Goal: Book appointment/travel/reservation

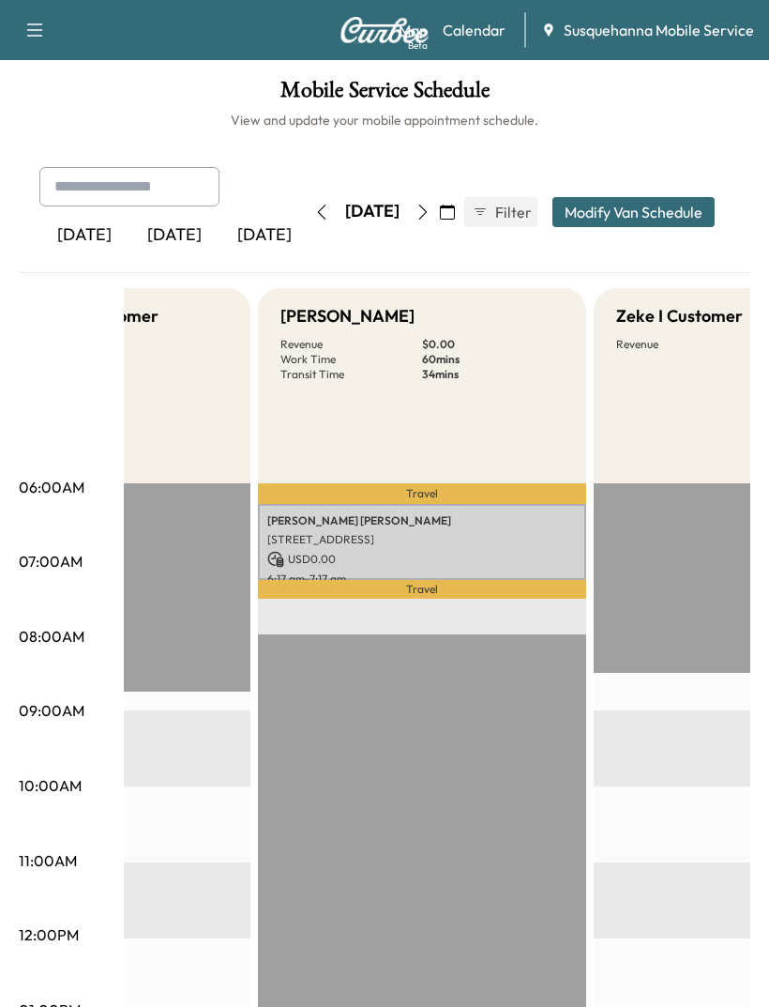
click at [431, 206] on icon "button" at bounding box center [423, 212] width 15 height 15
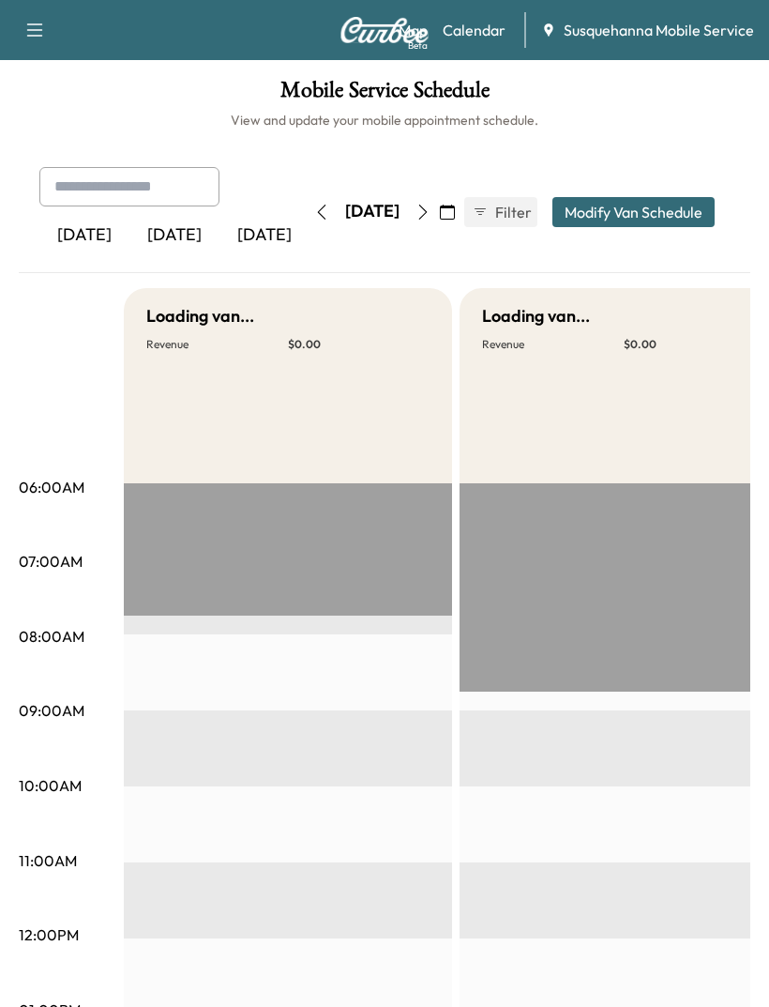
click at [314, 205] on icon "button" at bounding box center [321, 212] width 15 height 15
click at [42, 32] on icon "button" at bounding box center [34, 30] width 23 height 23
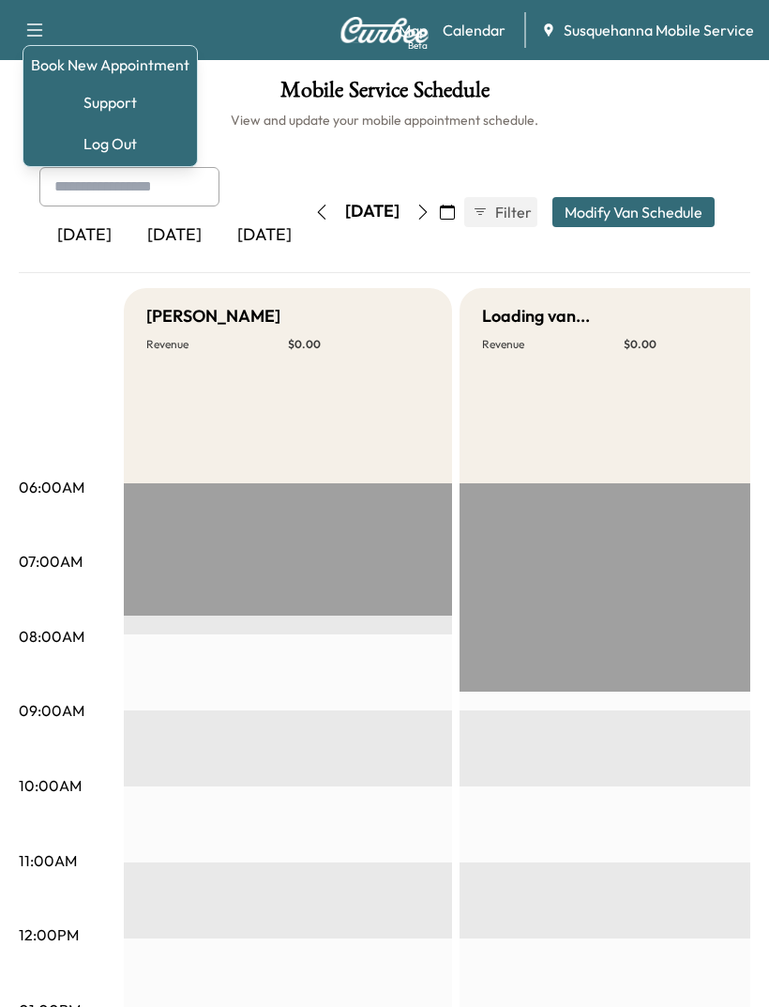
click at [90, 59] on link "Book New Appointment" at bounding box center [110, 64] width 159 height 23
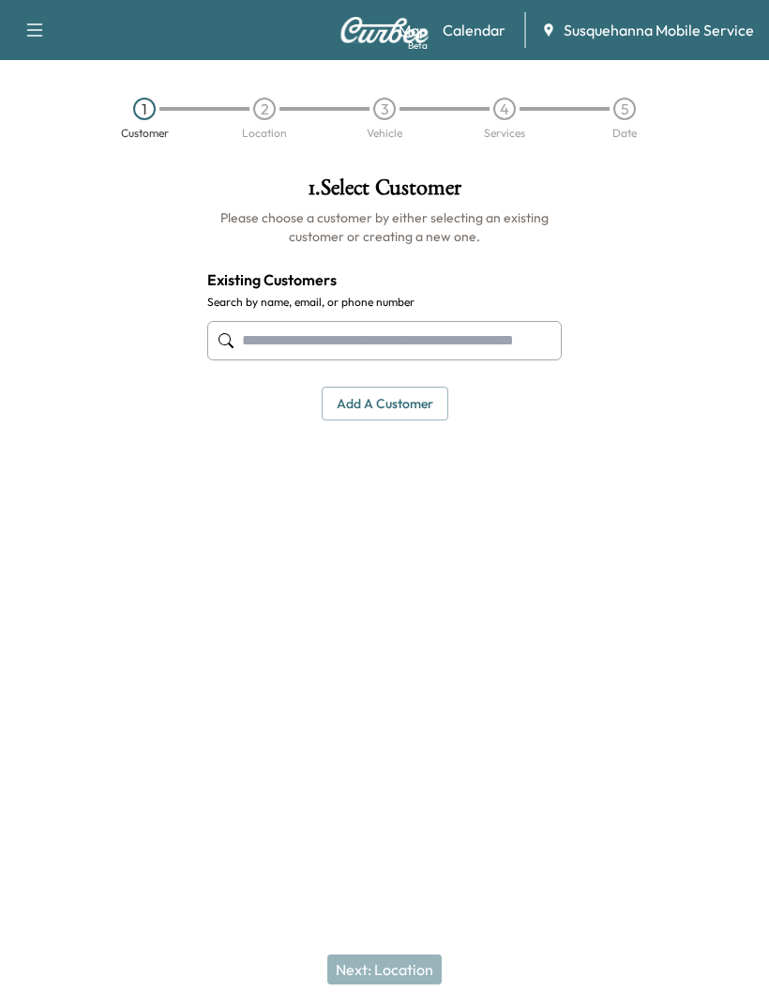
click at [31, 33] on icon "button" at bounding box center [34, 30] width 23 height 23
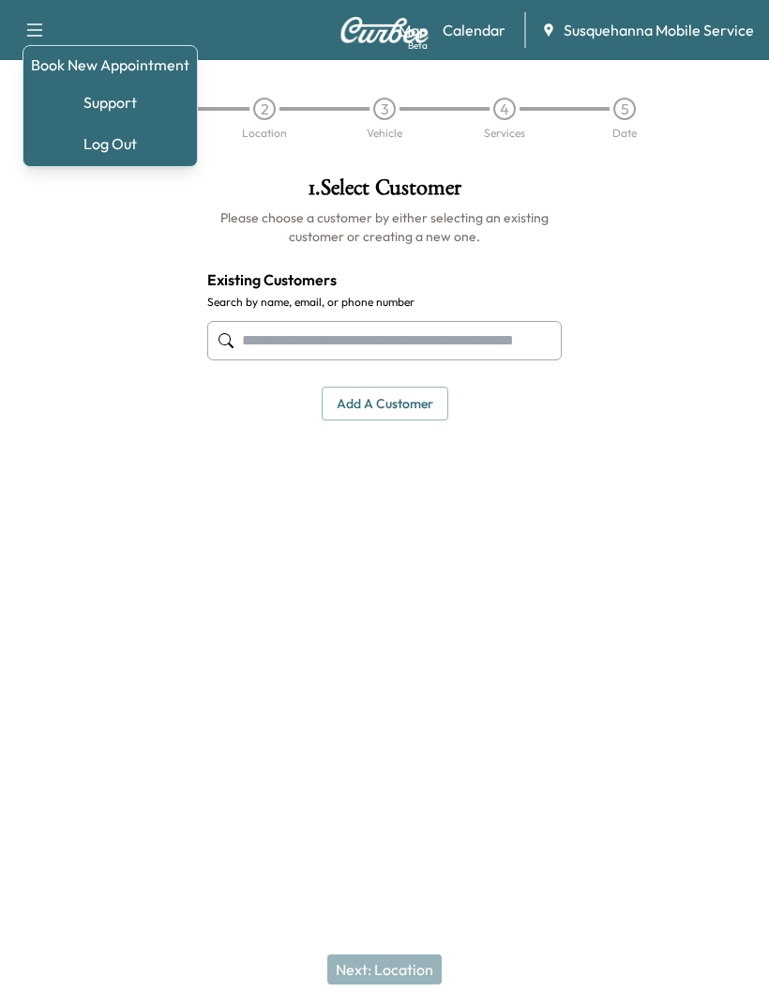
click at [133, 244] on div at bounding box center [96, 375] width 192 height 429
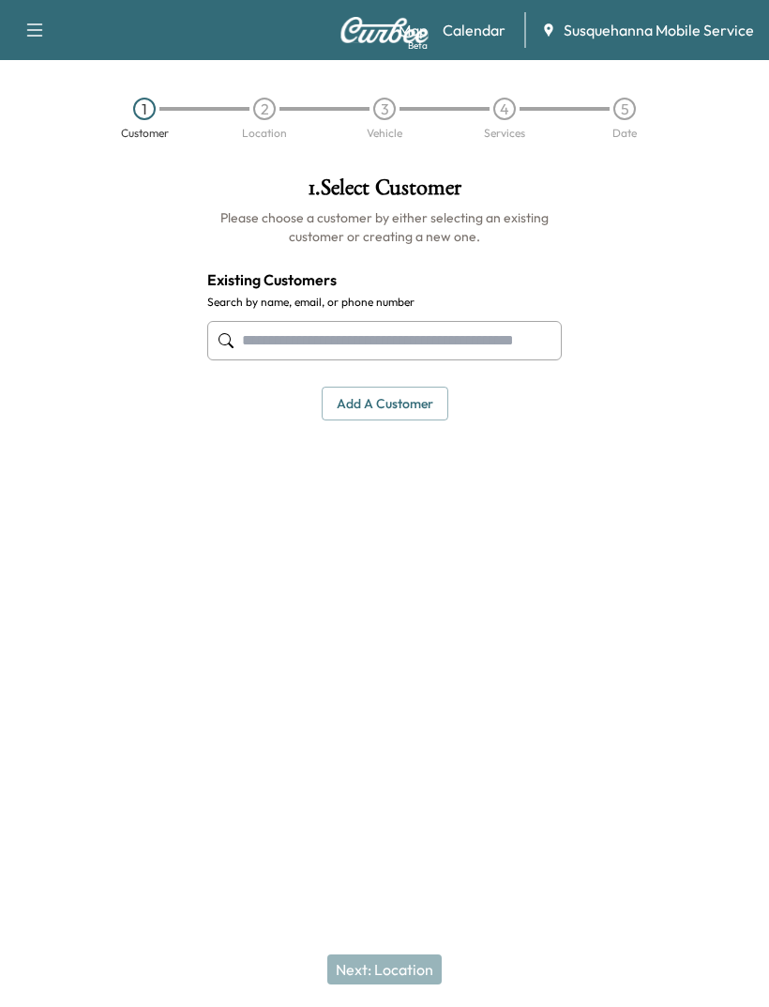
click at [481, 38] on link "Calendar" at bounding box center [474, 30] width 63 height 23
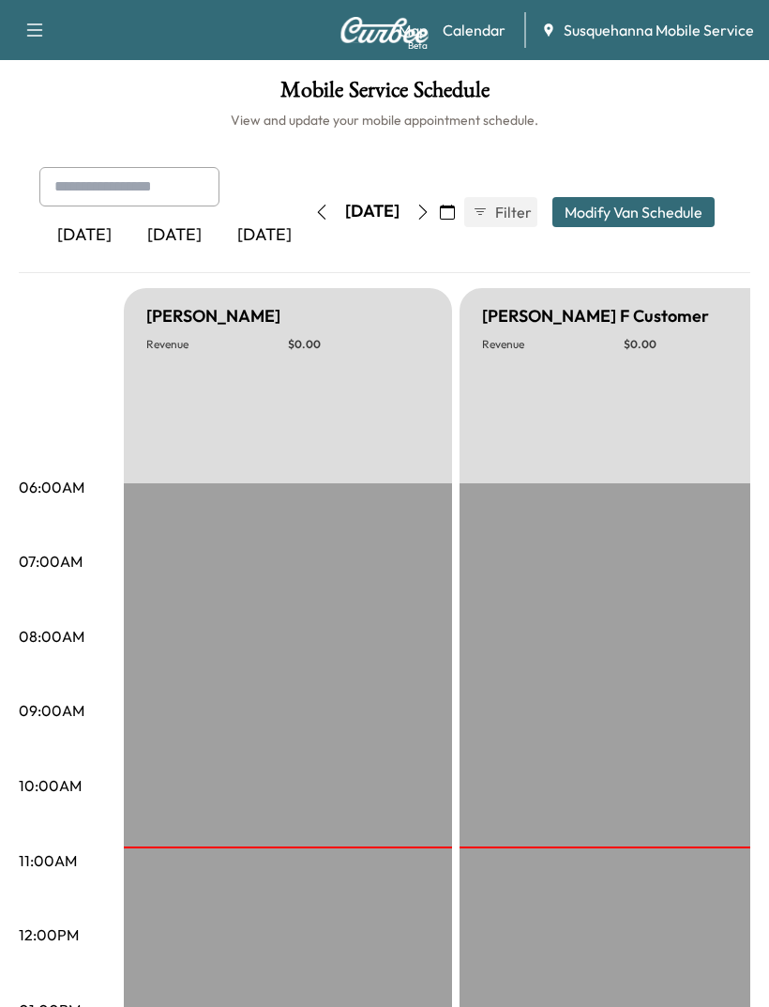
click at [318, 206] on icon "button" at bounding box center [322, 212] width 8 height 15
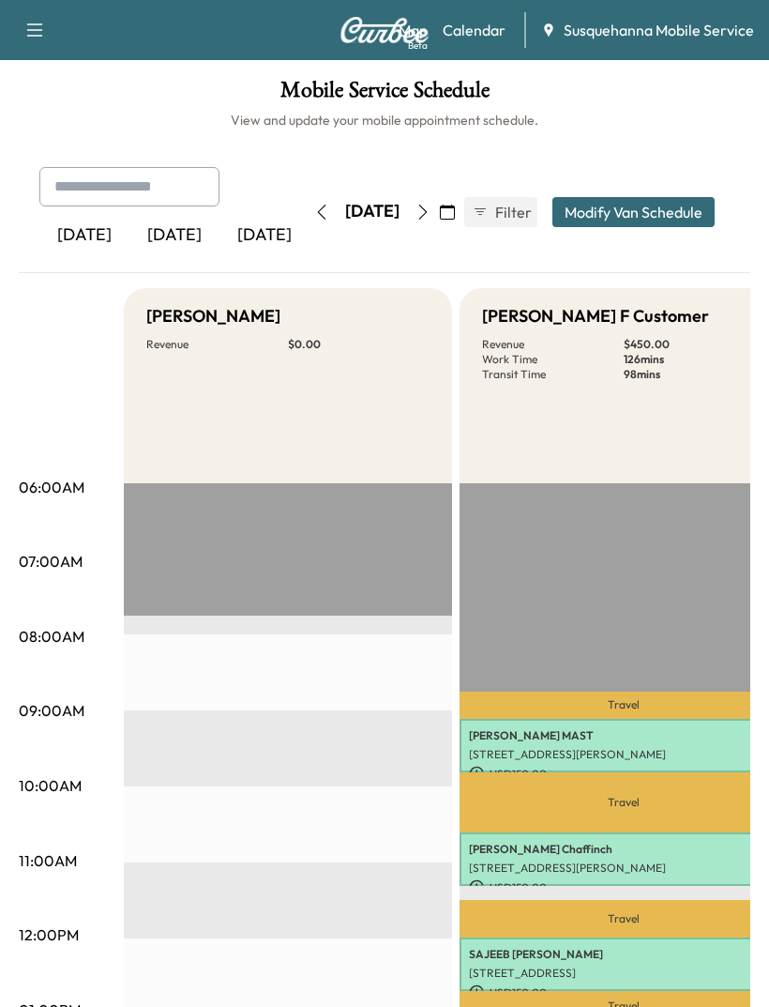
click at [439, 202] on button "button" at bounding box center [423, 212] width 32 height 30
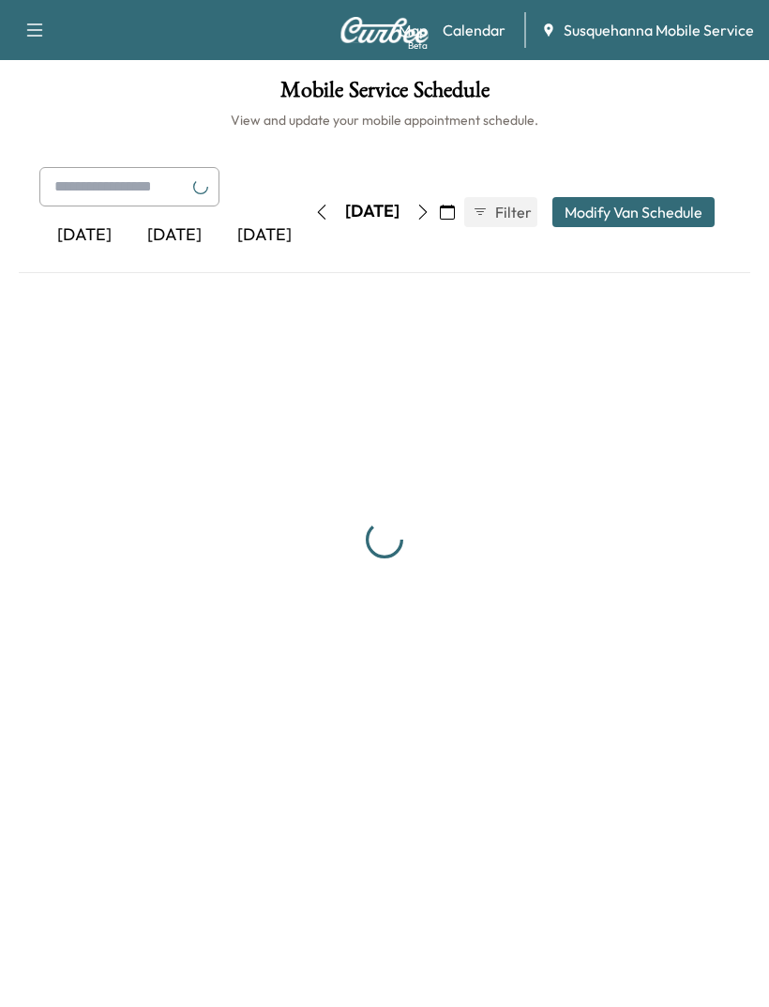
click at [431, 214] on icon "button" at bounding box center [423, 212] width 15 height 15
click at [431, 205] on icon "button" at bounding box center [423, 212] width 15 height 15
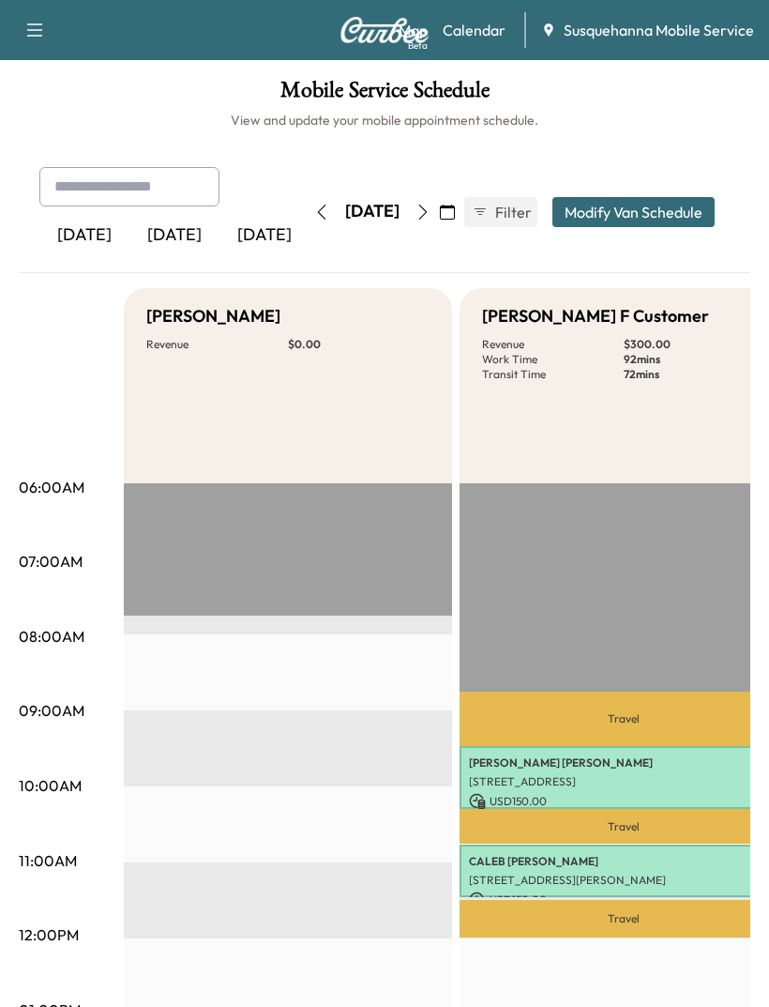
click at [431, 205] on icon "button" at bounding box center [423, 212] width 15 height 15
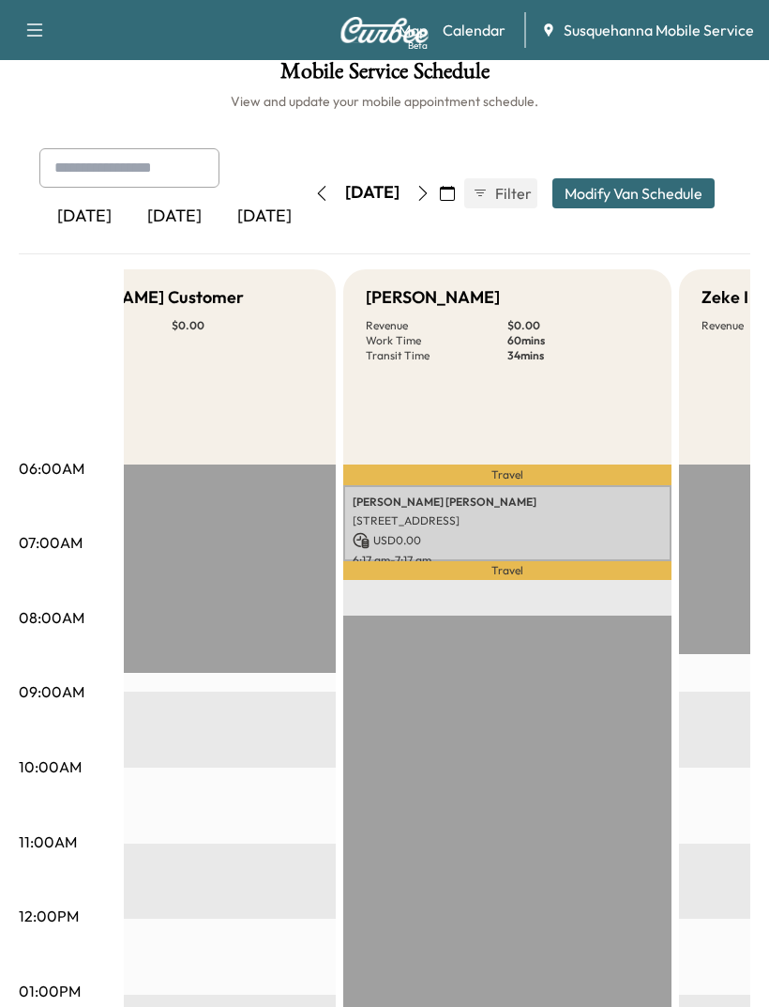
scroll to position [11, 0]
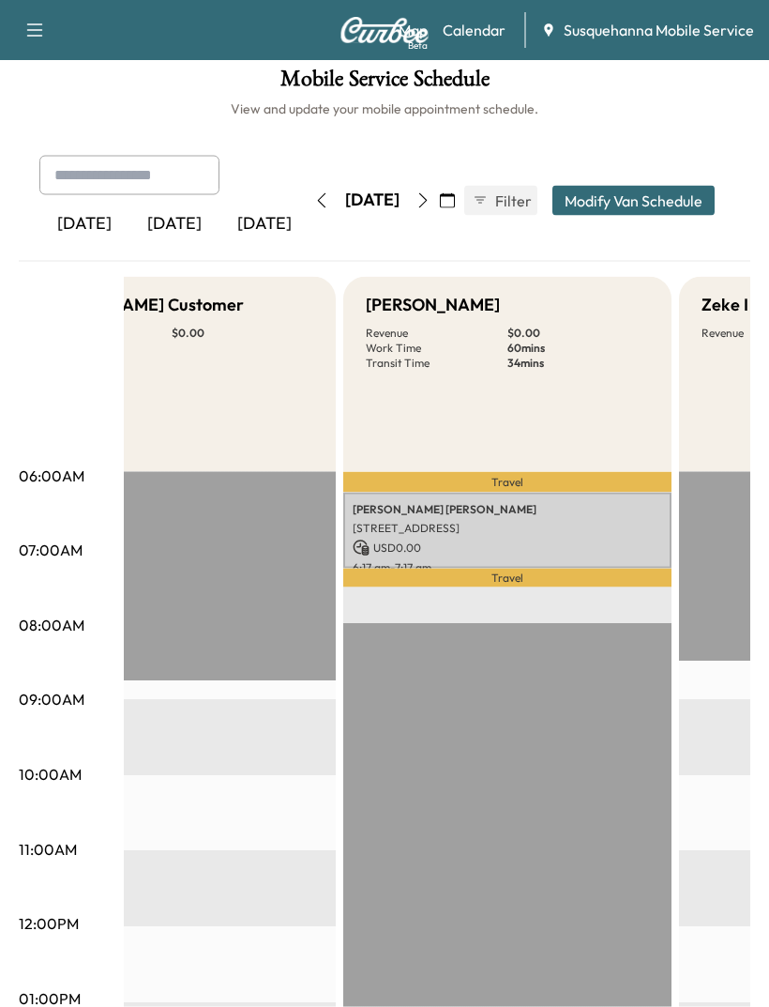
click at [31, 31] on icon "button" at bounding box center [34, 30] width 23 height 23
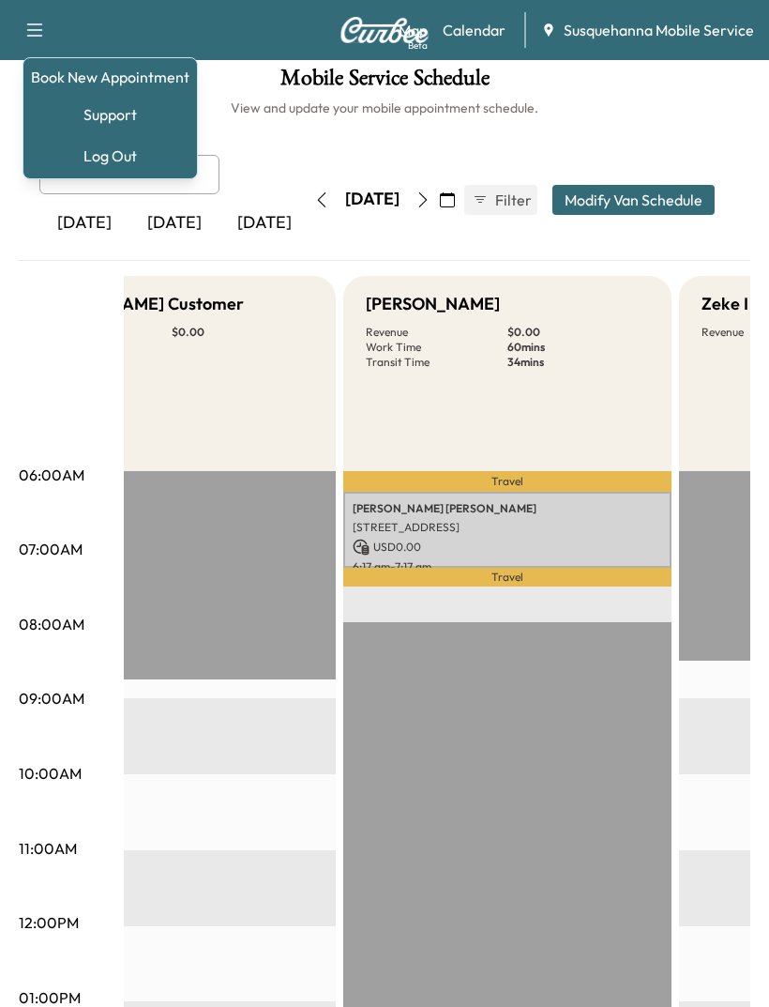
click at [272, 145] on div "Mobile Service Schedule View and update your mobile appointment schedule. [DATE…" at bounding box center [384, 875] width 769 height 1654
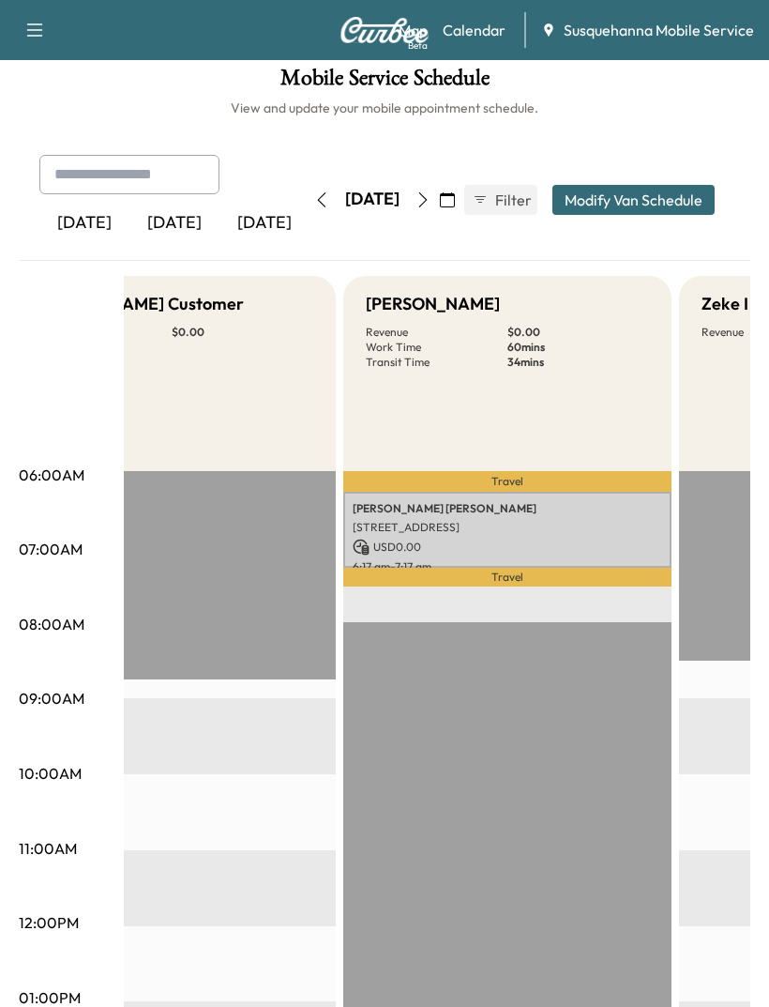
click at [42, 33] on icon "button" at bounding box center [34, 30] width 23 height 23
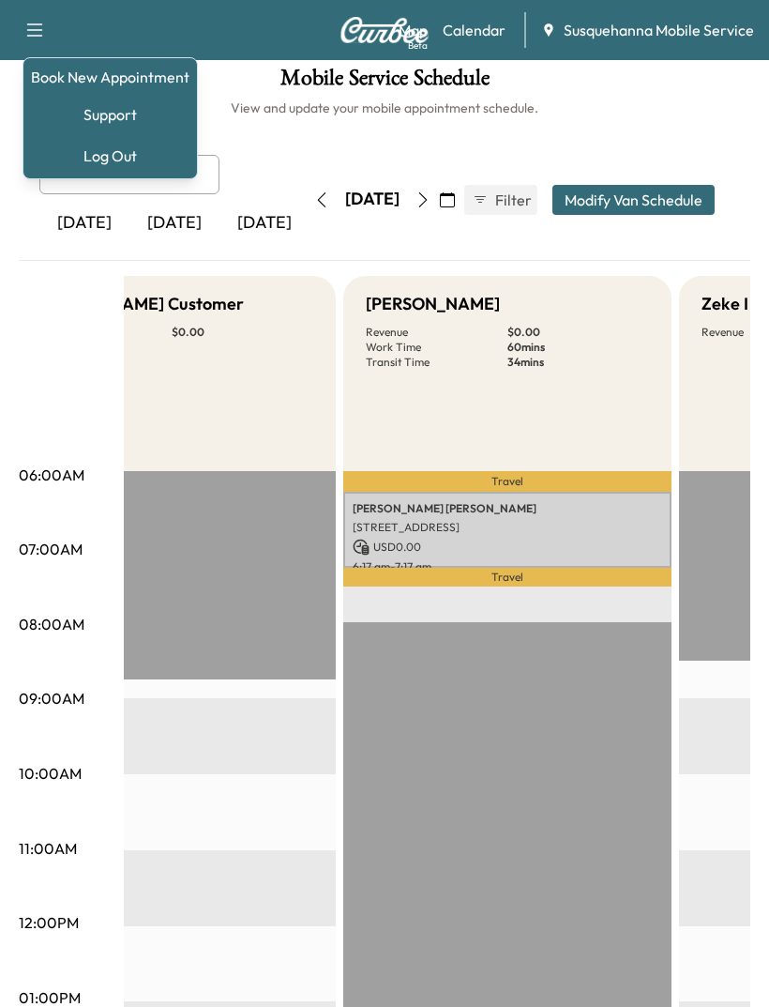
click at [99, 84] on link "Book New Appointment" at bounding box center [110, 77] width 159 height 23
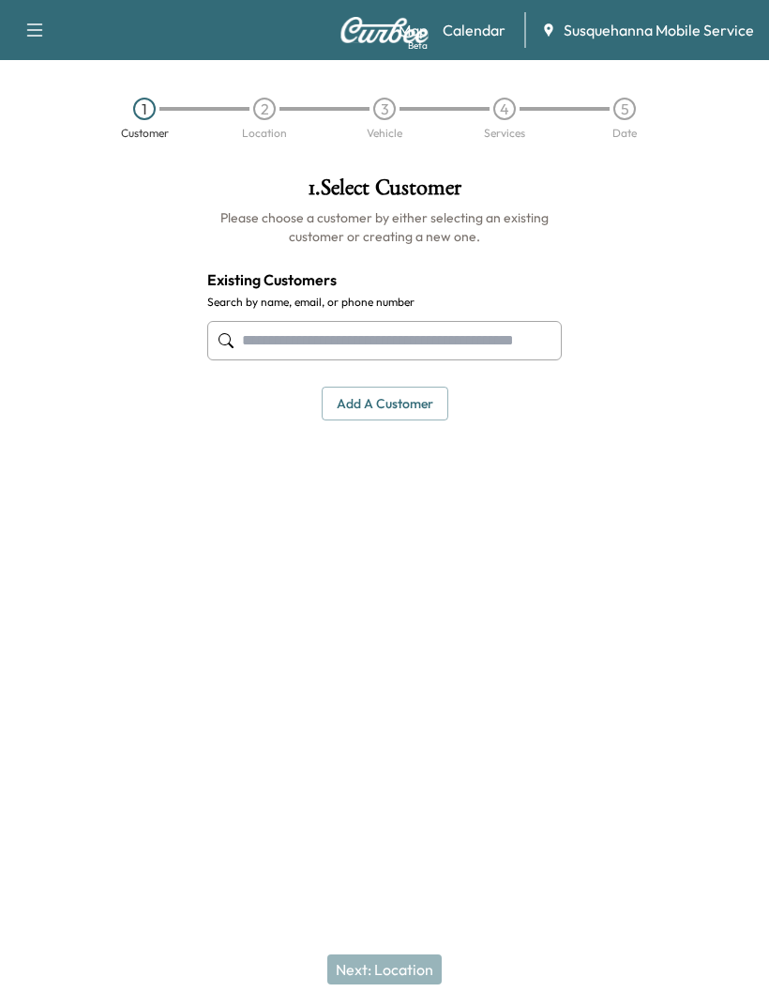
click at [33, 38] on icon "button" at bounding box center [34, 30] width 23 height 23
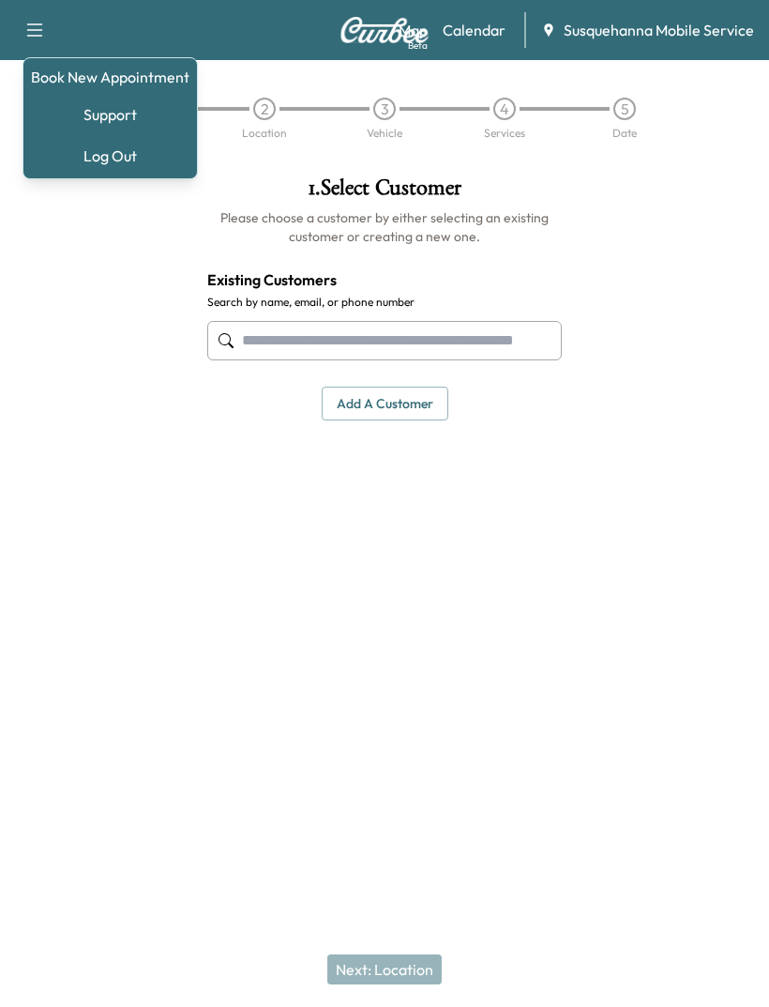
click at [108, 77] on link "Book New Appointment" at bounding box center [110, 77] width 159 height 23
click at [108, 82] on link "Book New Appointment" at bounding box center [110, 77] width 159 height 23
click at [105, 68] on link "Book New Appointment" at bounding box center [110, 77] width 159 height 23
click at [96, 69] on link "Book New Appointment" at bounding box center [110, 77] width 159 height 23
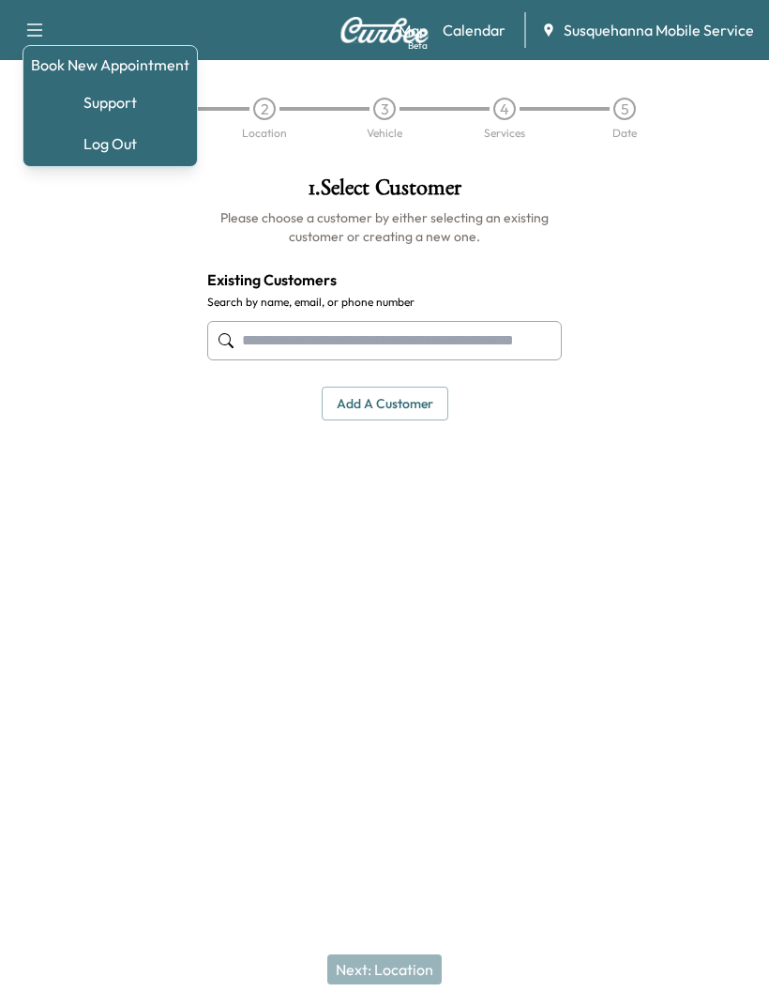
click at [117, 571] on div at bounding box center [96, 375] width 192 height 429
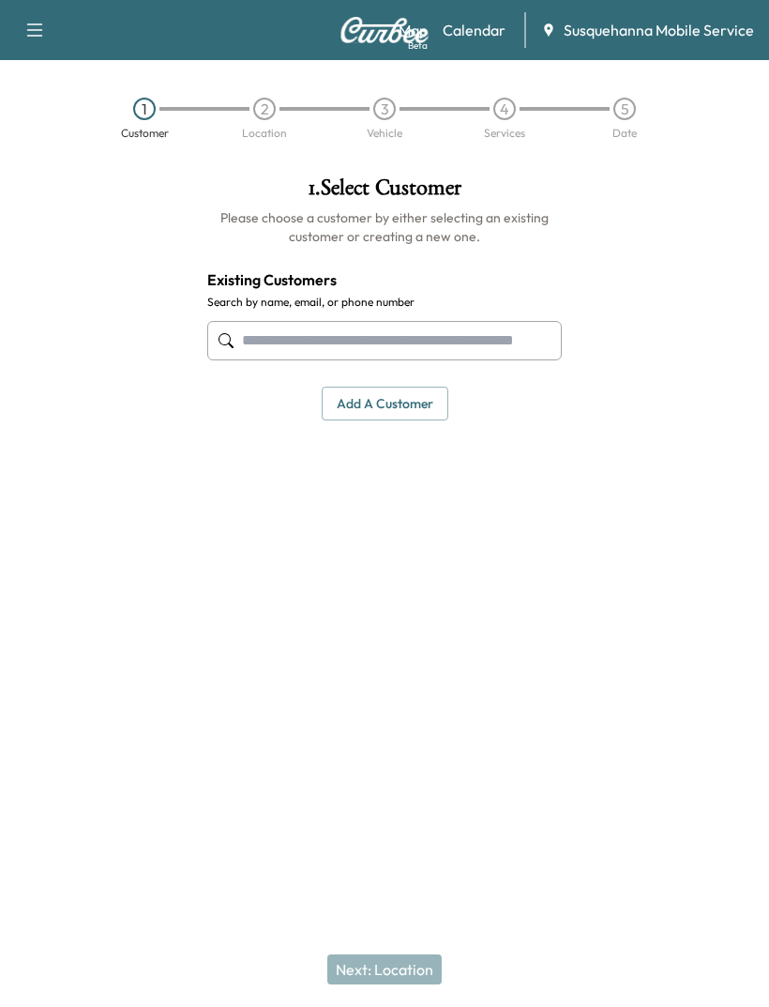
click at [38, 39] on icon "button" at bounding box center [34, 30] width 23 height 23
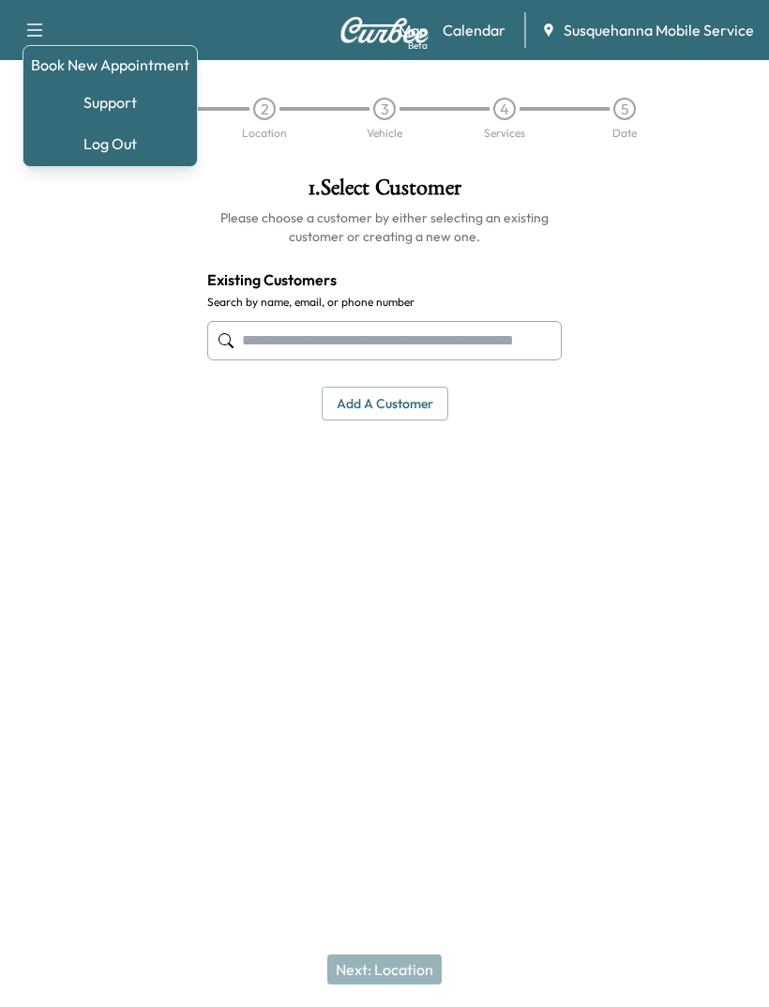
click at [464, 62] on div "1 Customer 2 Location 3 Vehicle 4 Services 5 Date" at bounding box center [384, 110] width 769 height 101
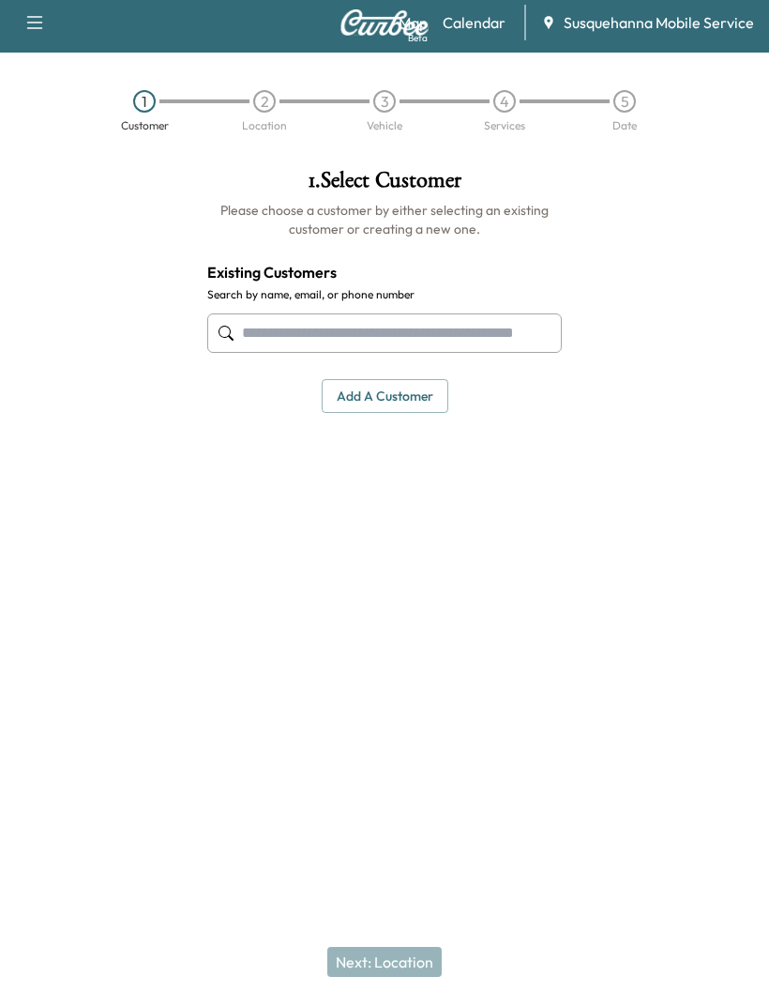
click at [408, 397] on button "Add a customer" at bounding box center [385, 404] width 127 height 35
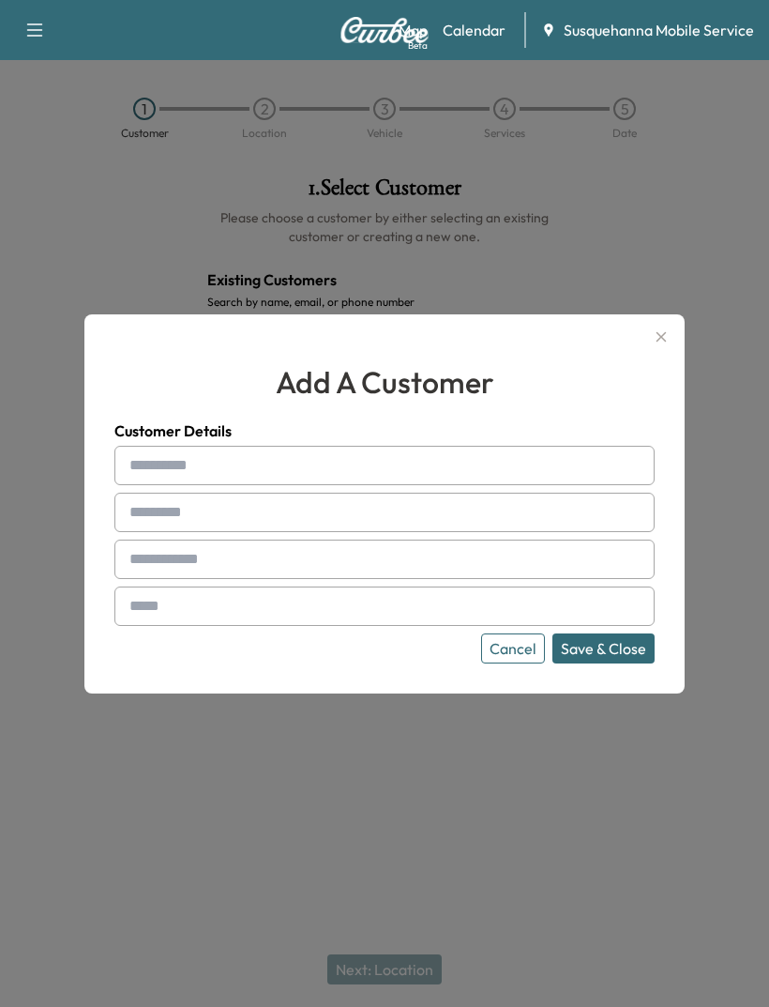
click at [662, 342] on icon "button" at bounding box center [662, 336] width 10 height 10
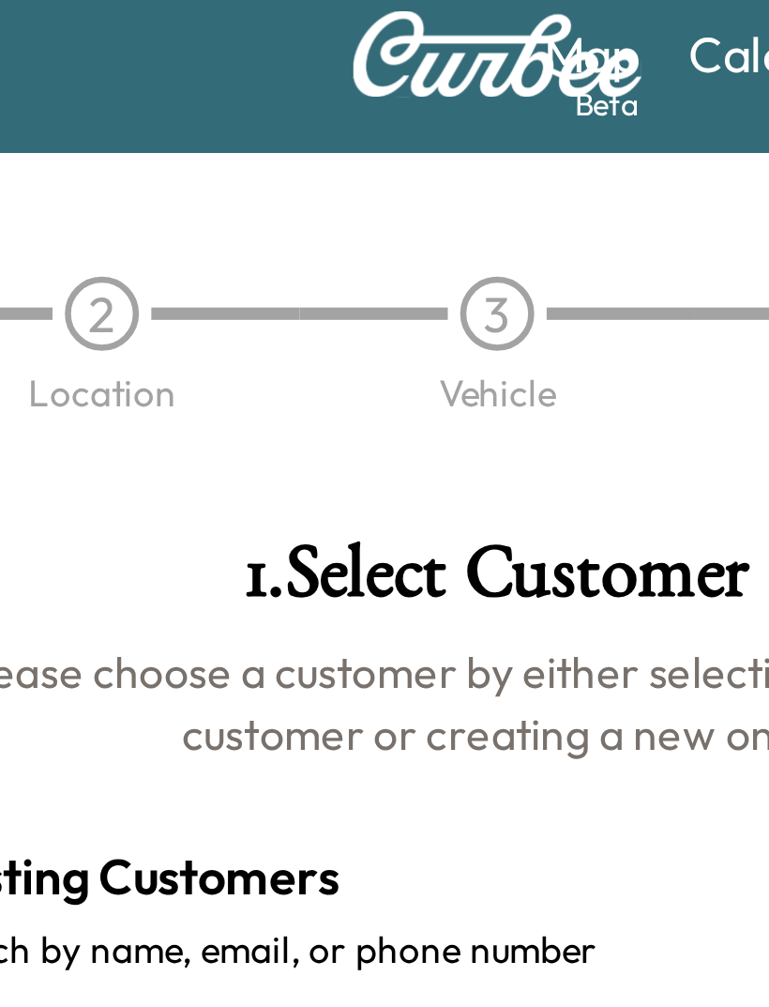
scroll to position [0, 0]
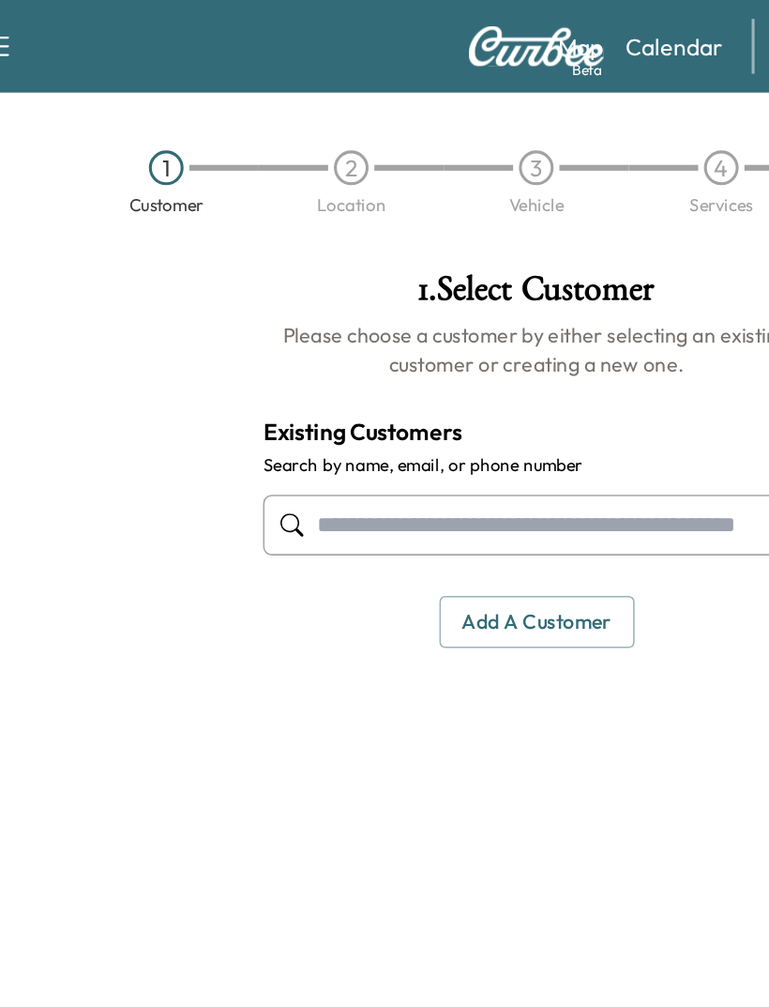
click at [369, 404] on button "Add a customer" at bounding box center [385, 404] width 127 height 35
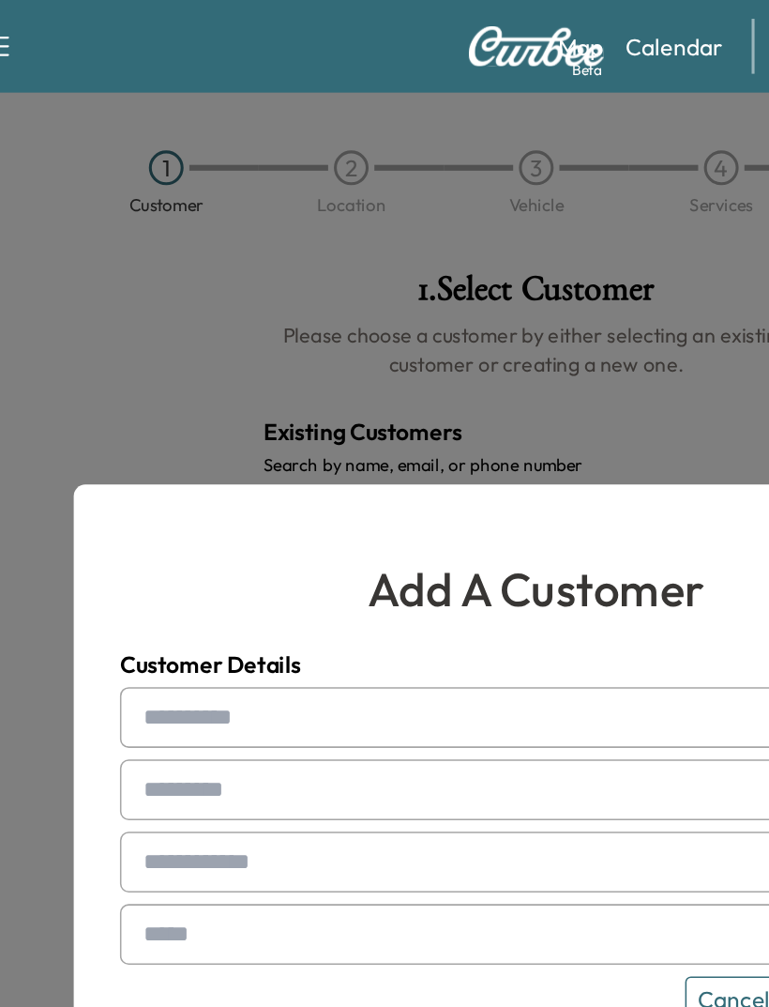
click at [201, 485] on input "text" at bounding box center [384, 465] width 540 height 39
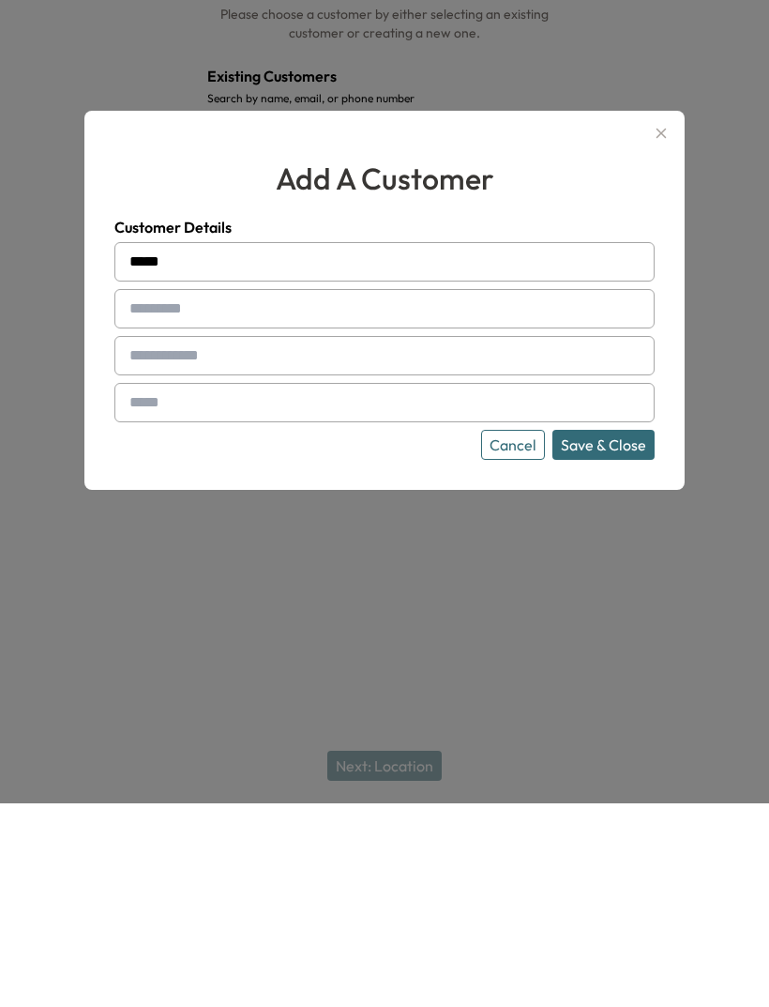
type input "*****"
click at [155, 493] on input "text" at bounding box center [384, 512] width 540 height 39
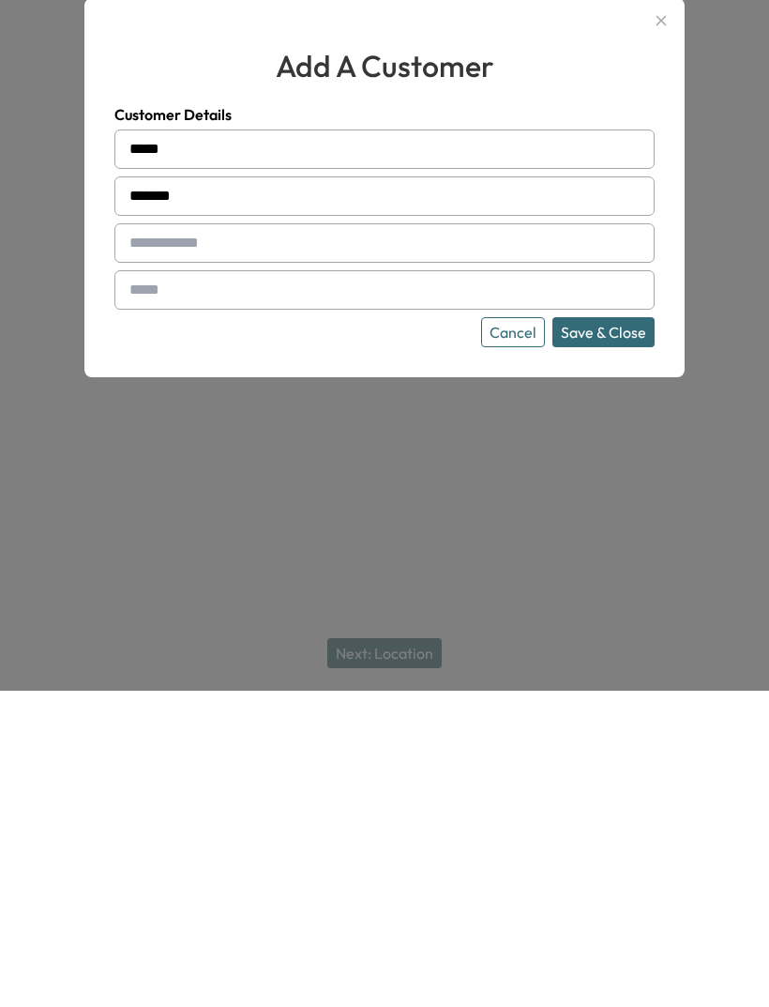
scroll to position [59, 0]
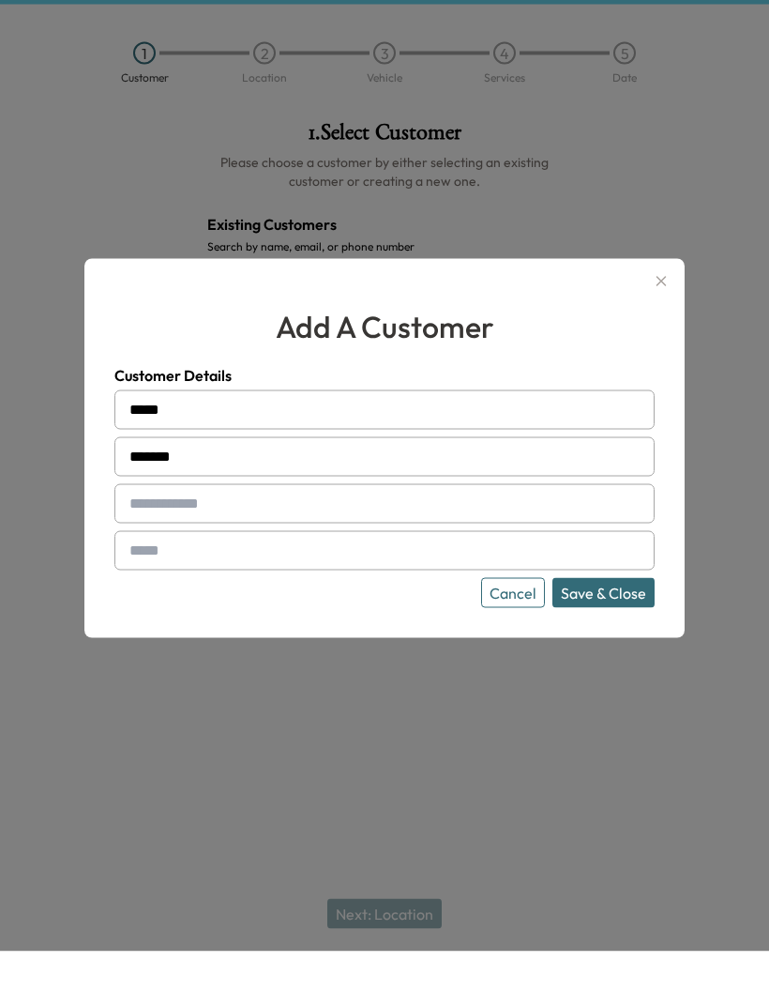
type input "******"
click at [672, 326] on icon "button" at bounding box center [661, 337] width 23 height 23
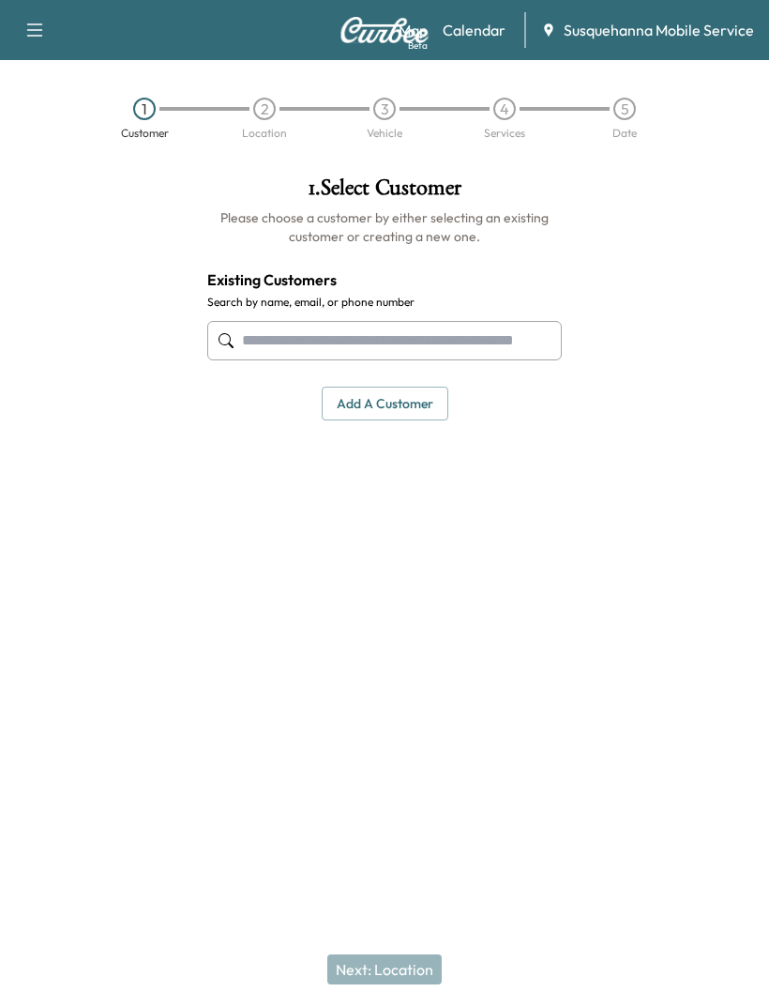
scroll to position [0, 0]
click at [480, 31] on link "Calendar" at bounding box center [474, 30] width 63 height 23
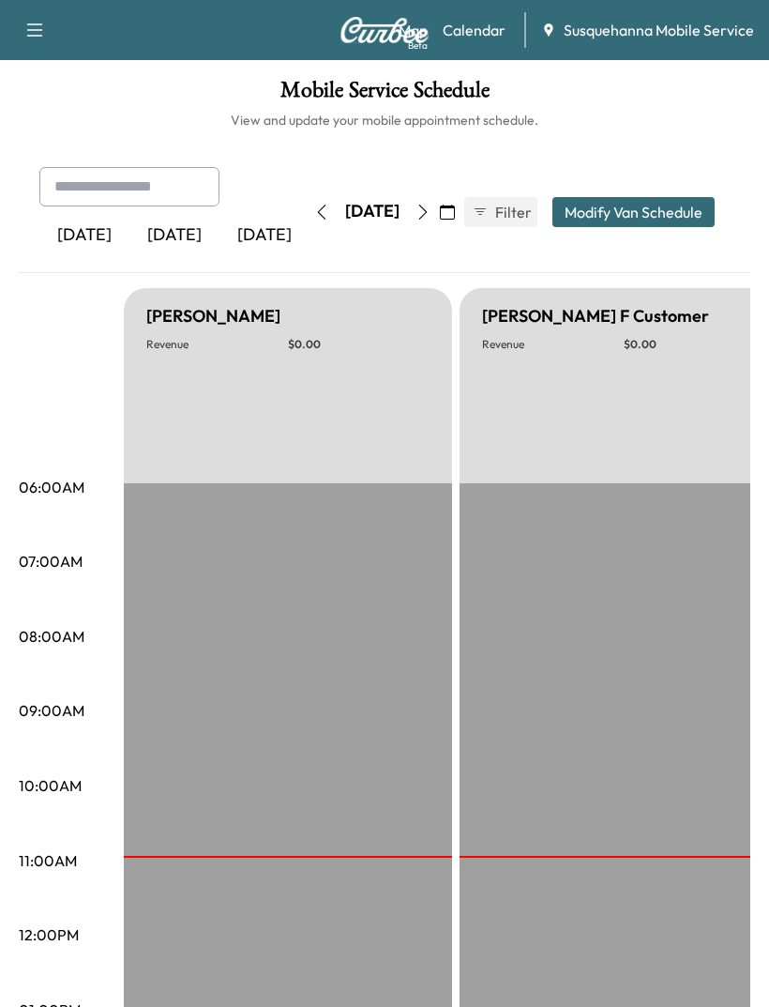
click at [428, 205] on icon "button" at bounding box center [423, 212] width 8 height 15
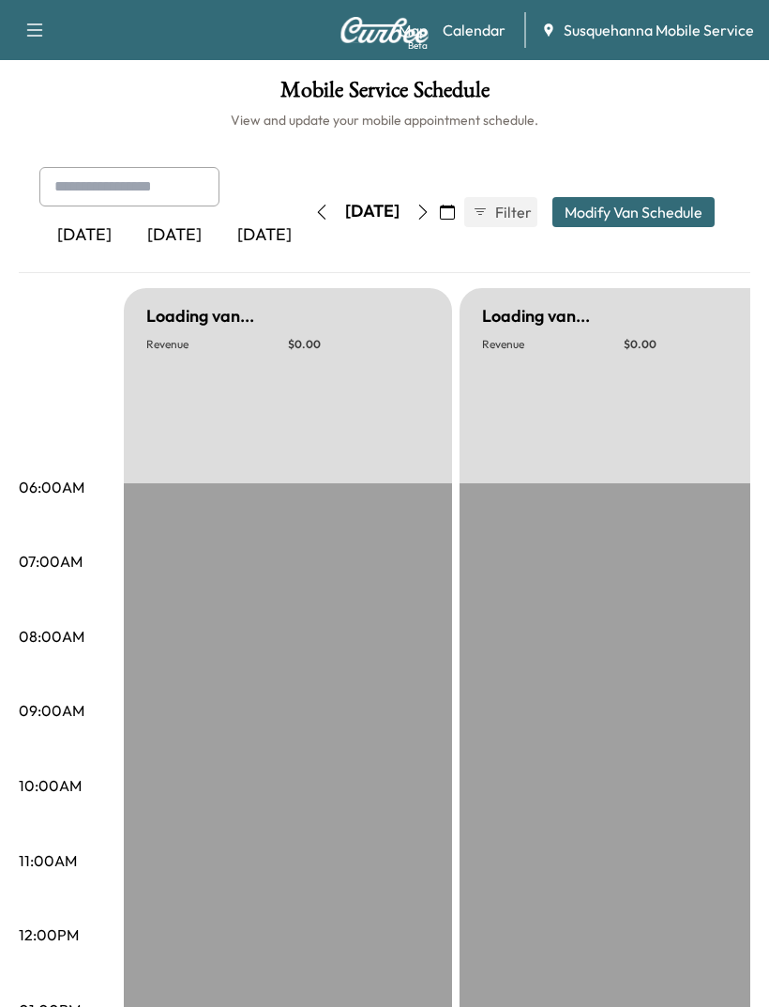
click at [431, 208] on icon "button" at bounding box center [423, 212] width 15 height 15
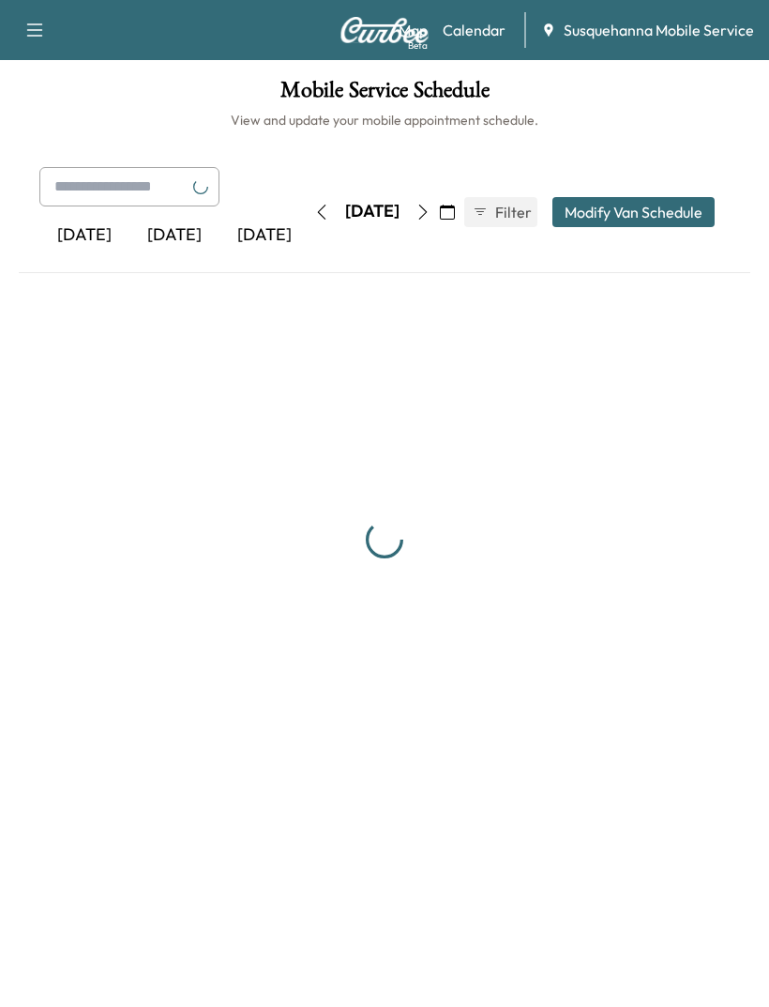
click at [431, 208] on icon "button" at bounding box center [423, 212] width 15 height 15
click at [306, 213] on button "button" at bounding box center [322, 212] width 32 height 30
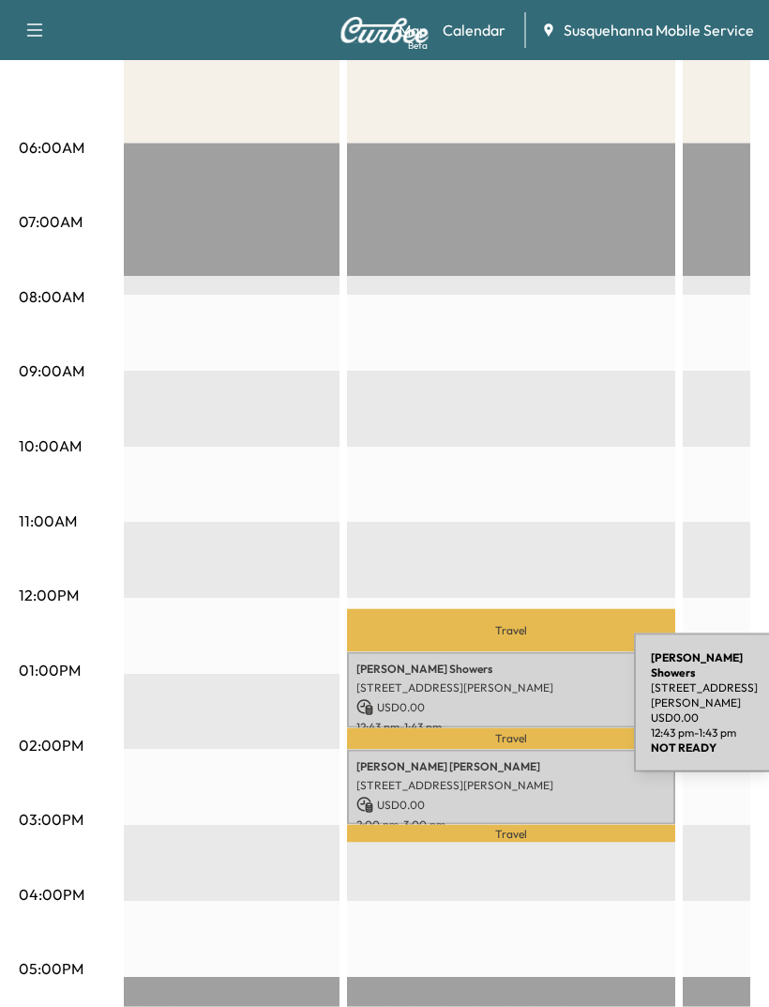
scroll to position [341, 0]
click at [494, 699] on p "USD 0.00" at bounding box center [512, 706] width 310 height 17
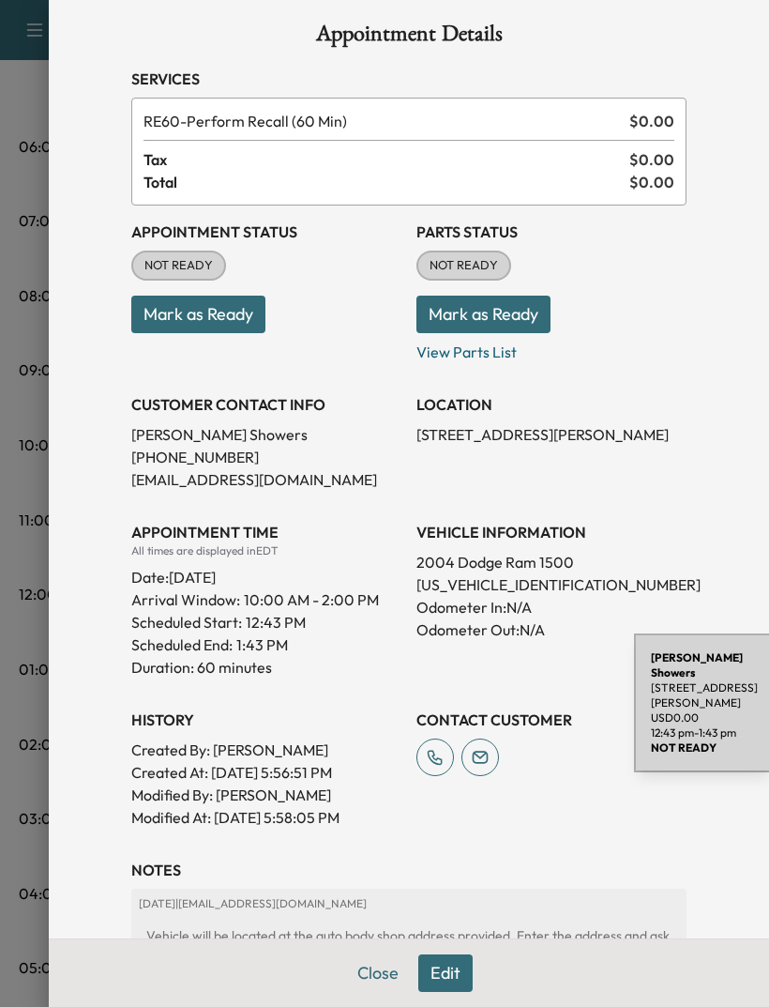
scroll to position [13, 0]
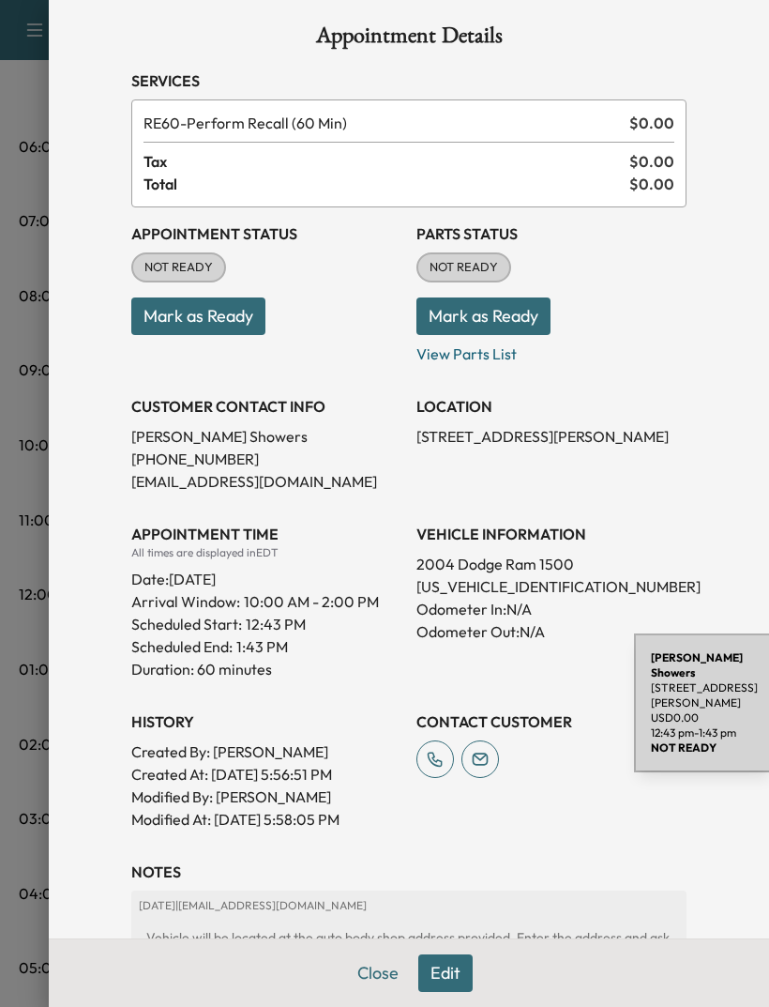
click at [724, 81] on div "Appointment Details Services RE60 - Perform Recall (60 Min) $ 0.00 Tax $ 0.00 T…" at bounding box center [409, 503] width 721 height 1007
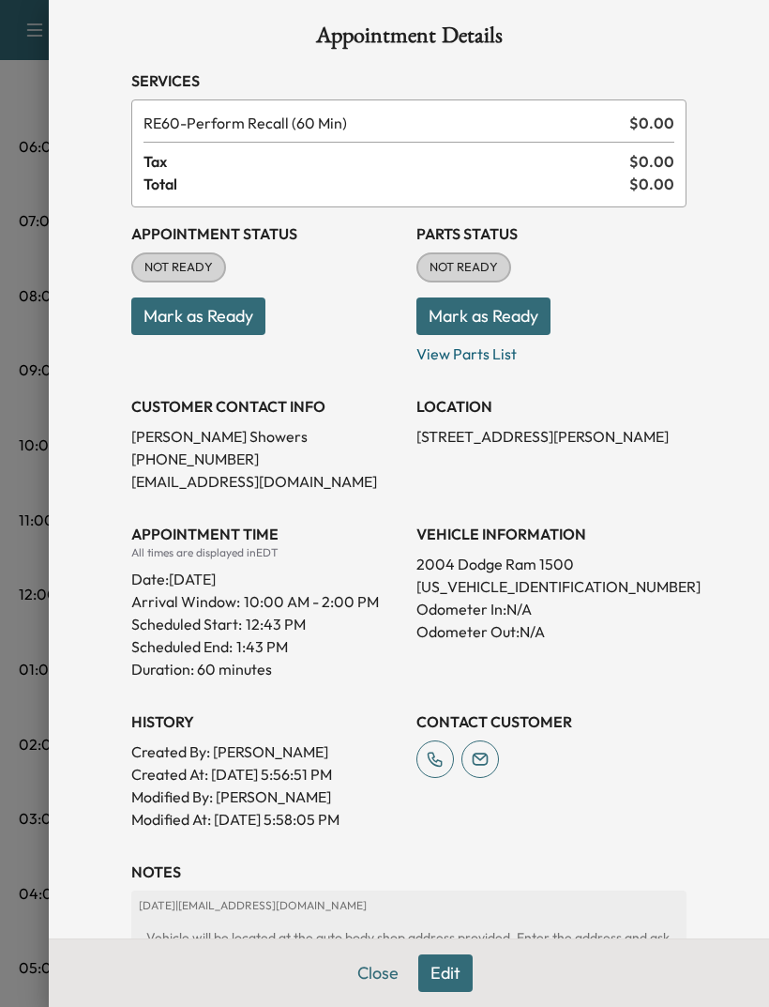
click at [387, 992] on button "Close" at bounding box center [378, 973] width 66 height 38
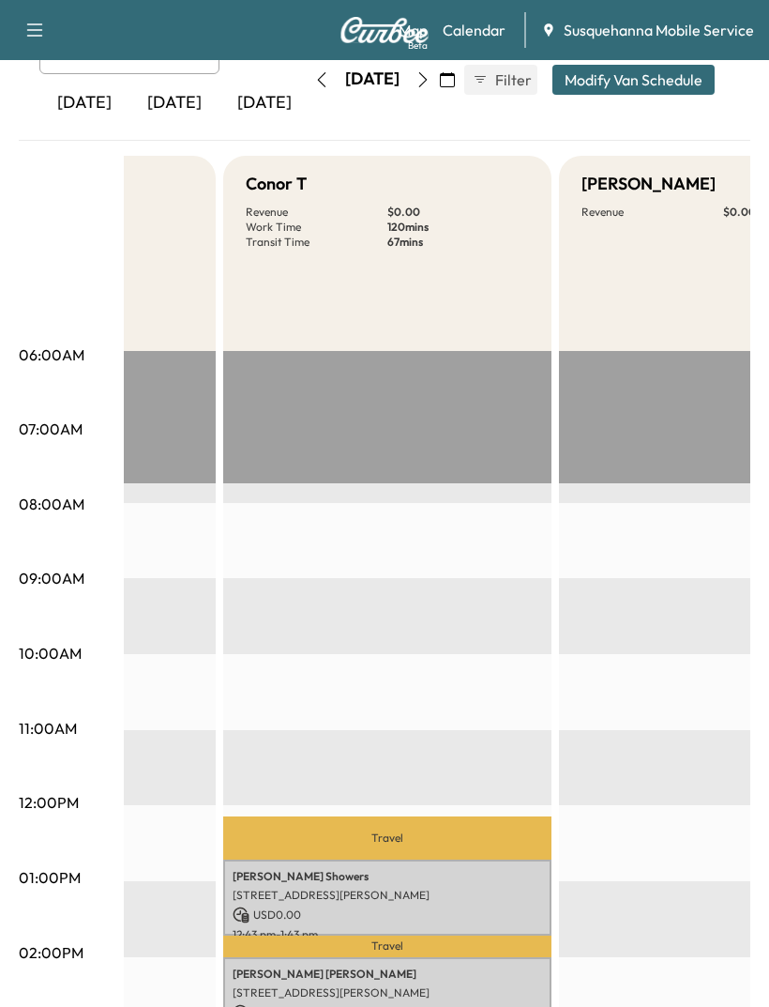
scroll to position [0, 0]
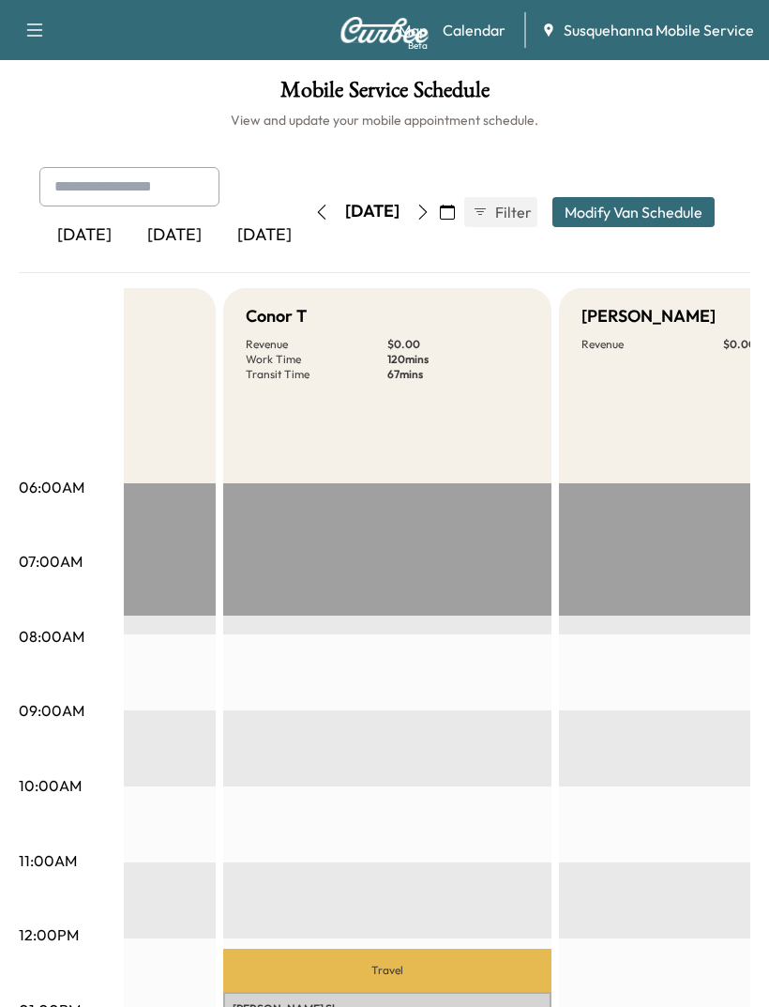
click at [43, 35] on icon "button" at bounding box center [34, 30] width 23 height 23
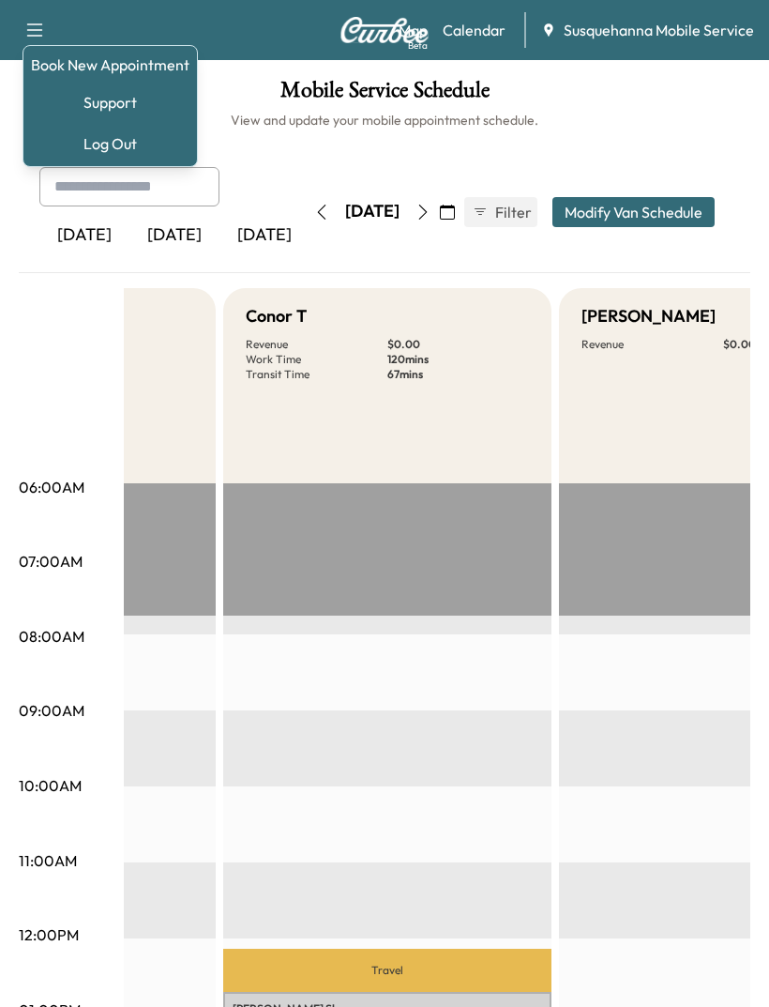
click at [80, 67] on link "Book New Appointment" at bounding box center [110, 64] width 159 height 23
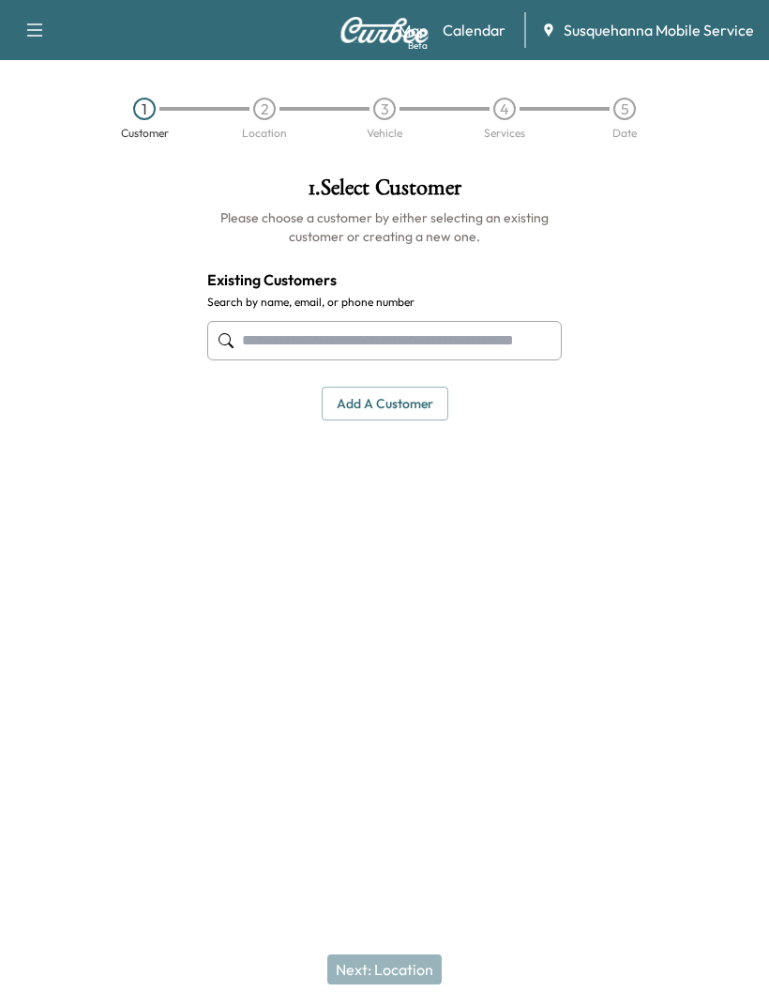
click at [408, 342] on input "text" at bounding box center [384, 340] width 355 height 39
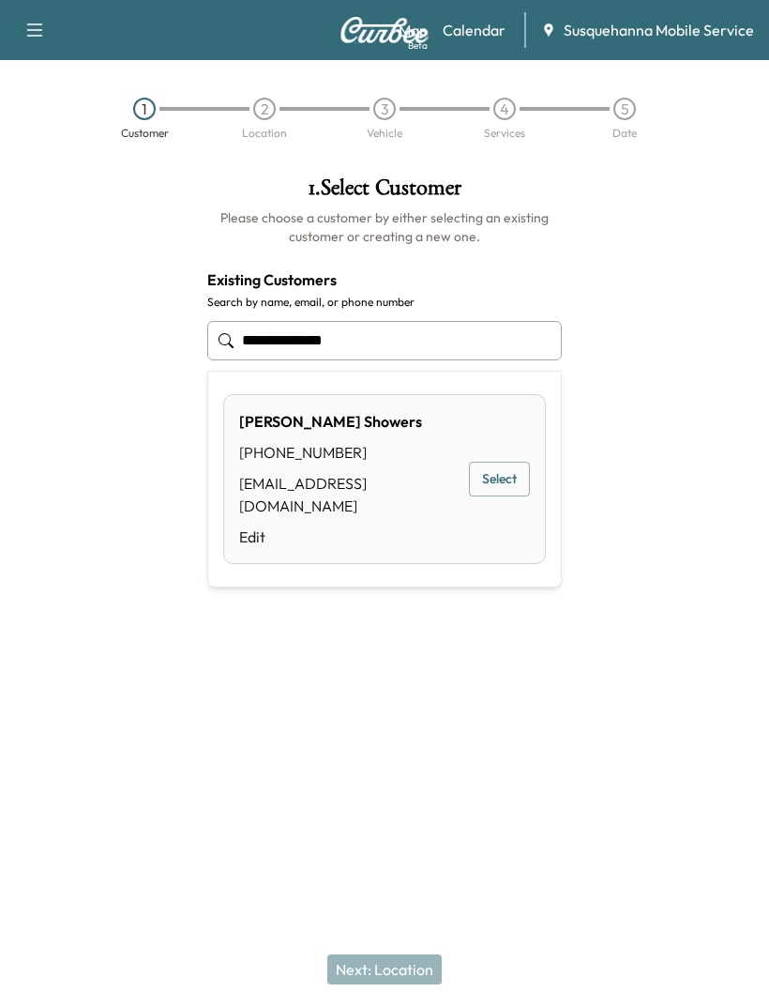
click at [484, 434] on div "[PERSON_NAME] [PHONE_NUMBER] [EMAIL_ADDRESS][DOMAIN_NAME] Edit Select" at bounding box center [384, 479] width 323 height 170
type input "**********"
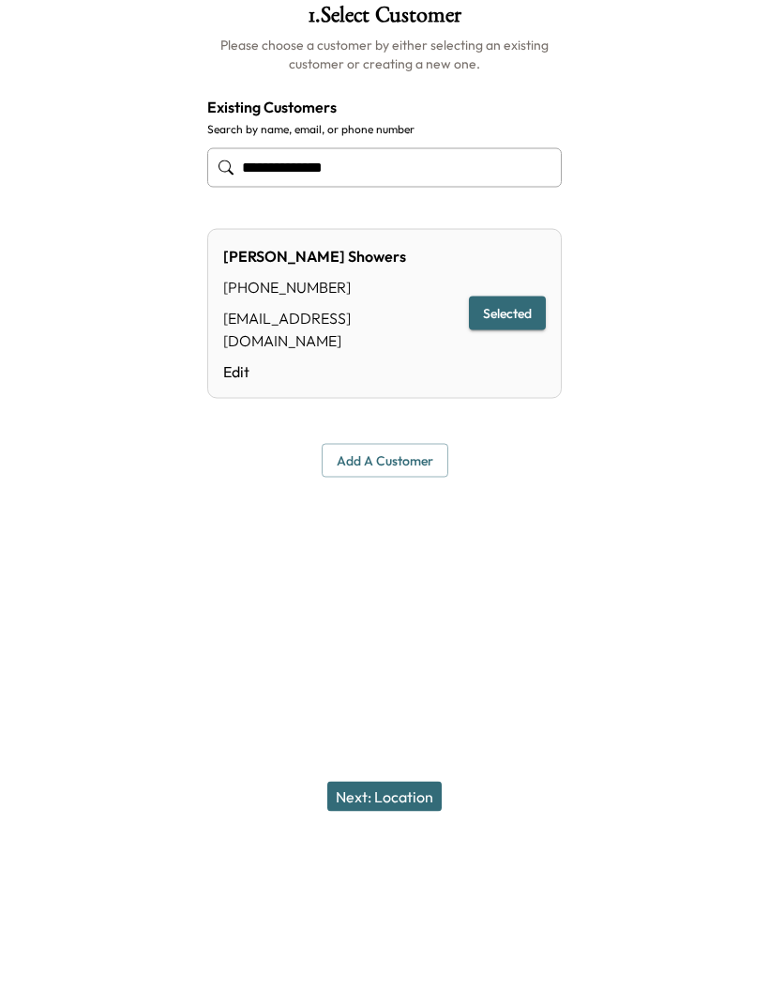
scroll to position [60, 0]
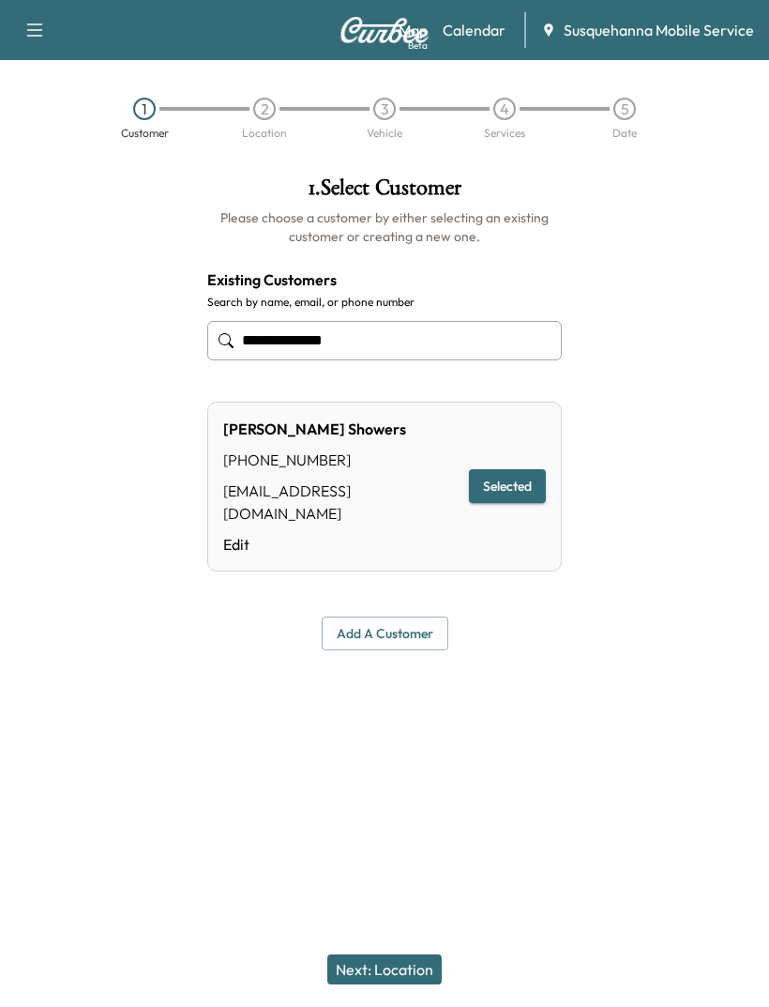
click at [395, 971] on button "Next: Location" at bounding box center [384, 969] width 114 height 30
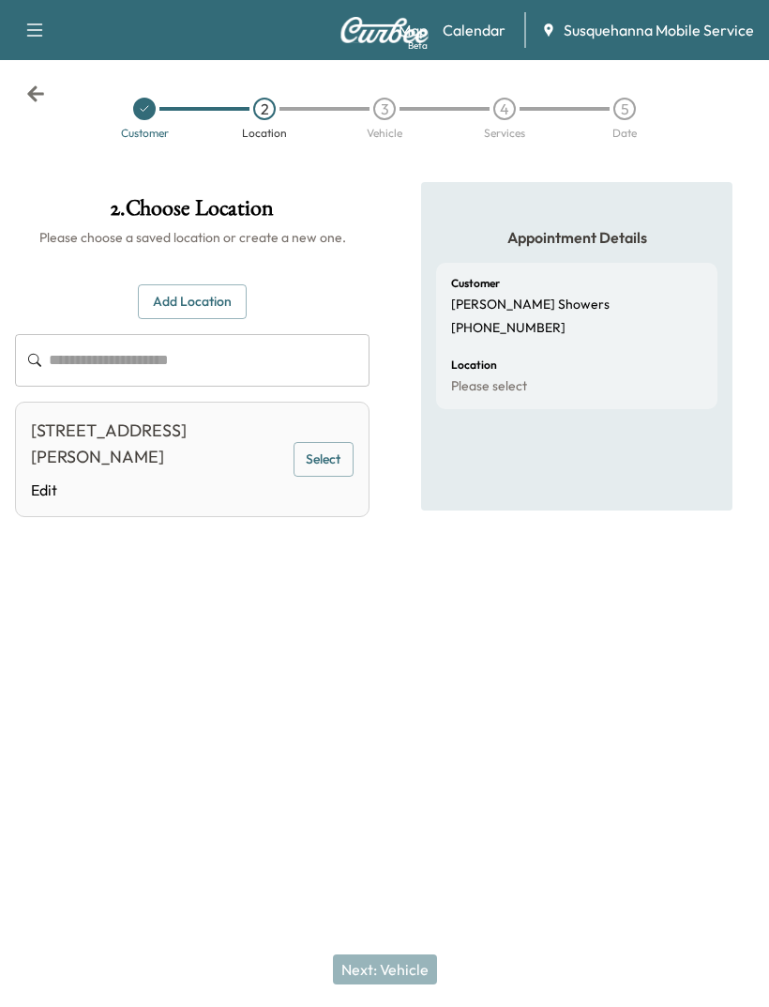
click at [318, 442] on button "Select" at bounding box center [324, 459] width 60 height 35
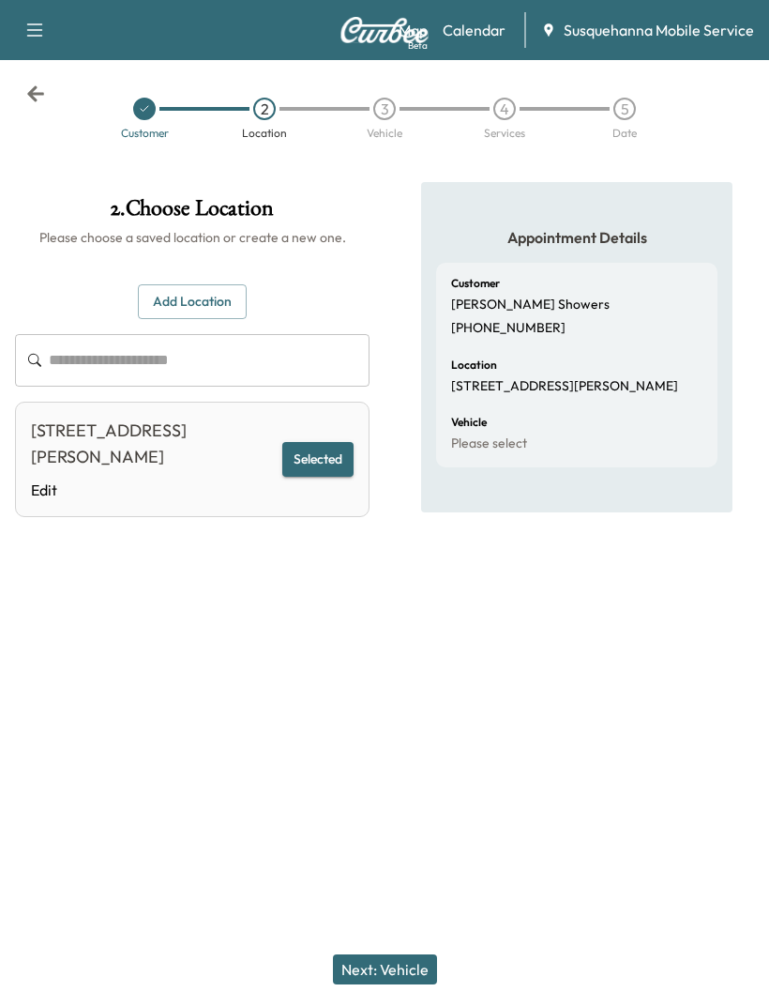
click at [353, 965] on button "Next: Vehicle" at bounding box center [385, 969] width 104 height 30
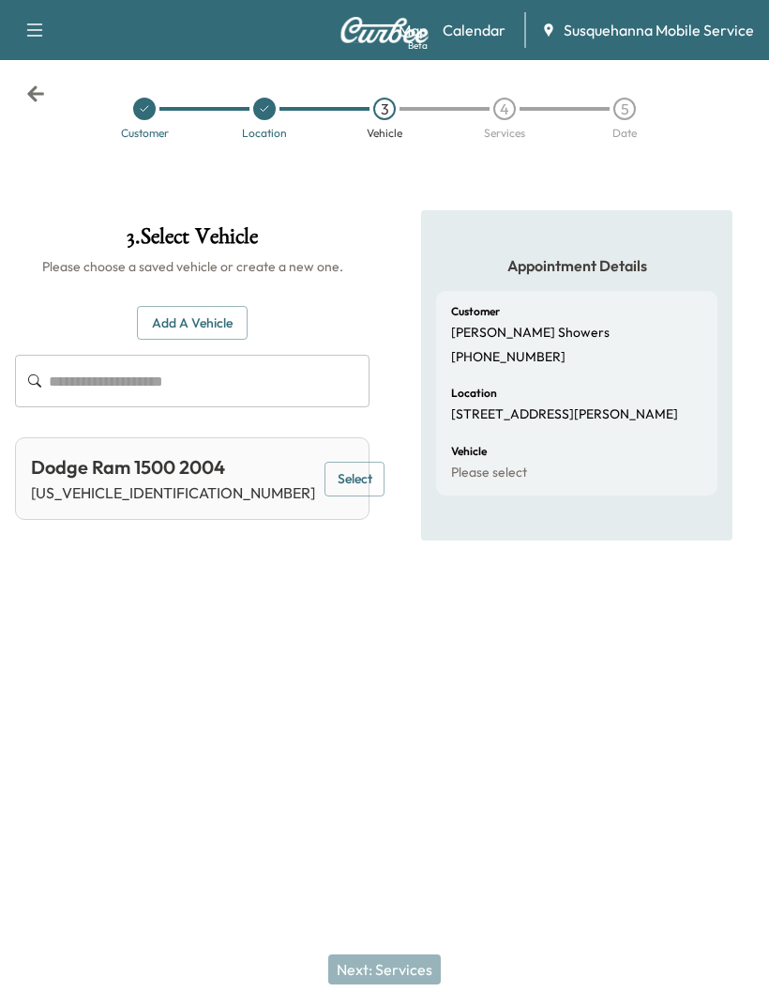
click at [196, 481] on p "[US_VEHICLE_IDENTIFICATION_NUMBER]" at bounding box center [173, 492] width 284 height 23
click at [175, 481] on p "[US_VEHICLE_IDENTIFICATION_NUMBER]" at bounding box center [173, 492] width 284 height 23
click at [325, 462] on button "Select" at bounding box center [355, 479] width 60 height 35
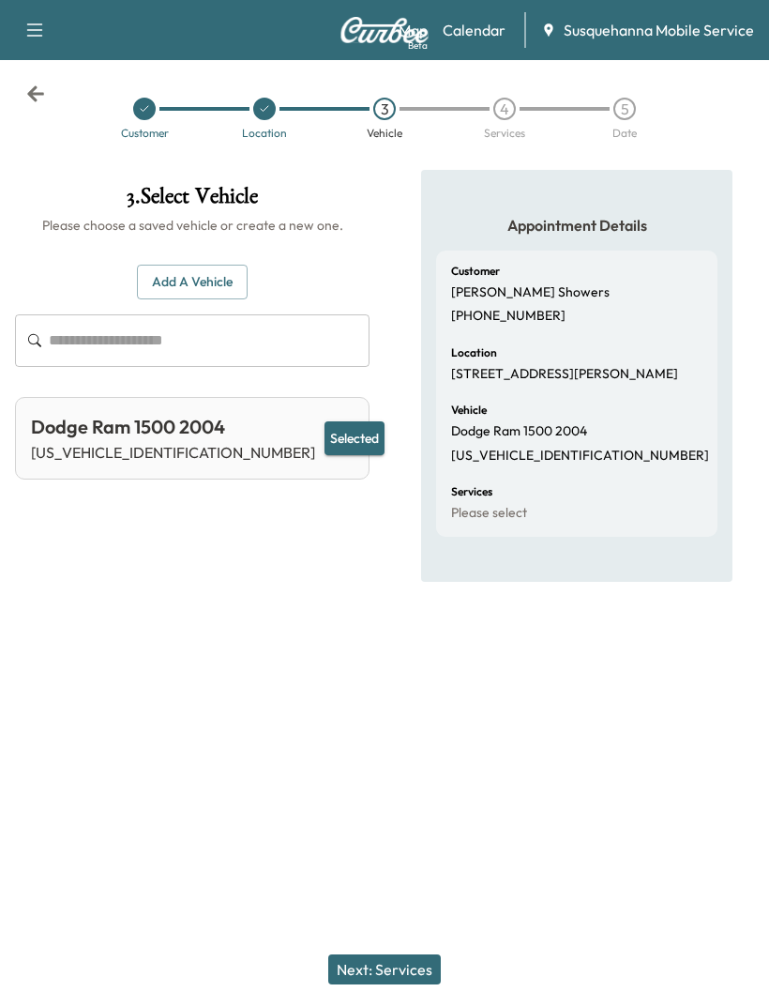
click at [372, 970] on button "Next: Services" at bounding box center [384, 969] width 113 height 30
click at [372, 969] on div "Next: Services" at bounding box center [384, 969] width 769 height 75
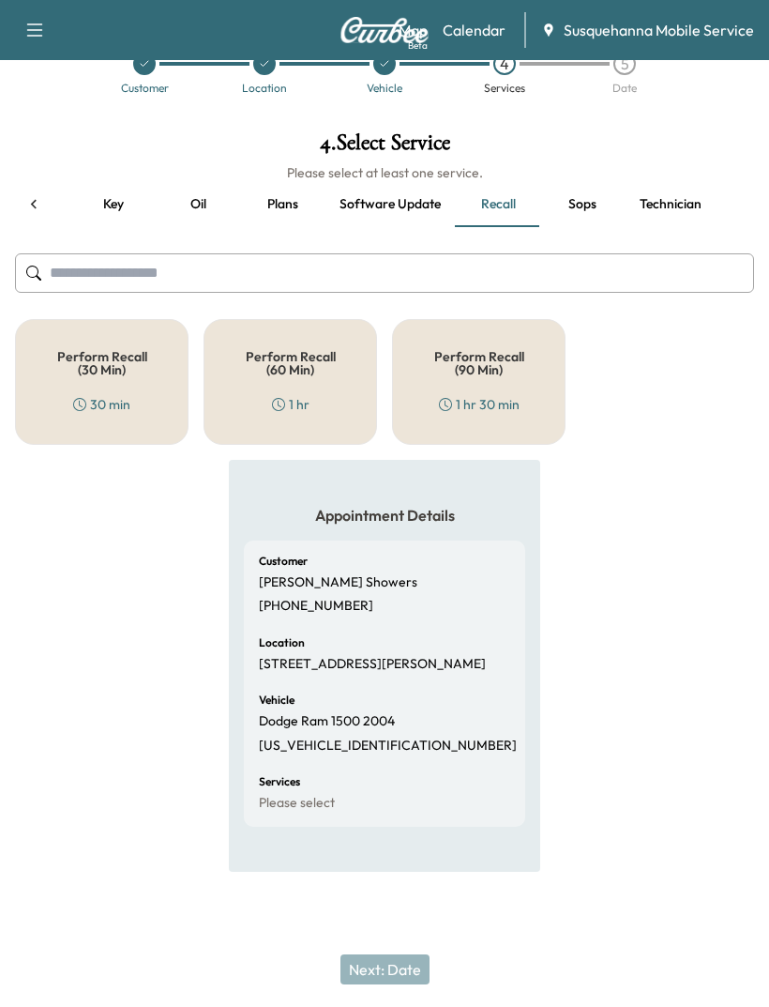
scroll to position [0, 340]
click at [493, 191] on button "Recall" at bounding box center [499, 204] width 84 height 45
click at [294, 350] on h5 "Perform Recall (60 Min)" at bounding box center [291, 363] width 112 height 26
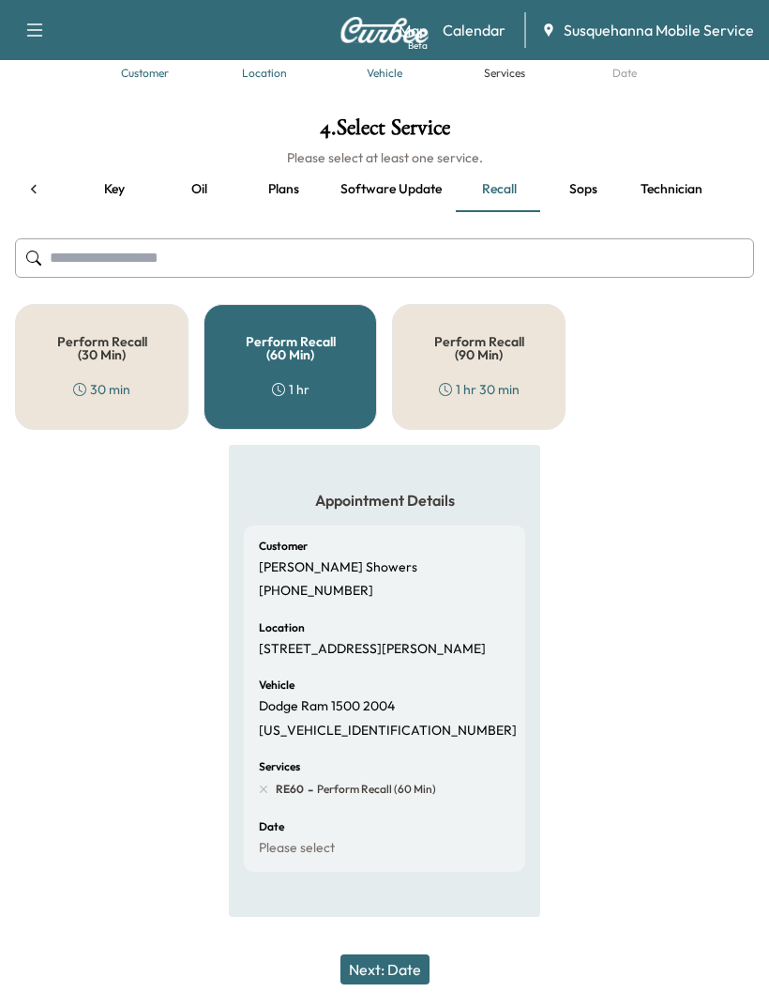
click at [393, 979] on button "Next: Date" at bounding box center [385, 969] width 89 height 30
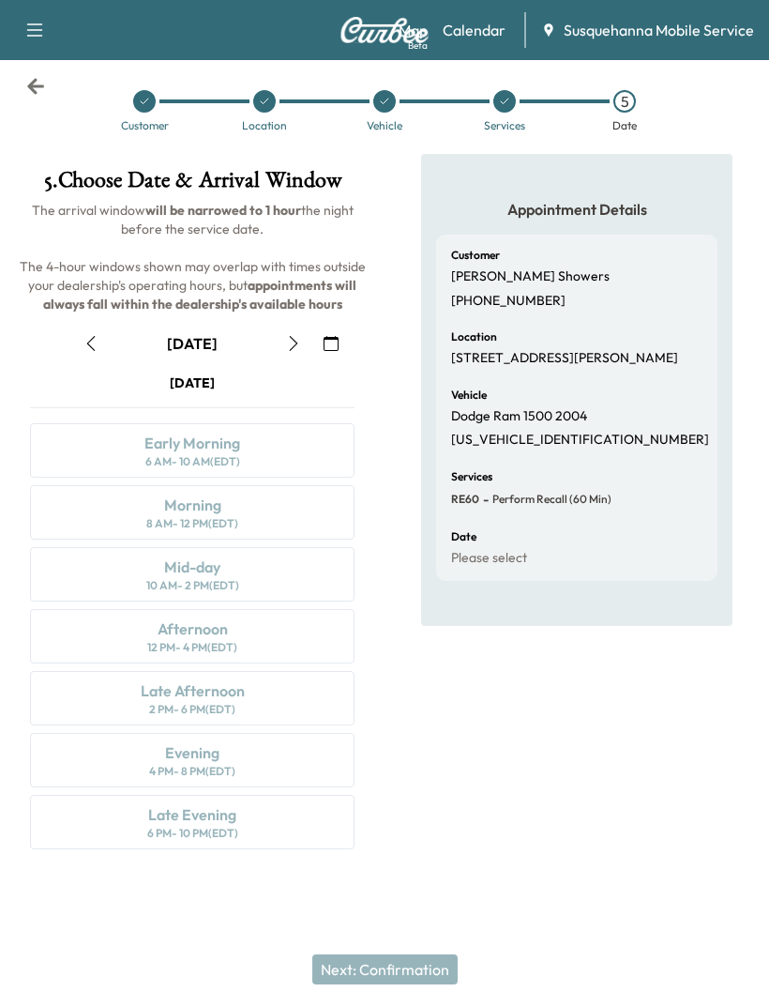
click at [286, 336] on icon "button" at bounding box center [293, 343] width 15 height 15
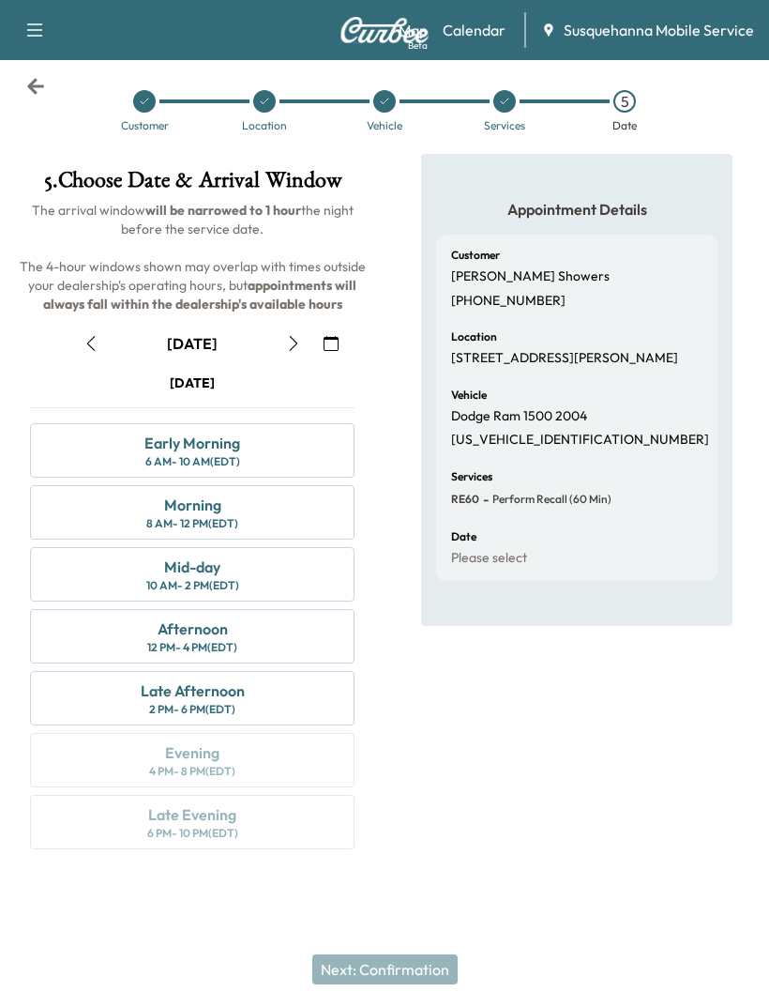
click at [283, 328] on button "button" at bounding box center [294, 343] width 32 height 30
click at [488, 27] on link "Calendar" at bounding box center [474, 30] width 63 height 23
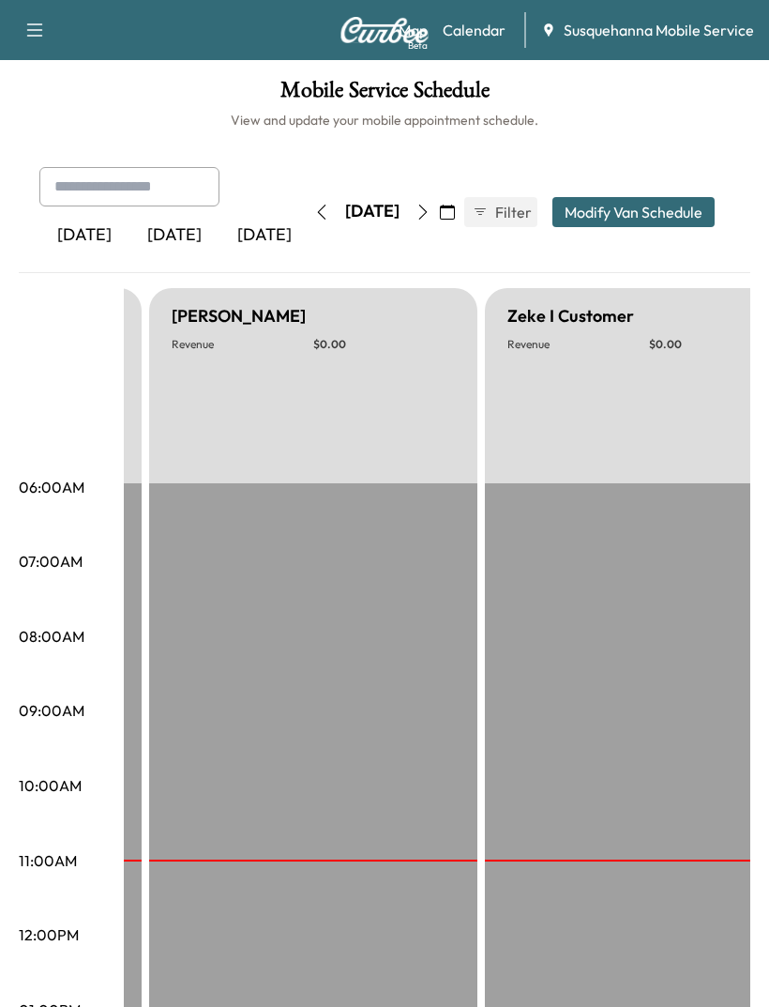
click at [529, 206] on span "Filter" at bounding box center [512, 212] width 34 height 23
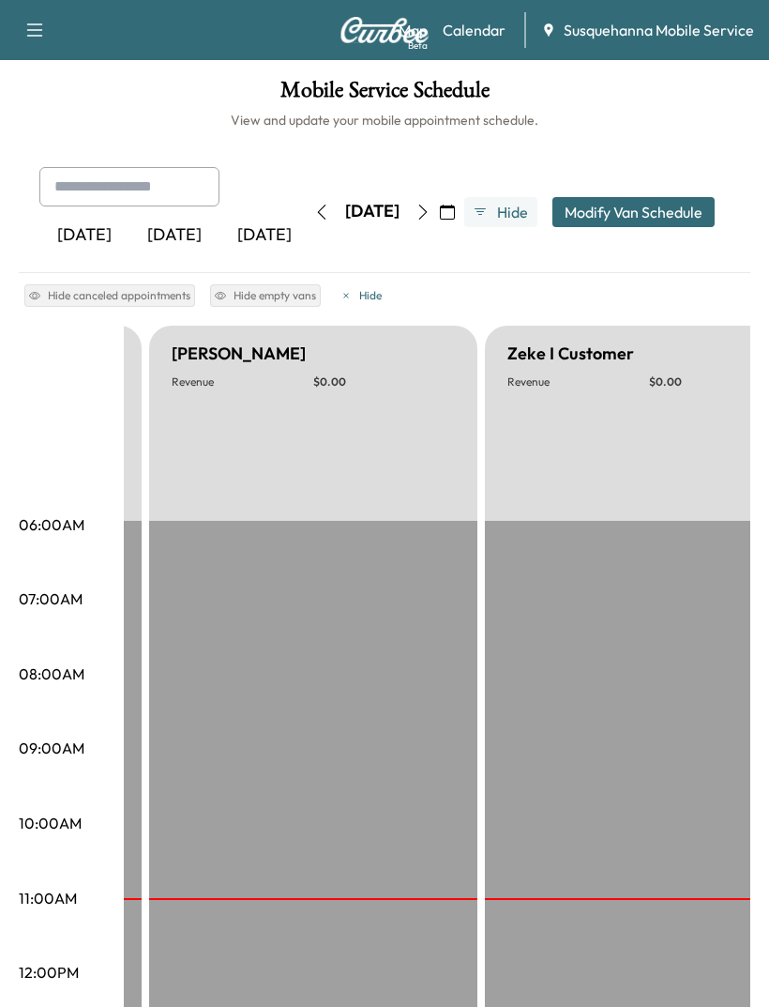
click at [455, 208] on icon "button" at bounding box center [447, 212] width 15 height 15
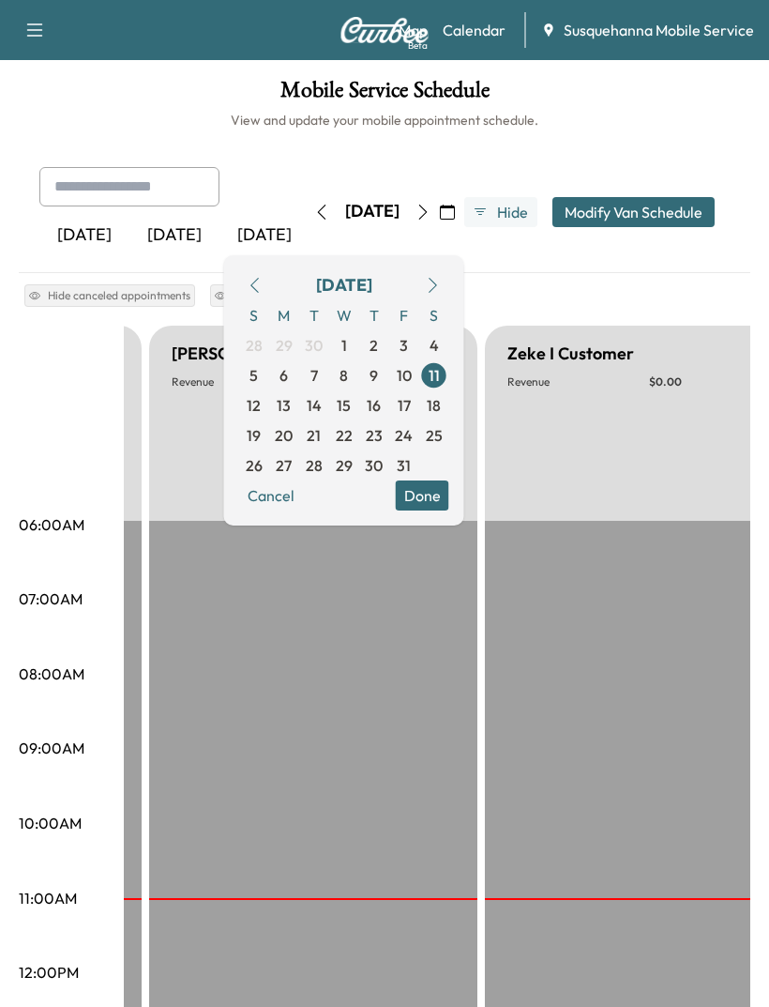
click at [600, 258] on div "[DATE] [DATE] [DATE] [DATE] October 2025 S M T W T F S 28 29 30 1 2 3 4 5 6 7 8…" at bounding box center [385, 220] width 732 height 106
click at [553, 248] on div "[DATE] [DATE] [DATE] [DATE] October 2025 S M T W T F S 28 29 30 1 2 3 4 5 6 7 8…" at bounding box center [384, 212] width 721 height 90
click at [303, 494] on button "Cancel" at bounding box center [271, 495] width 64 height 30
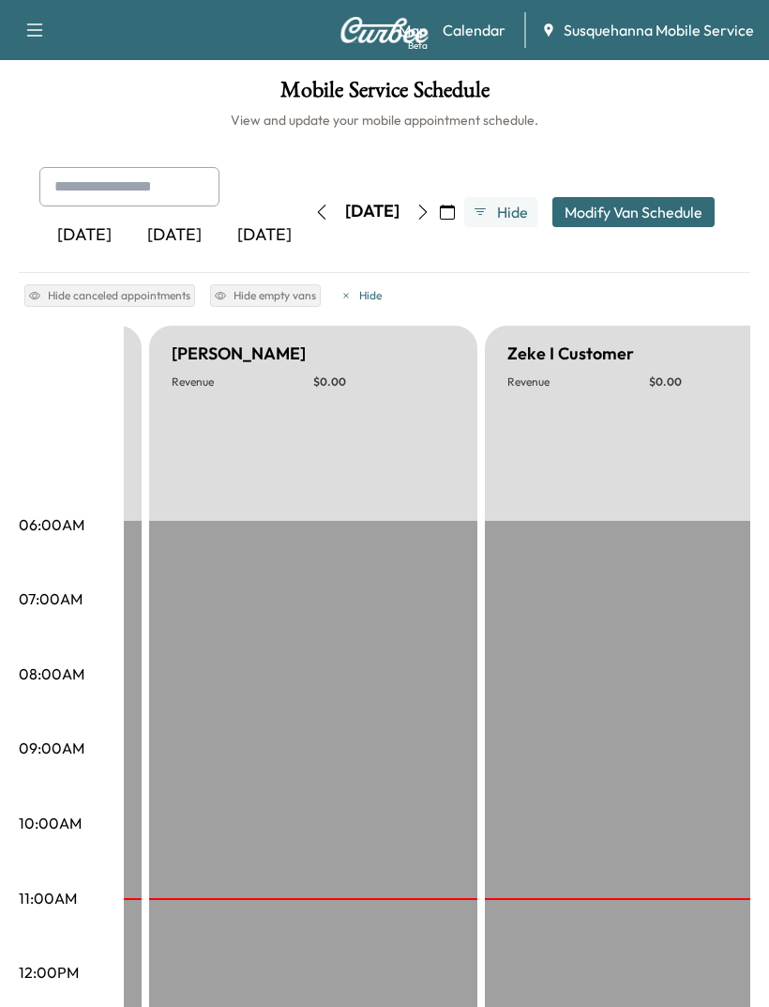
click at [455, 211] on icon "button" at bounding box center [447, 212] width 15 height 15
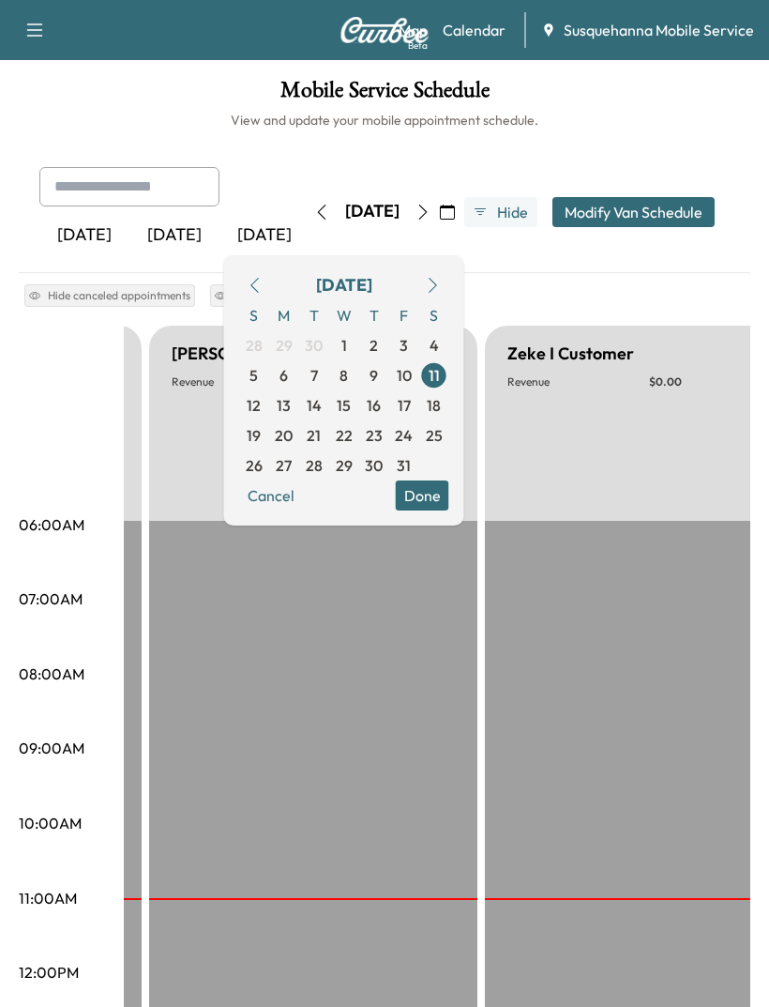
click at [527, 208] on span "Hide" at bounding box center [512, 212] width 34 height 23
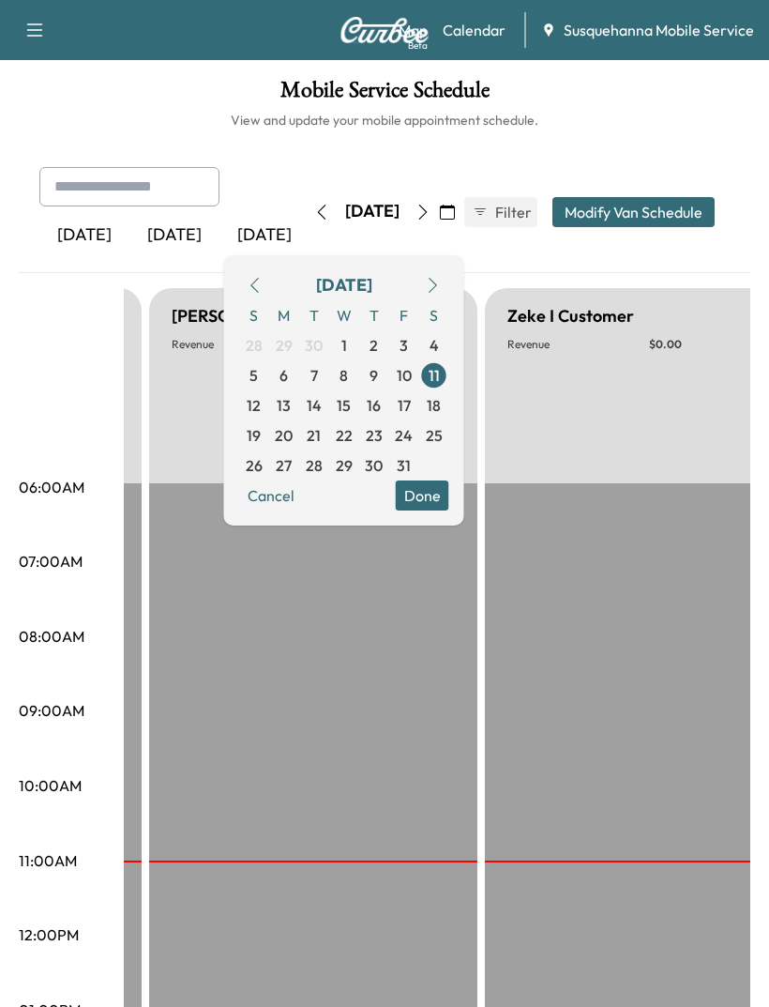
click at [526, 208] on span "Filter" at bounding box center [512, 212] width 34 height 23
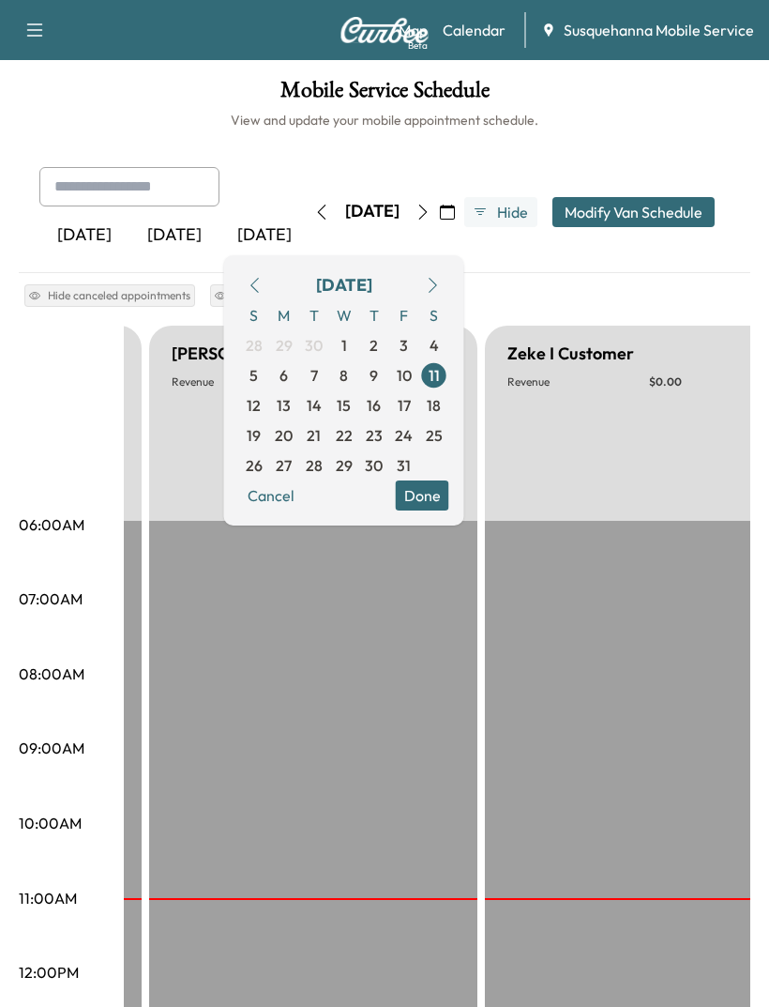
click at [534, 207] on button "Hide" at bounding box center [500, 212] width 73 height 30
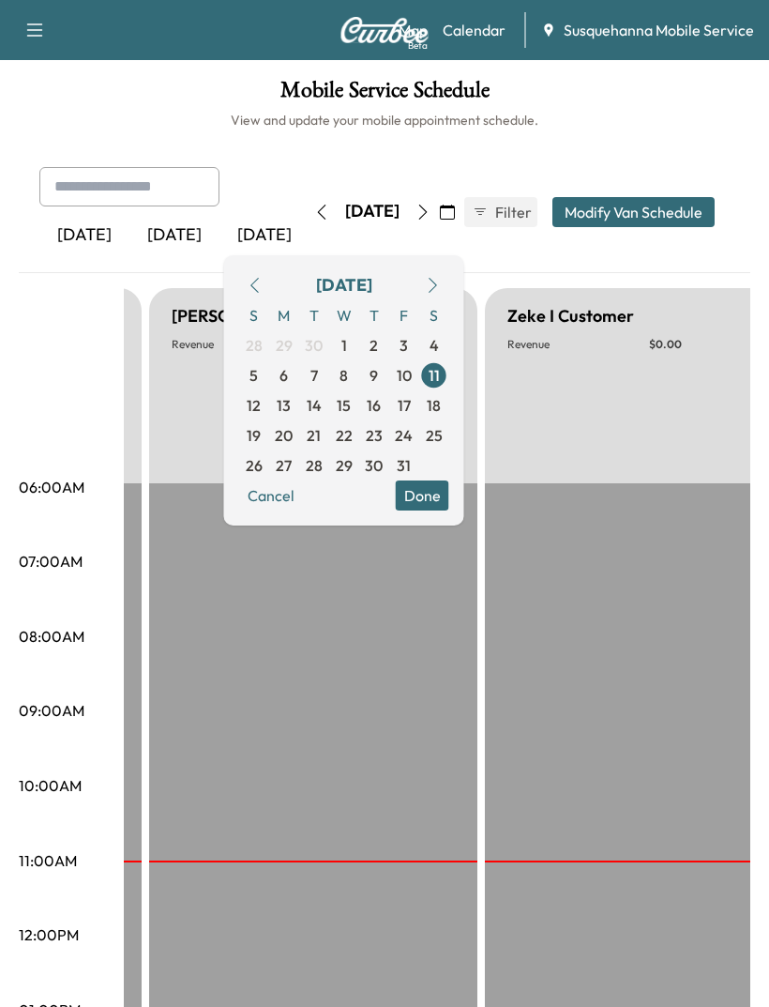
click at [544, 251] on div "[DATE] [DATE] [DATE] [DATE] October 2025 S M T W T F S 28 29 30 1 2 3 4 5 6 7 8…" at bounding box center [384, 212] width 721 height 90
click at [303, 500] on button "Cancel" at bounding box center [271, 495] width 64 height 30
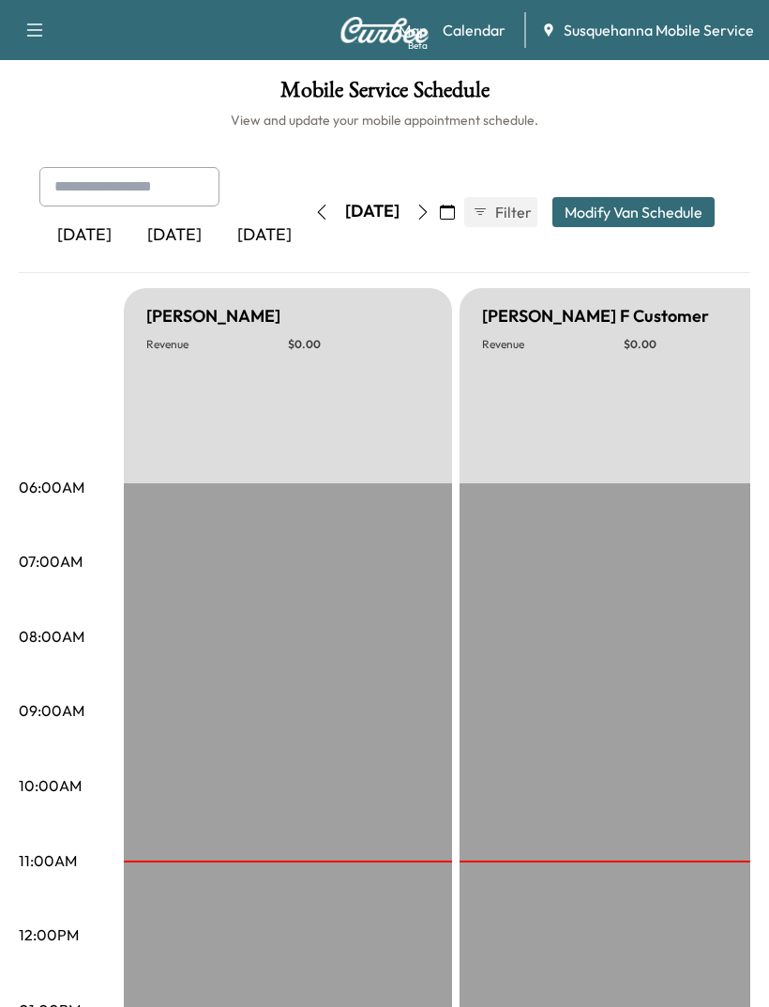
click at [428, 212] on icon "button" at bounding box center [423, 212] width 8 height 15
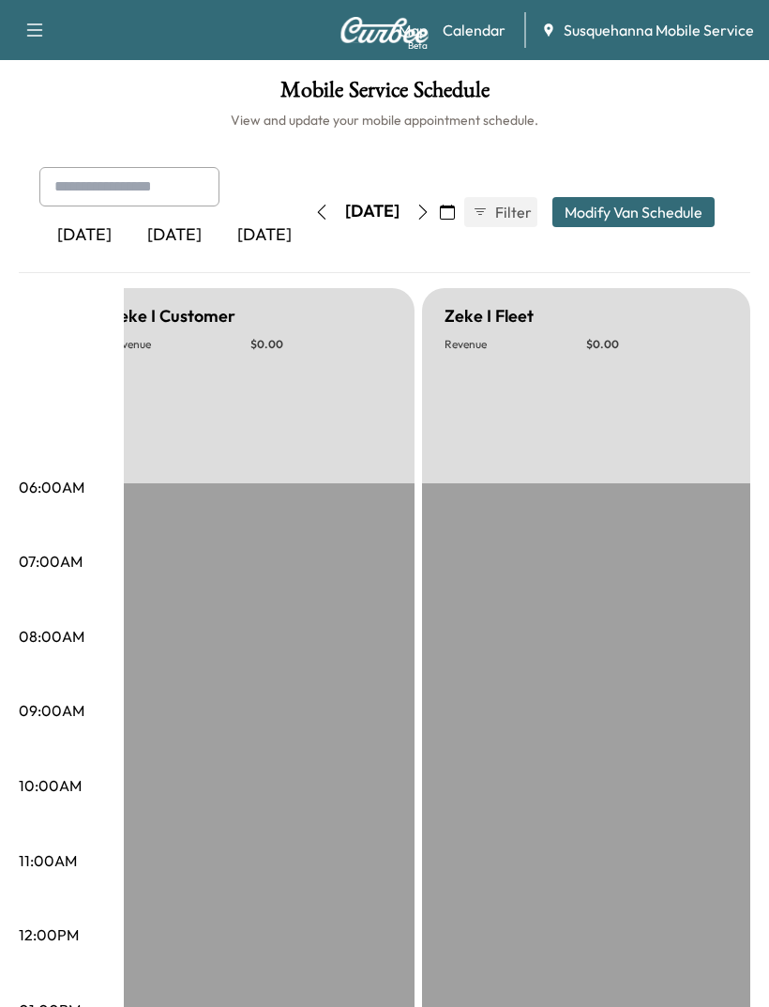
click at [439, 201] on button "button" at bounding box center [423, 212] width 32 height 30
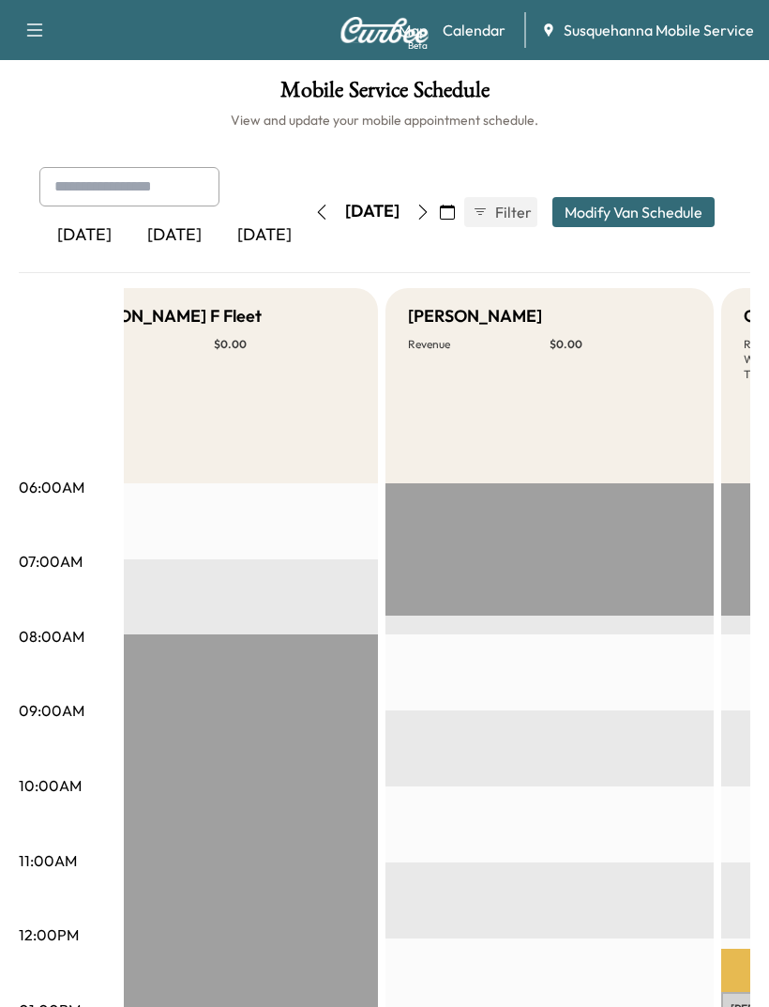
click at [52, 23] on button "button" at bounding box center [34, 30] width 39 height 30
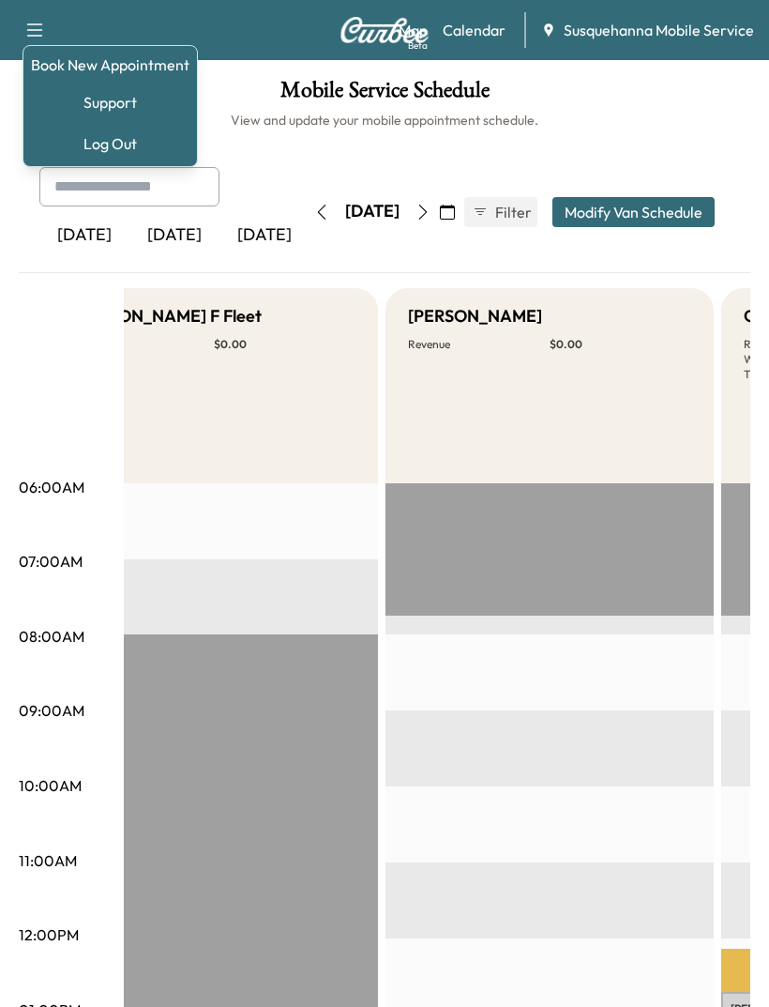
click at [83, 70] on link "Book New Appointment" at bounding box center [110, 64] width 159 height 23
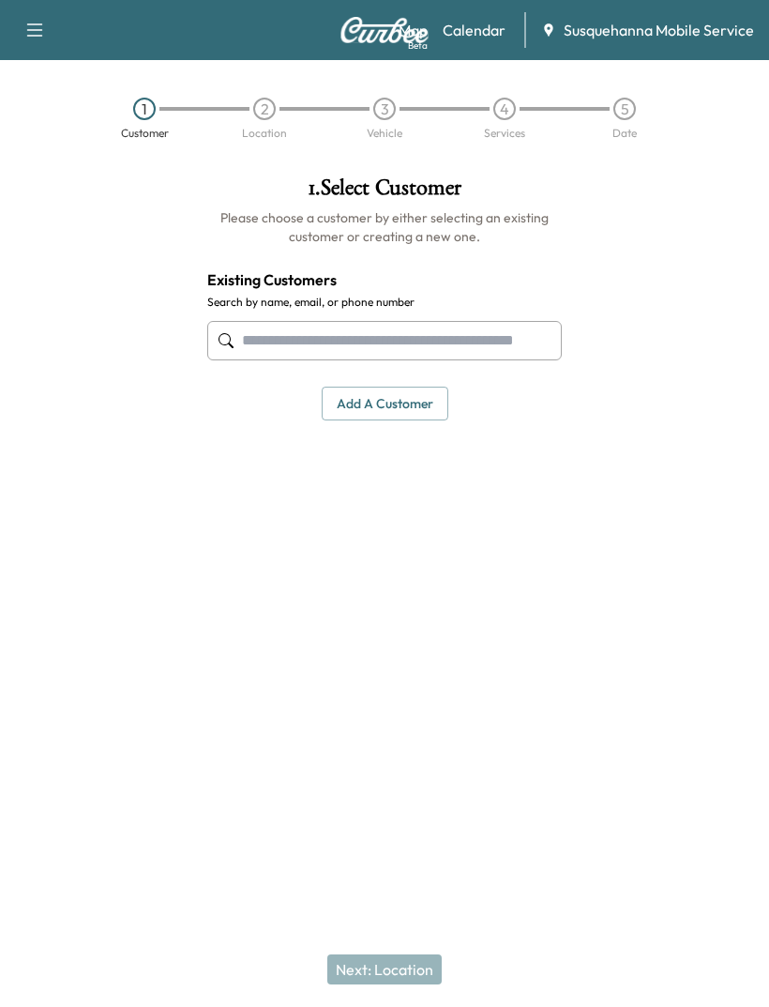
click at [323, 336] on input "text" at bounding box center [384, 340] width 355 height 39
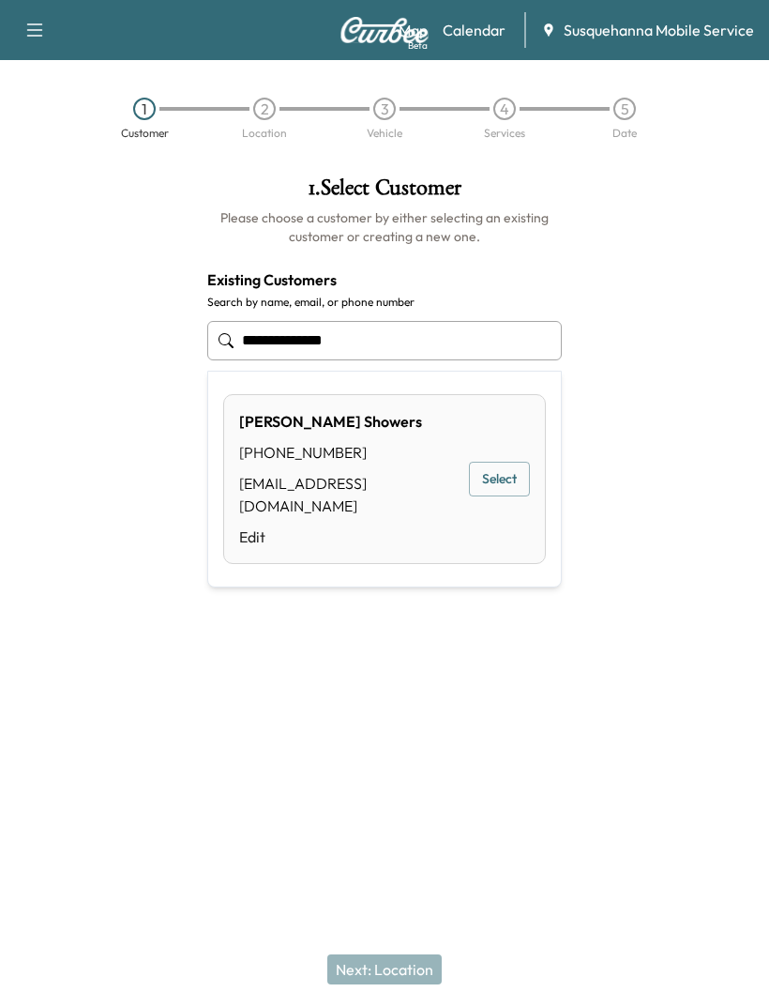
click at [333, 448] on div "[PHONE_NUMBER]" at bounding box center [349, 452] width 221 height 23
type input "**********"
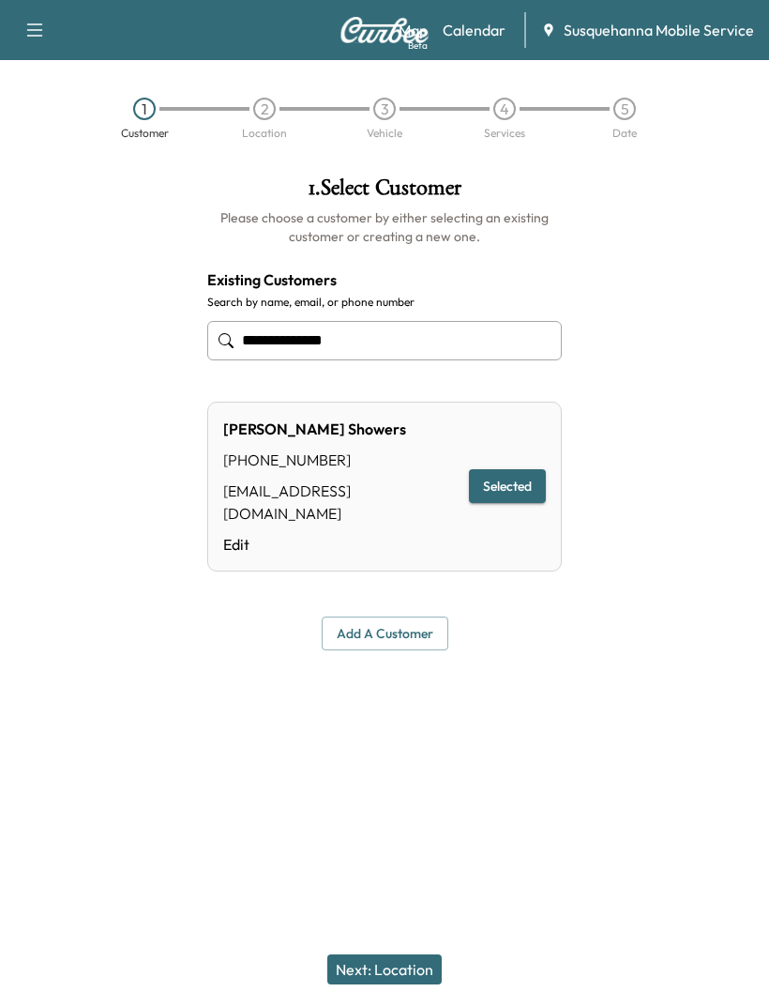
click at [502, 469] on button "Selected" at bounding box center [507, 486] width 77 height 35
click at [402, 959] on button "Next: Location" at bounding box center [384, 969] width 114 height 30
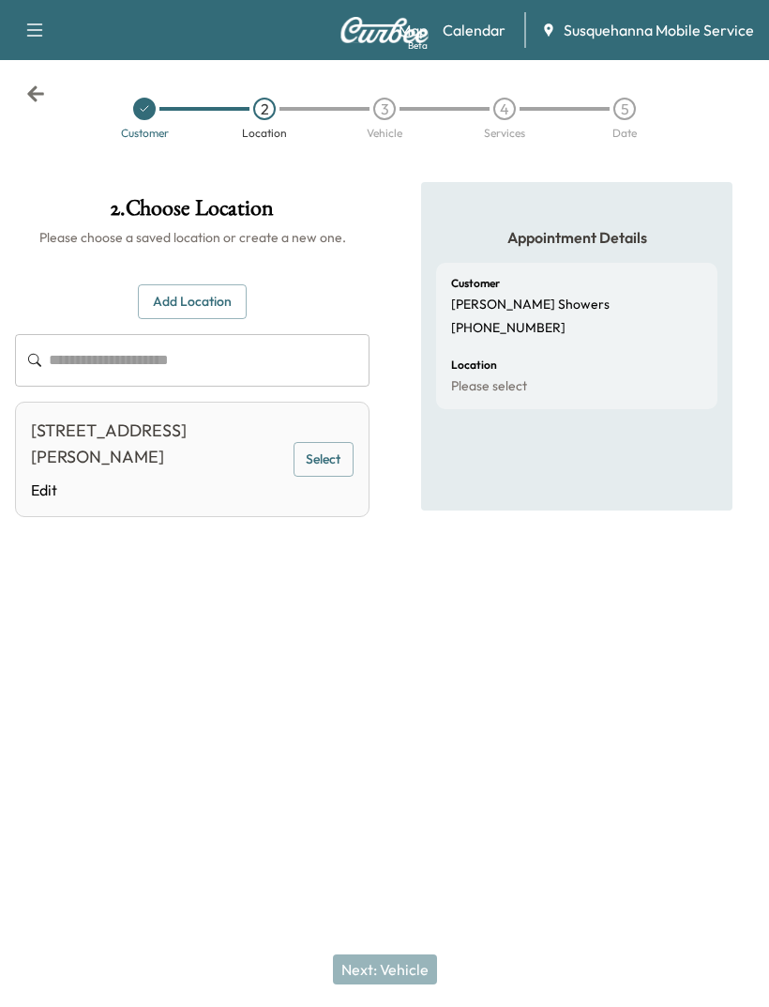
click at [239, 470] on div "[STREET_ADDRESS][PERSON_NAME]" at bounding box center [157, 444] width 253 height 53
click at [336, 461] on button "Select" at bounding box center [324, 459] width 60 height 35
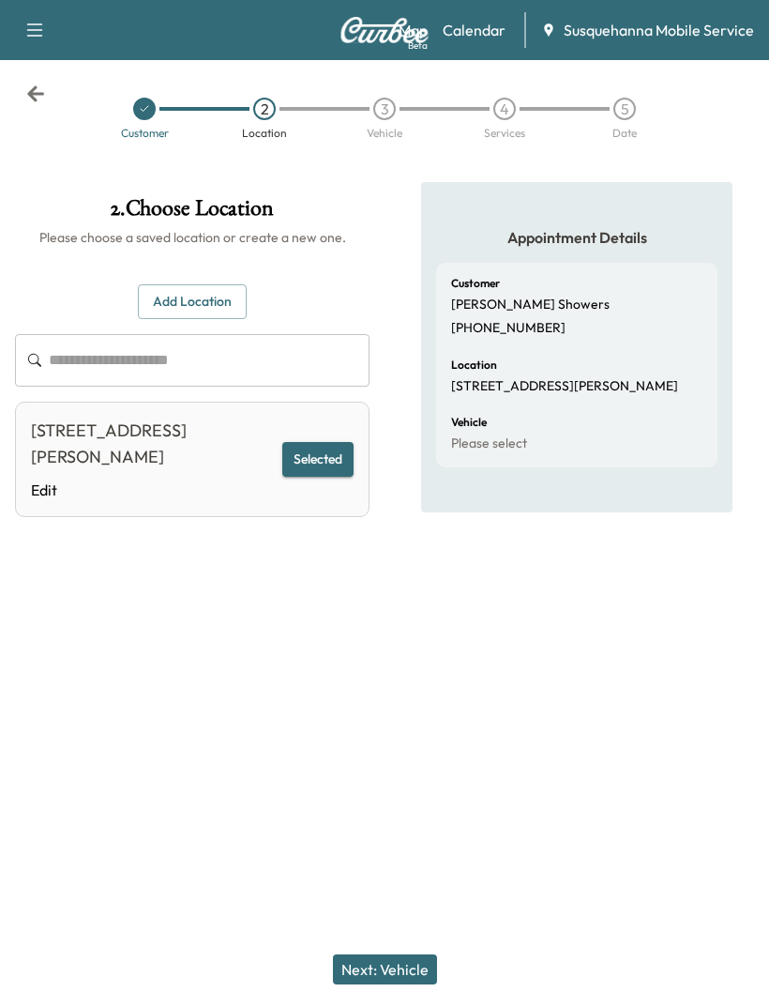
click at [385, 964] on button "Next: Vehicle" at bounding box center [385, 969] width 104 height 30
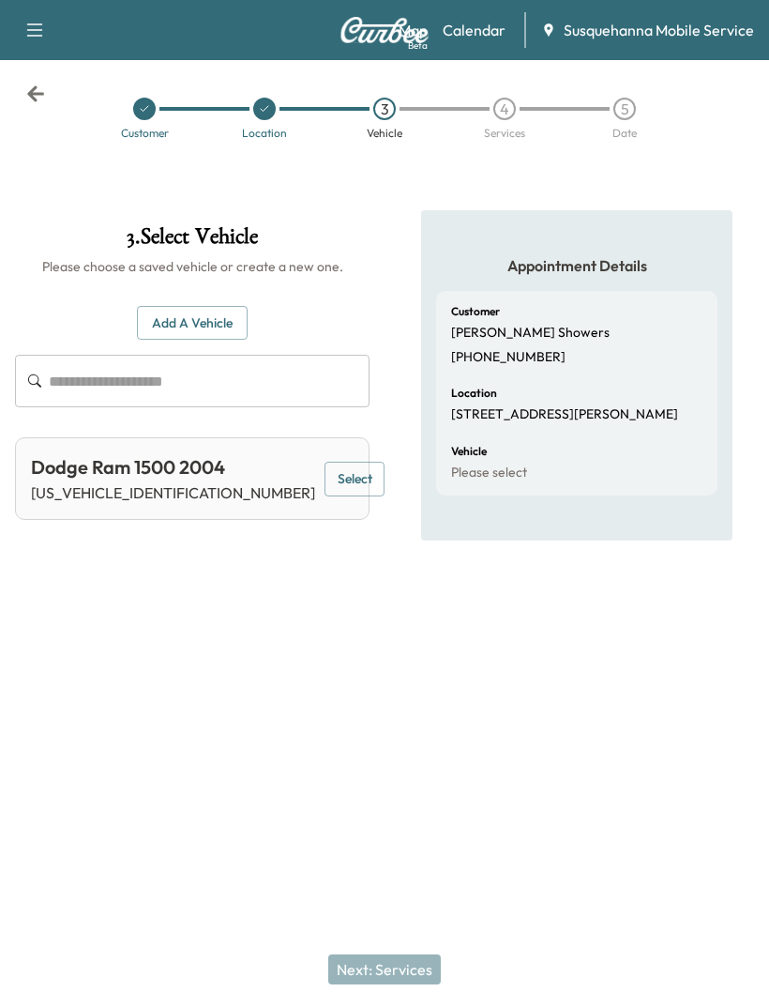
click at [333, 491] on button "Select" at bounding box center [355, 479] width 60 height 35
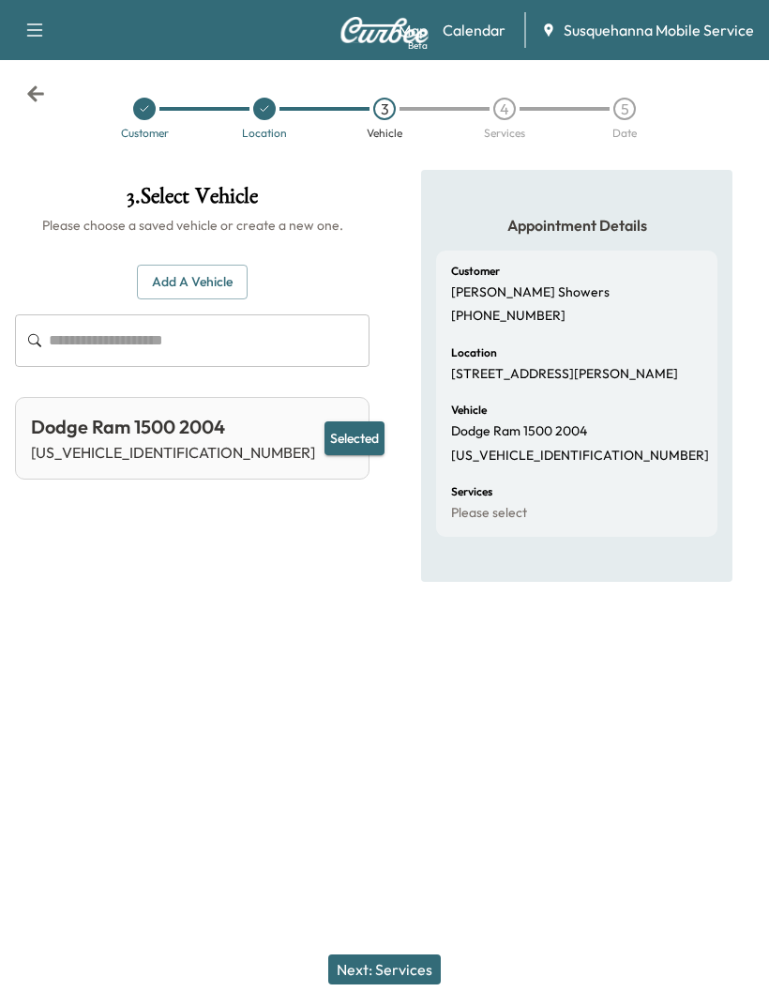
click at [409, 978] on button "Next: Services" at bounding box center [384, 969] width 113 height 30
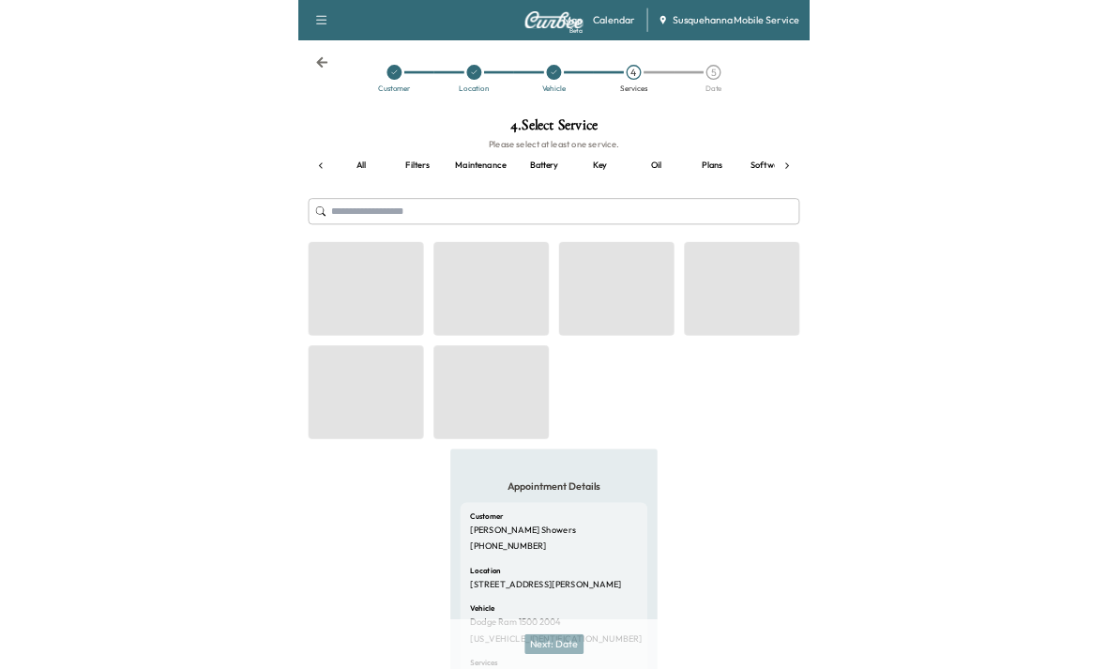
scroll to position [0, 162]
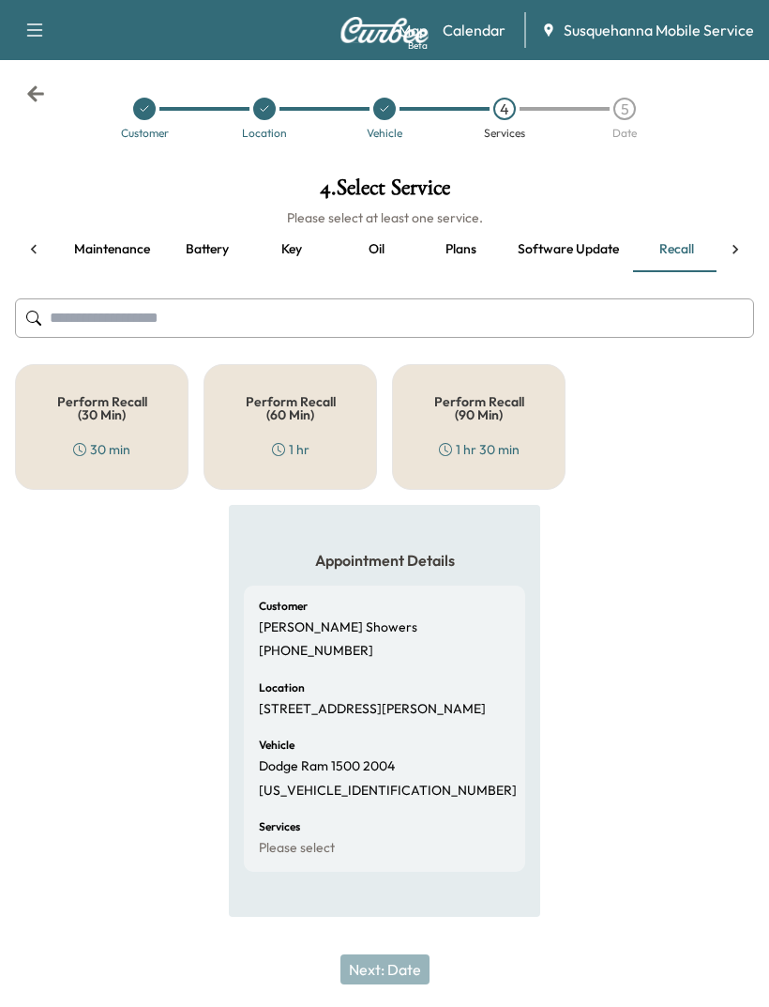
click at [282, 412] on h5 "Perform Recall (60 Min)" at bounding box center [291, 408] width 112 height 26
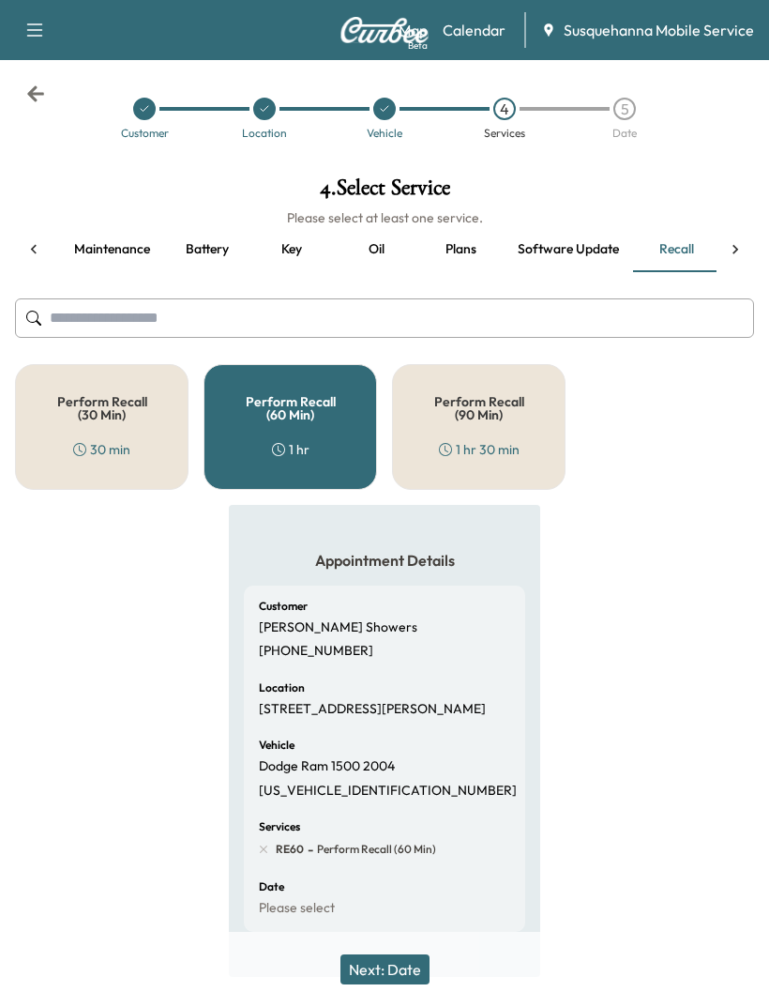
click at [375, 959] on button "Next: Date" at bounding box center [385, 969] width 89 height 30
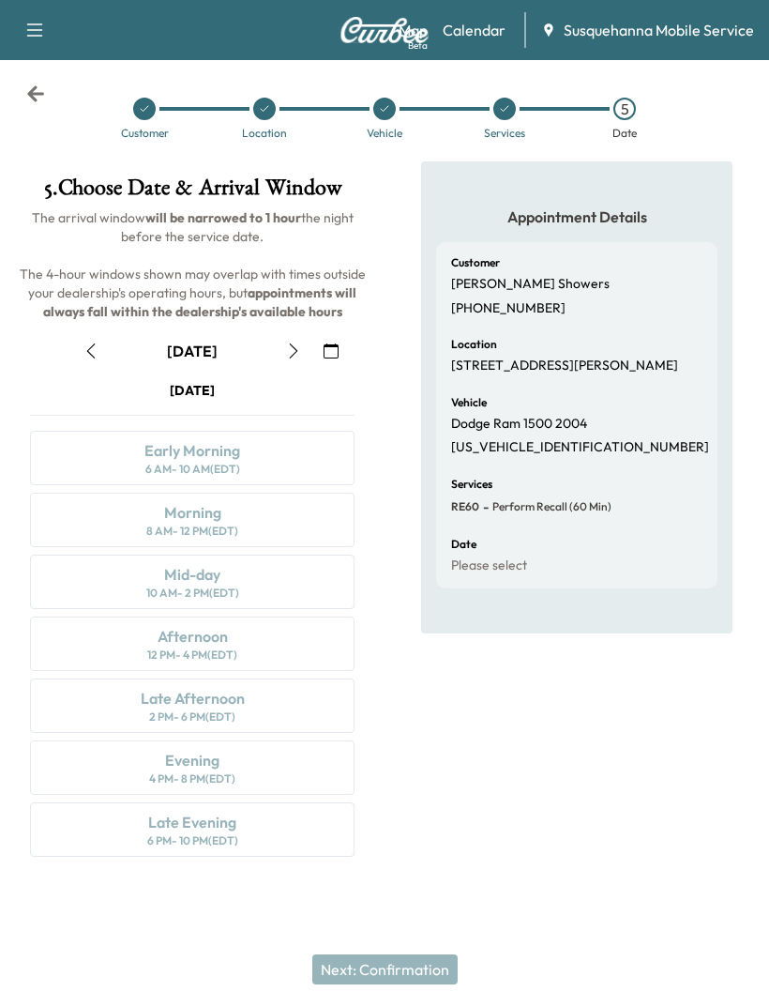
click at [285, 341] on button "button" at bounding box center [294, 351] width 32 height 30
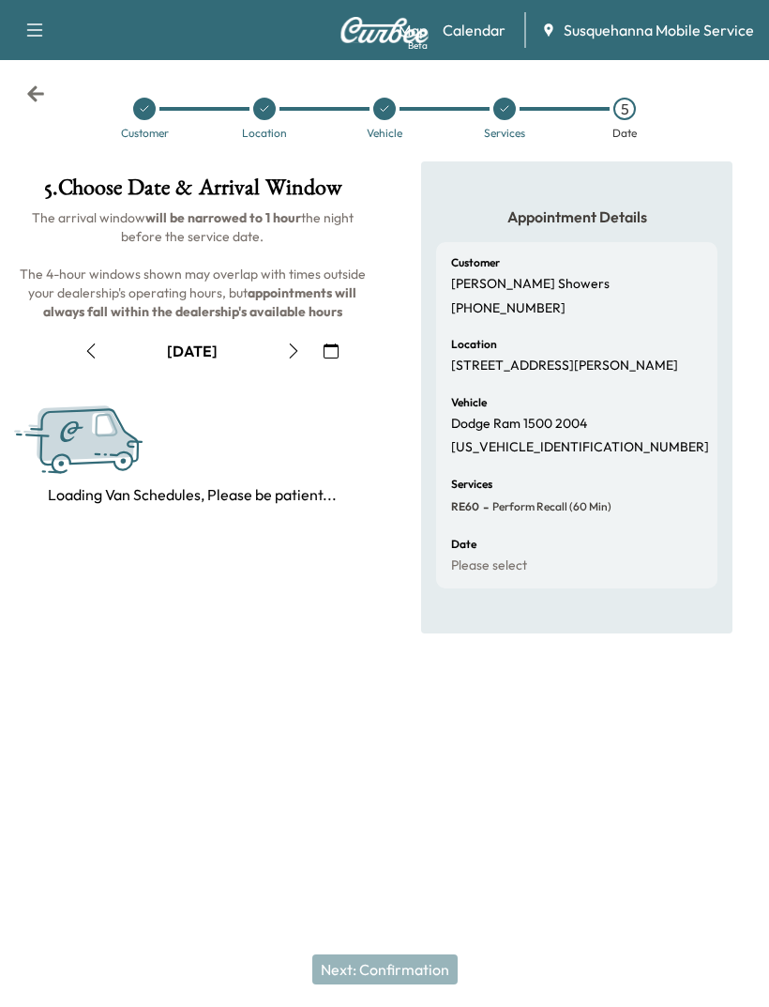
click at [291, 353] on icon "button" at bounding box center [293, 350] width 15 height 15
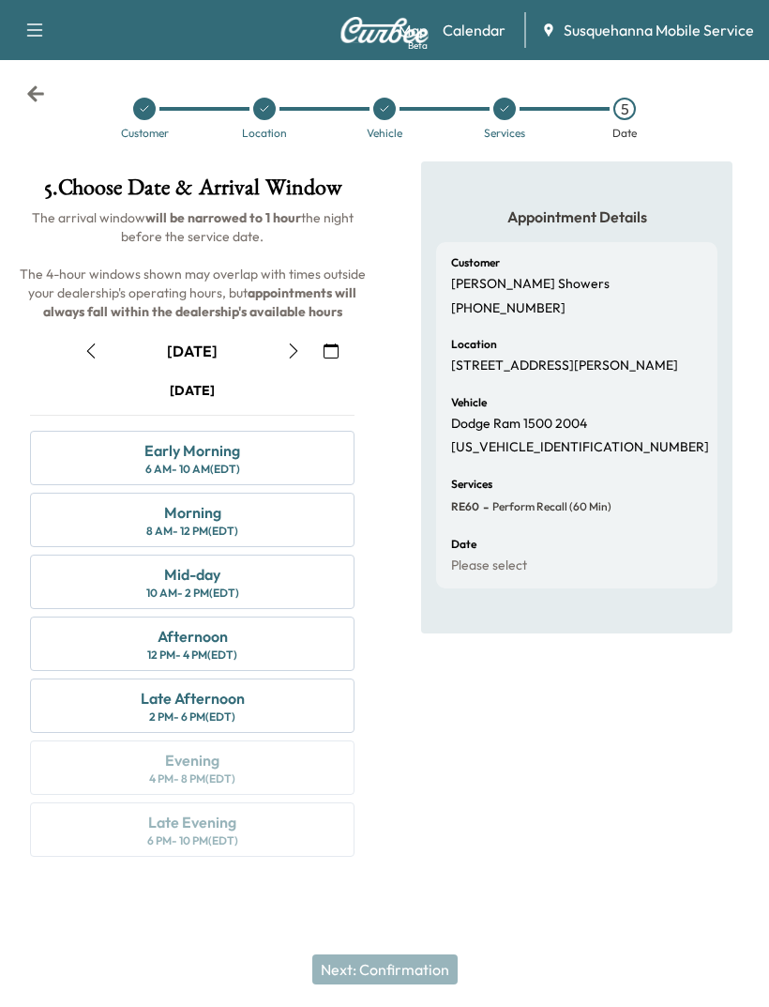
click at [278, 357] on button "button" at bounding box center [294, 351] width 32 height 30
click at [283, 362] on button "button" at bounding box center [294, 351] width 32 height 30
click at [290, 356] on icon "button" at bounding box center [293, 350] width 15 height 15
click at [287, 336] on button "button" at bounding box center [294, 351] width 32 height 30
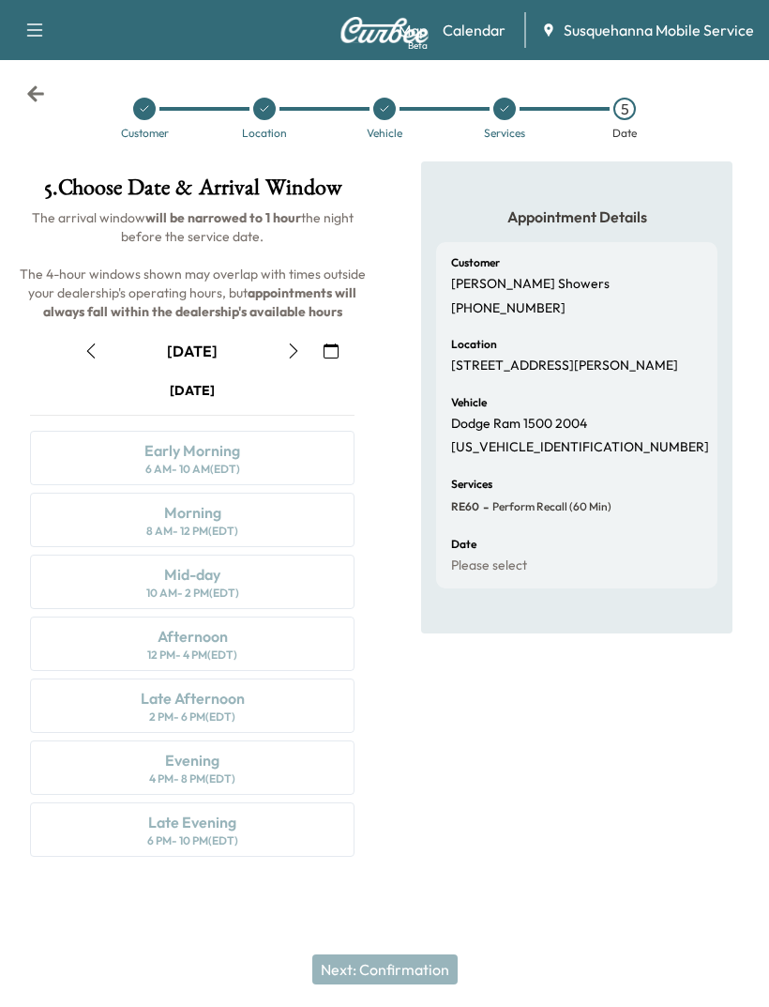
click at [304, 360] on button "button" at bounding box center [294, 351] width 32 height 30
click at [98, 350] on icon "button" at bounding box center [91, 350] width 15 height 15
click at [290, 354] on icon "button" at bounding box center [293, 350] width 15 height 15
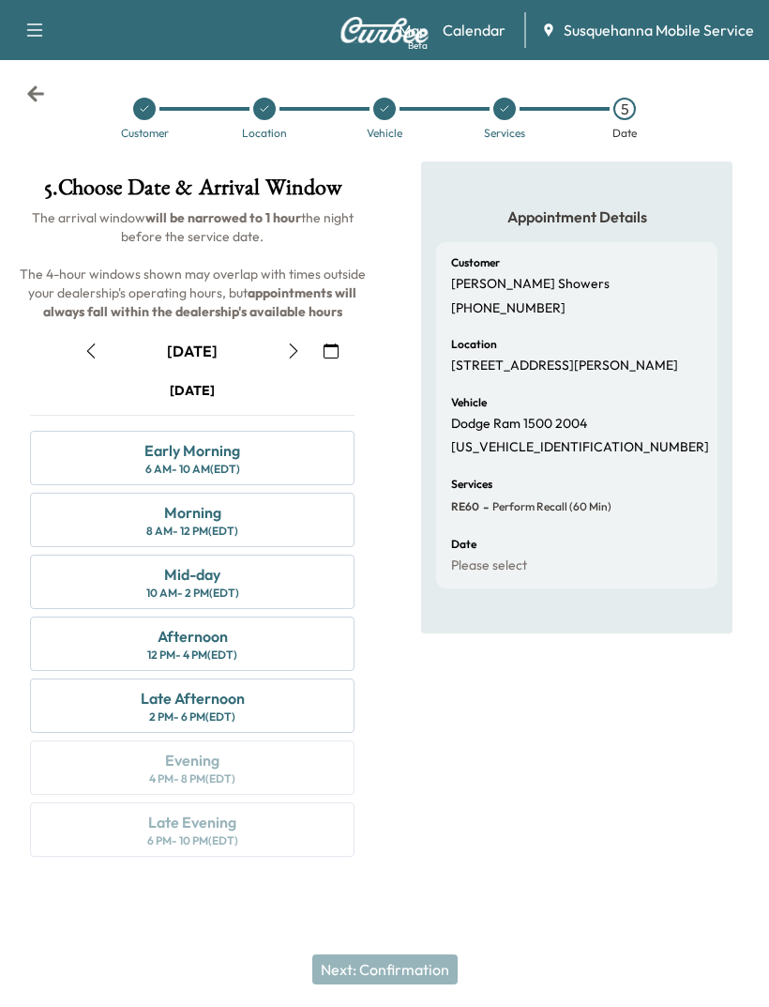
click at [75, 336] on button "button" at bounding box center [91, 351] width 32 height 30
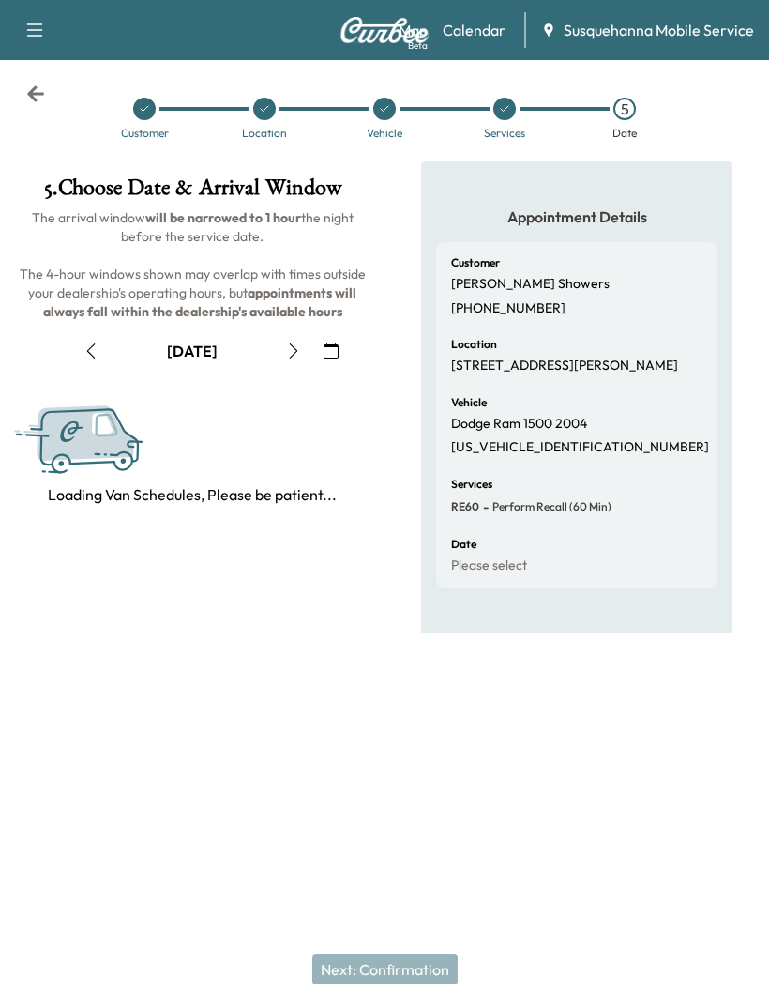
click at [92, 340] on button "button" at bounding box center [91, 351] width 32 height 30
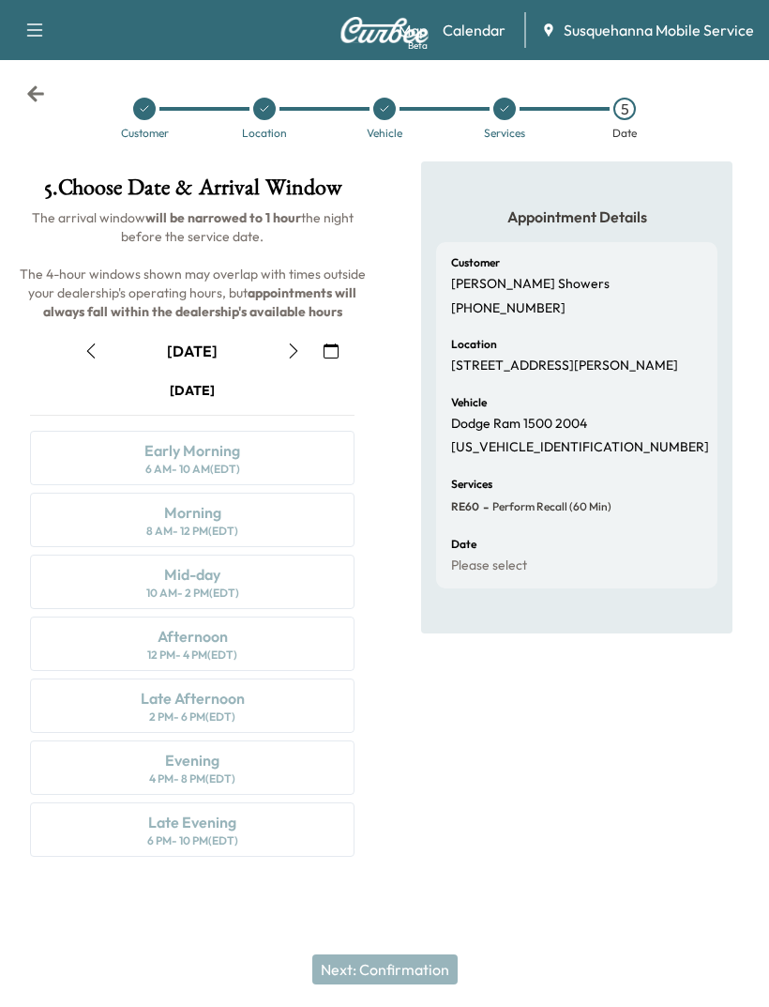
click at [92, 352] on icon "button" at bounding box center [91, 350] width 15 height 15
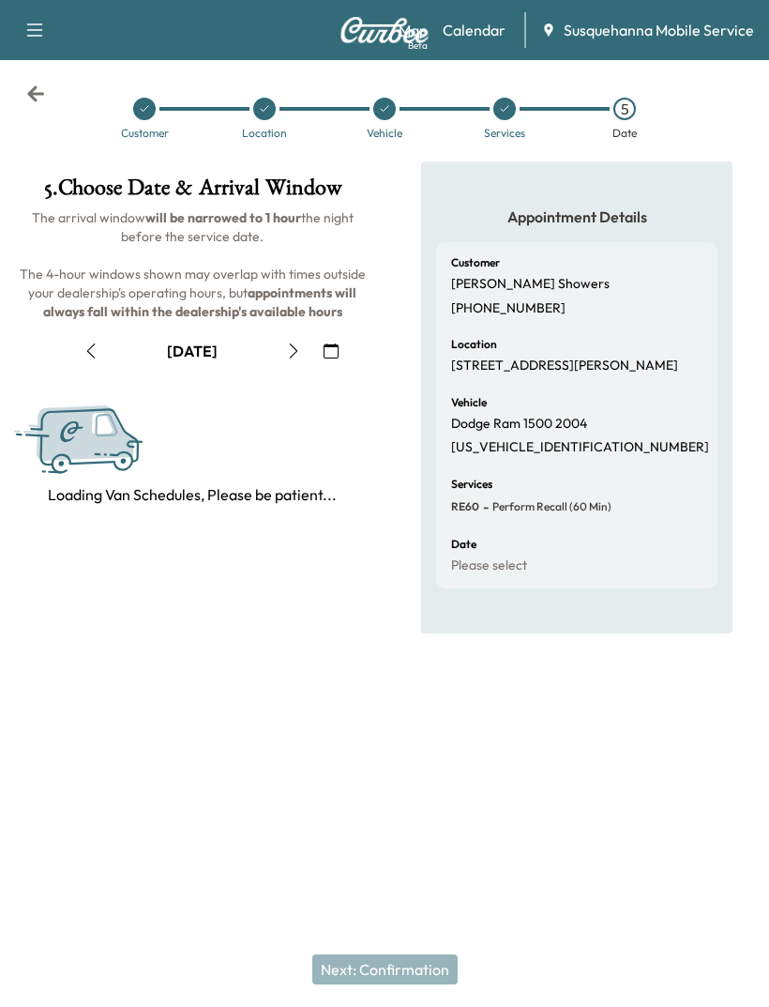
click at [84, 352] on icon "button" at bounding box center [91, 350] width 15 height 15
click at [92, 347] on icon "button" at bounding box center [91, 350] width 15 height 15
click at [94, 351] on icon "button" at bounding box center [91, 350] width 15 height 15
click at [97, 352] on icon "button" at bounding box center [91, 350] width 15 height 15
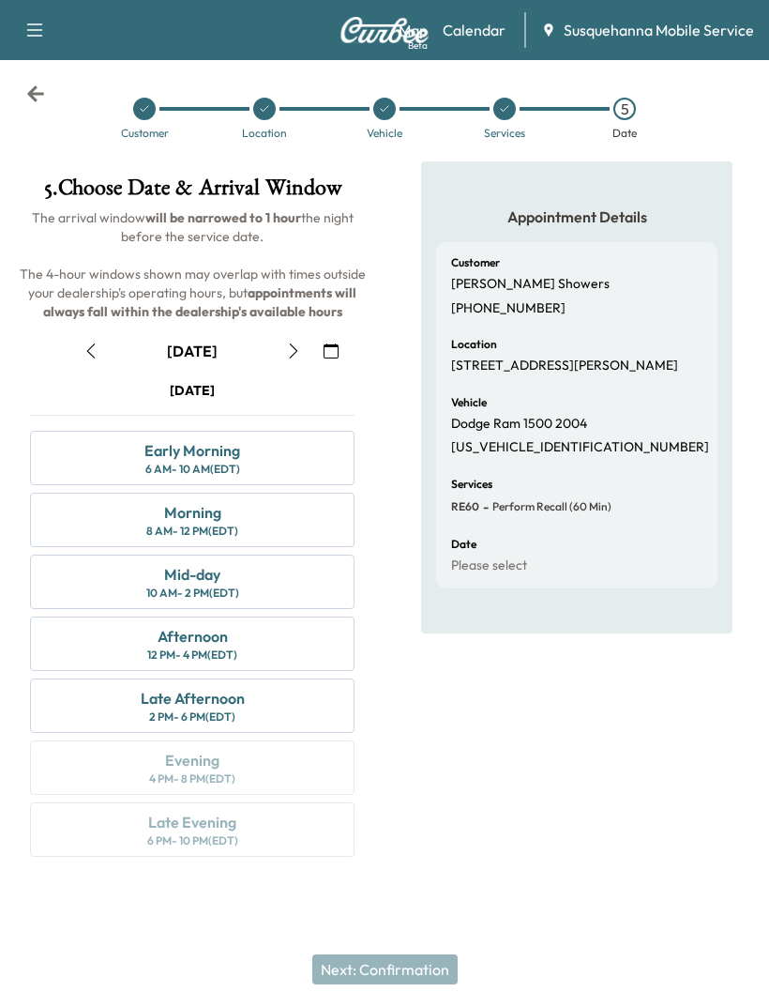
click at [291, 322] on div "October [DATE] S M T W T F S 28 29 30 1 2 3 4 5 6 7 8 9 10 11 12 13 14 15 16 17…" at bounding box center [192, 592] width 355 height 543
click at [290, 322] on div "October [DATE] S M T W T F S 28 29 30 1 2 3 4 5 6 7 8 9 10 11 12 13 14 15 16 17…" at bounding box center [192, 592] width 355 height 543
click at [325, 354] on icon "button" at bounding box center [331, 350] width 15 height 15
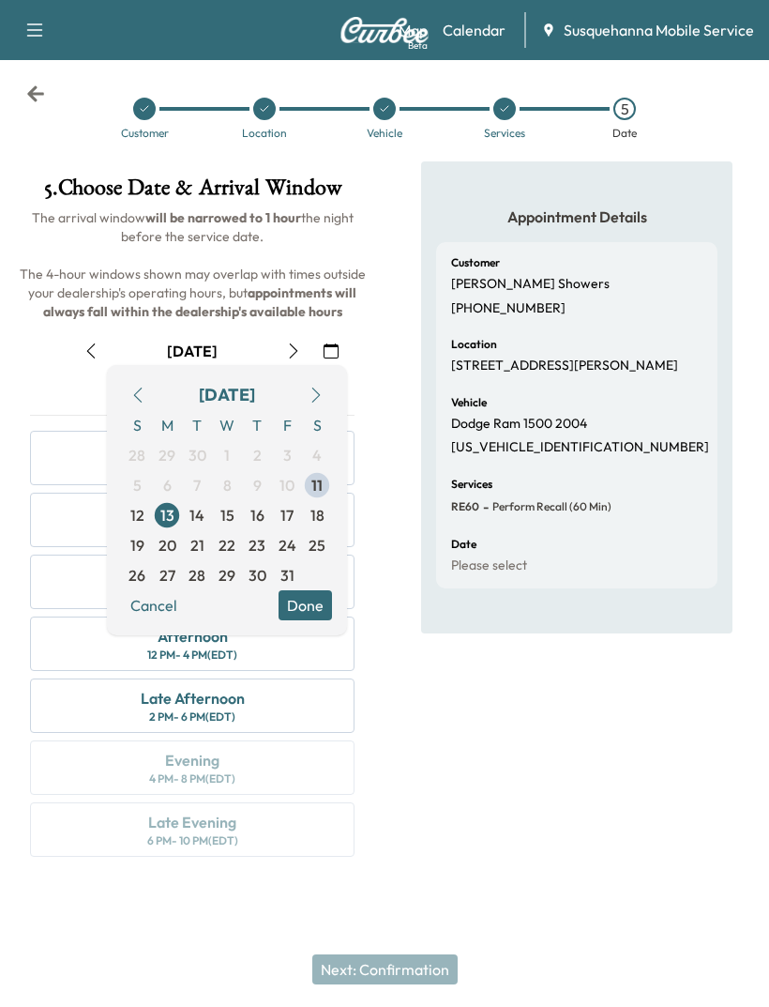
click at [206, 514] on span "14" at bounding box center [197, 515] width 30 height 30
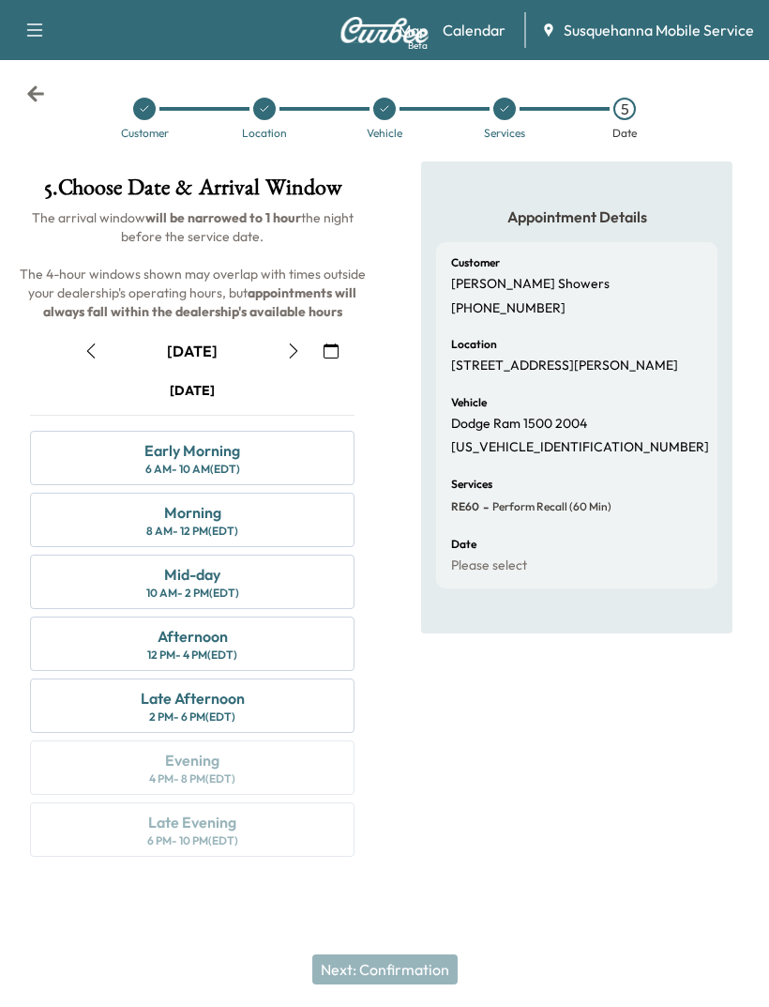
click at [336, 340] on button "button" at bounding box center [331, 351] width 32 height 30
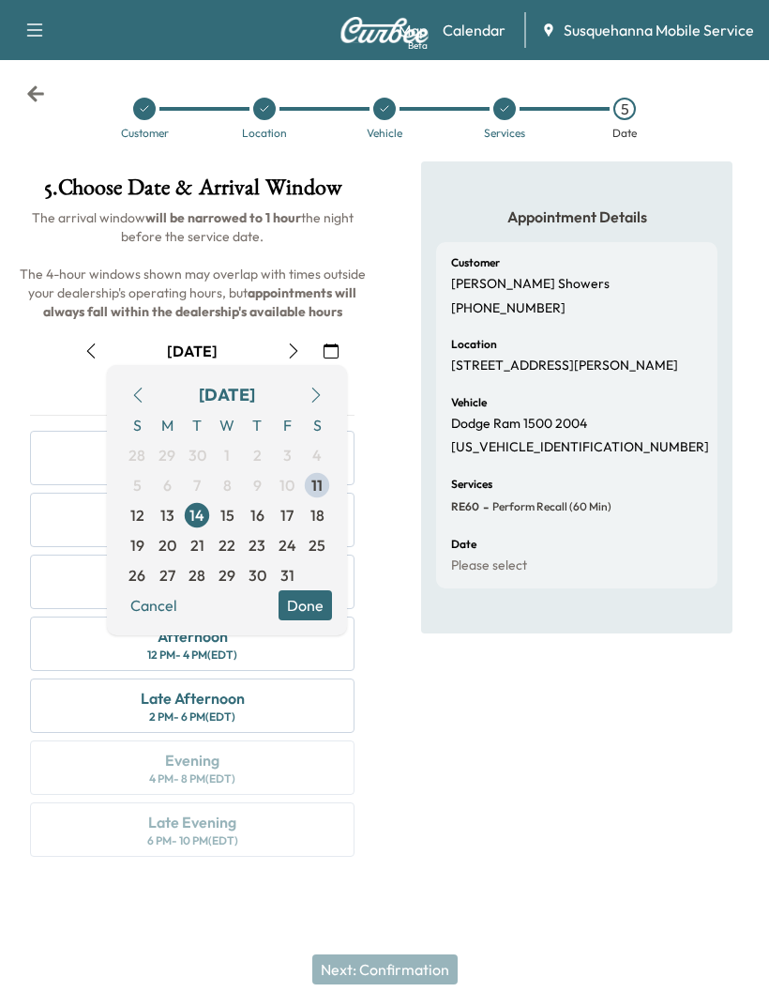
click at [359, 356] on div "[DATE]" at bounding box center [192, 351] width 355 height 30
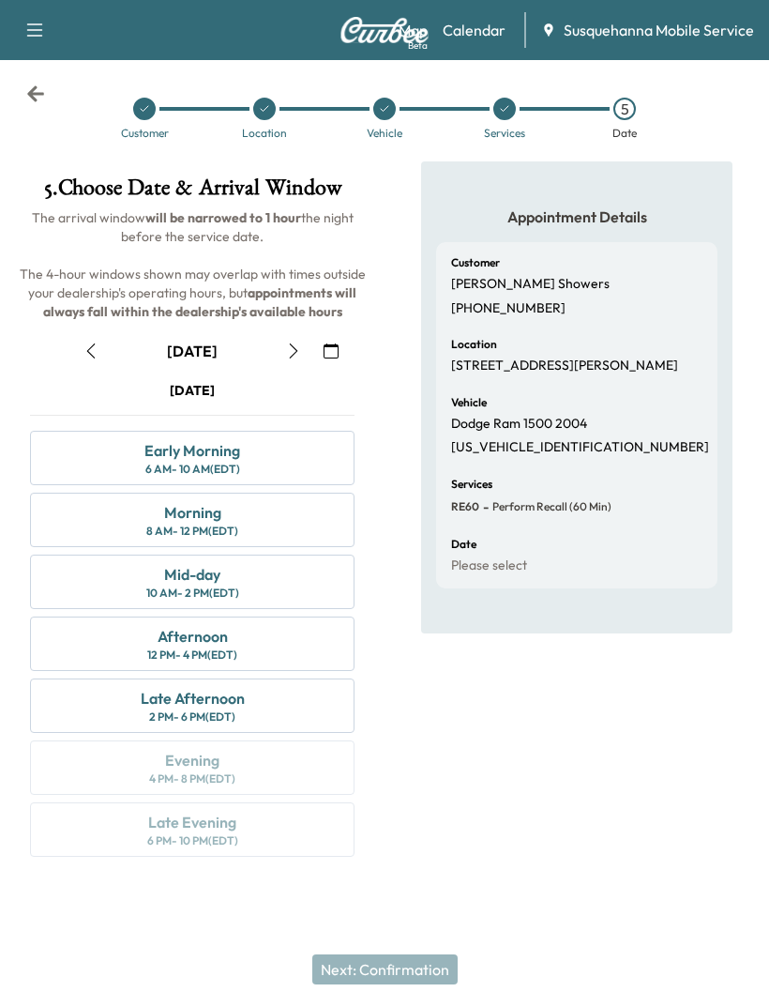
click at [286, 345] on icon "button" at bounding box center [293, 350] width 15 height 15
click at [482, 36] on link "Calendar" at bounding box center [474, 30] width 63 height 23
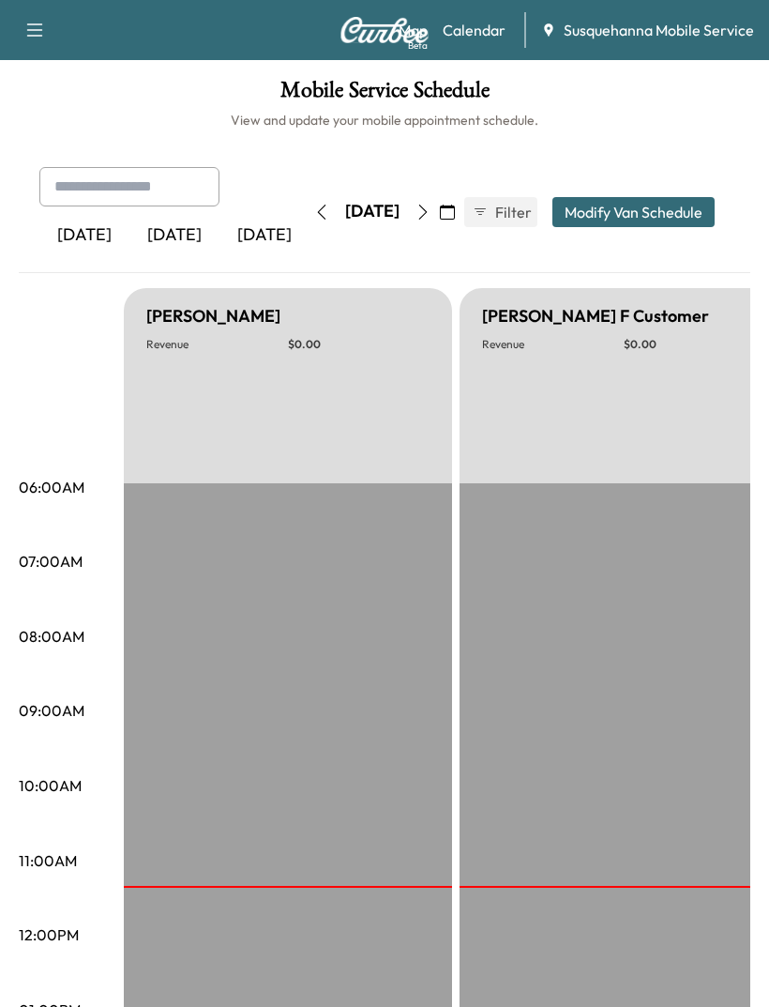
click at [455, 214] on icon "button" at bounding box center [447, 212] width 15 height 15
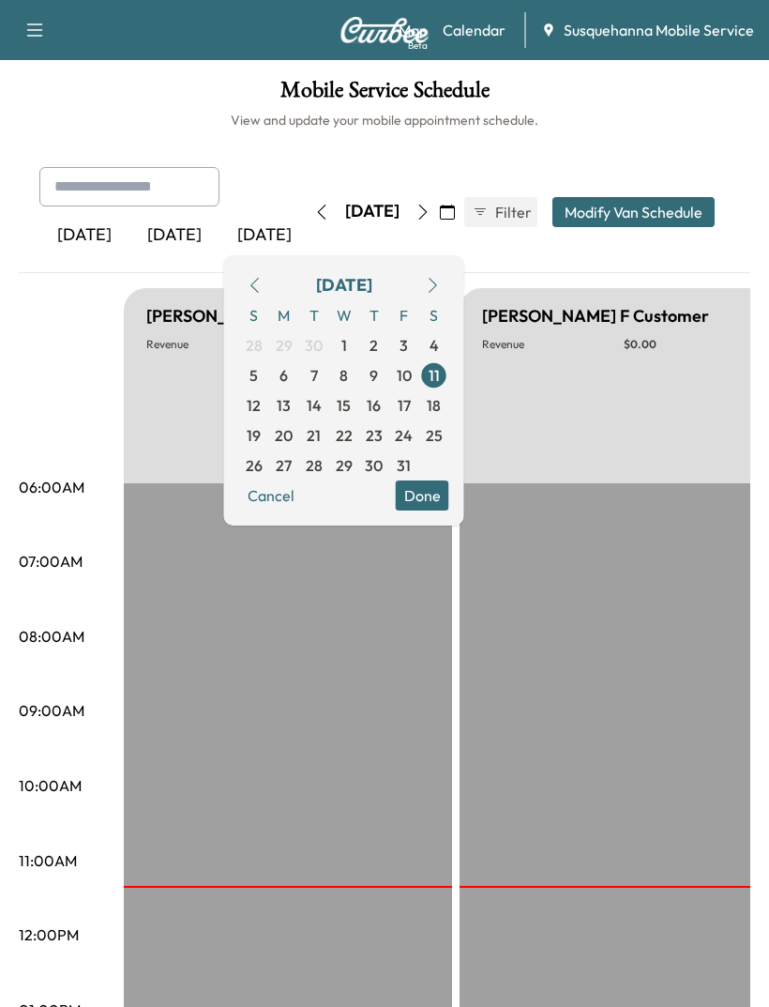
click at [373, 283] on div "[DATE]" at bounding box center [344, 285] width 56 height 26
click at [373, 281] on div "[DATE]" at bounding box center [344, 285] width 56 height 26
click at [646, 261] on div "[DATE] [DATE] [DATE] [DATE] October 2025 S M T W T F S 28 29 30 1 2 3 4 5 6 7 8…" at bounding box center [385, 220] width 732 height 106
click at [647, 243] on div "[DATE] [DATE] [DATE] [DATE] October 2025 S M T W T F S 28 29 30 1 2 3 4 5 6 7 8…" at bounding box center [384, 212] width 721 height 90
click at [602, 124] on h6 "View and update your mobile appointment schedule." at bounding box center [385, 120] width 732 height 19
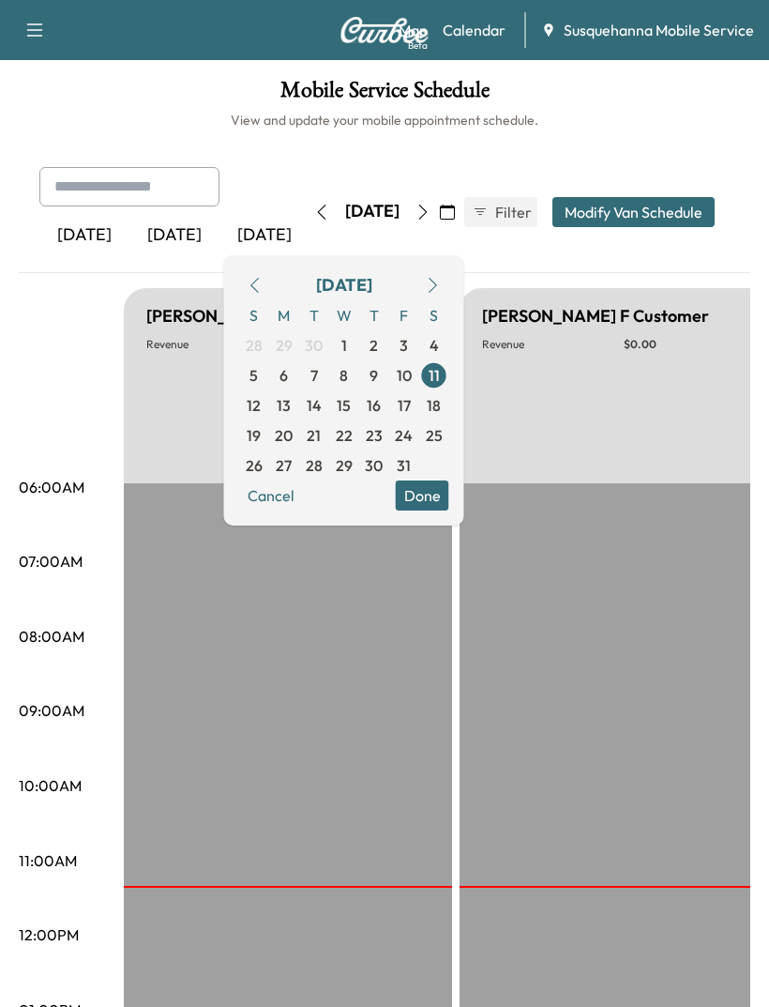
click at [464, 223] on button "button" at bounding box center [448, 212] width 32 height 30
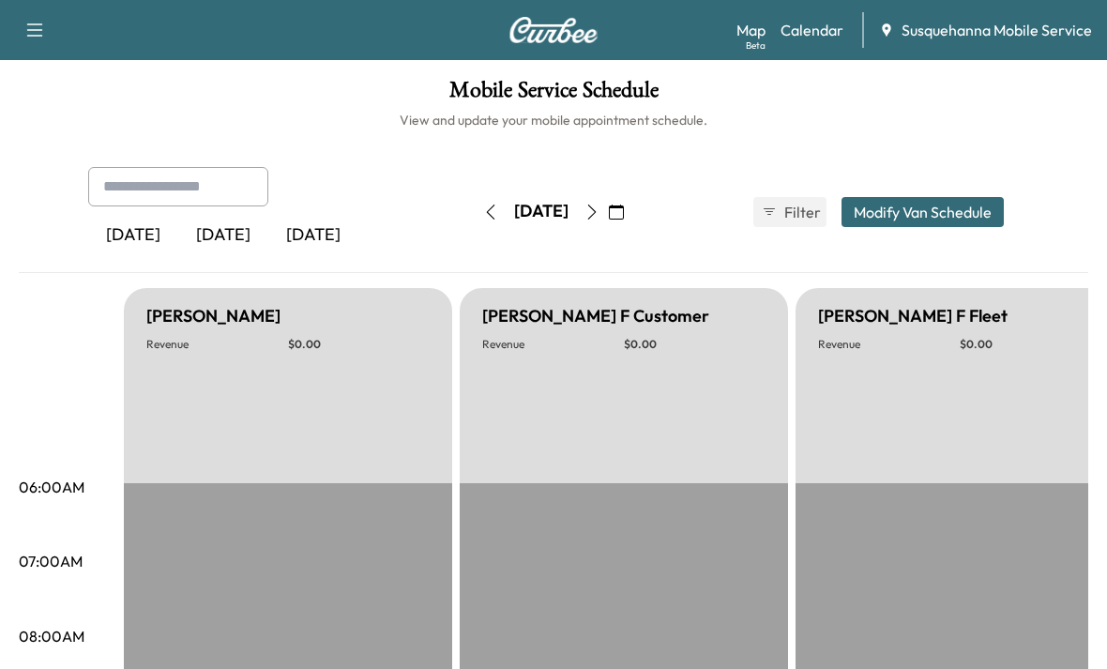
click at [632, 205] on button "button" at bounding box center [617, 212] width 32 height 30
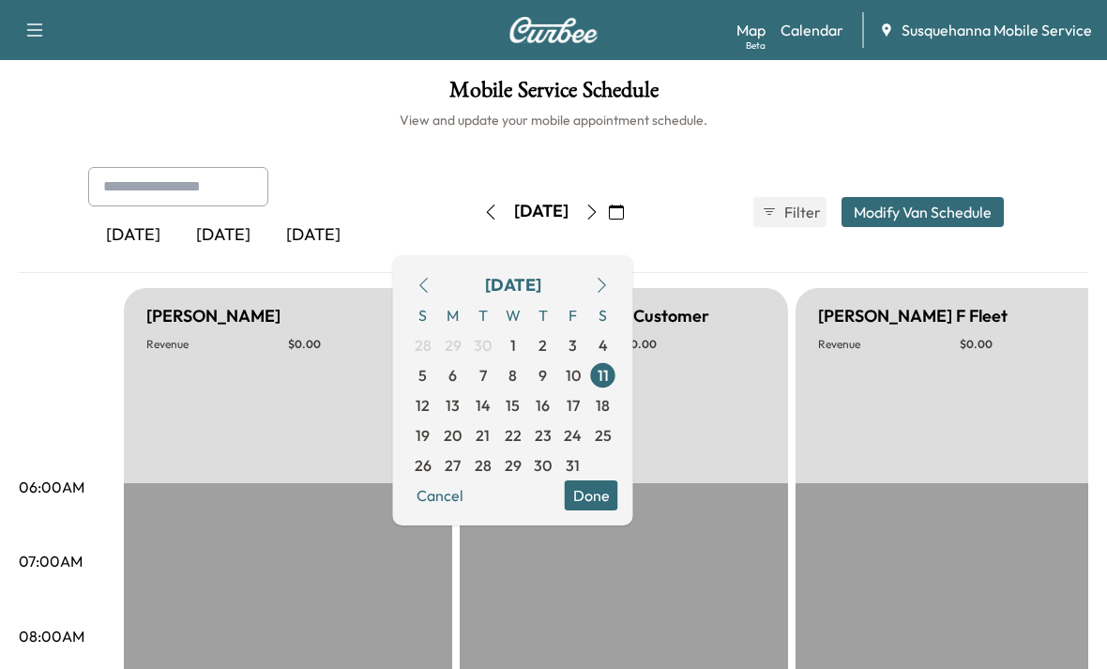
click at [768, 270] on div "[DATE] [DATE] [DATE] [DATE] October 2025 S M T W T F S 28 29 30 1 2 3 4 5 6 7 8…" at bounding box center [554, 220] width 1070 height 106
click at [702, 202] on div "[DATE] [DATE] [DATE] [DATE] October 2025 S M T W T F S 28 29 30 1 2 3 4 5 6 7 8…" at bounding box center [553, 212] width 961 height 90
click at [712, 265] on div "[DATE] [DATE] [DATE] [DATE] October 2025 S M T W T F S 28 29 30 1 2 3 4 5 6 7 8…" at bounding box center [554, 220] width 1070 height 106
click at [472, 504] on button "Cancel" at bounding box center [440, 495] width 64 height 30
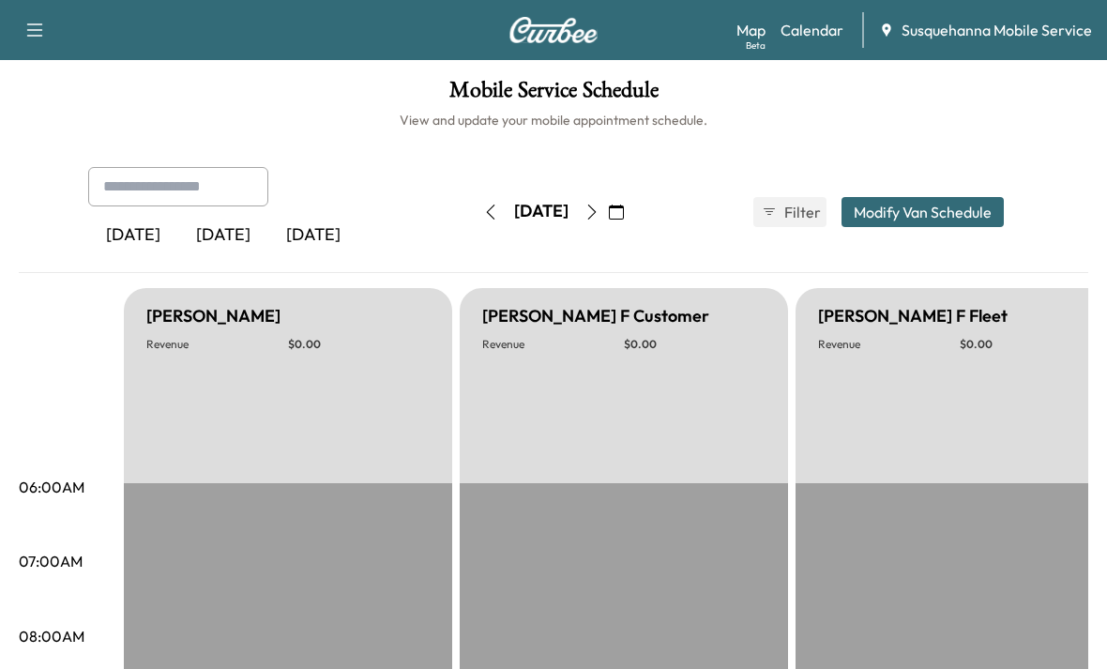
click at [292, 225] on div "[DATE]" at bounding box center [313, 235] width 90 height 43
click at [600, 205] on icon "button" at bounding box center [592, 212] width 15 height 15
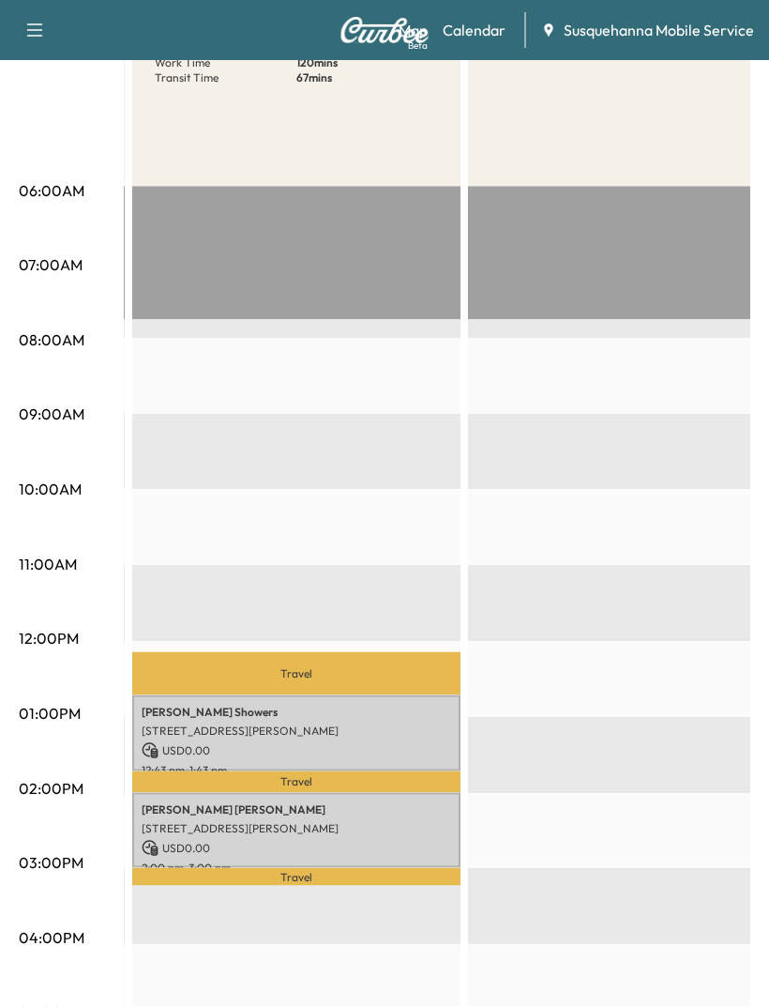
scroll to position [297, 0]
click at [200, 724] on p "[STREET_ADDRESS][PERSON_NAME]" at bounding box center [297, 730] width 310 height 15
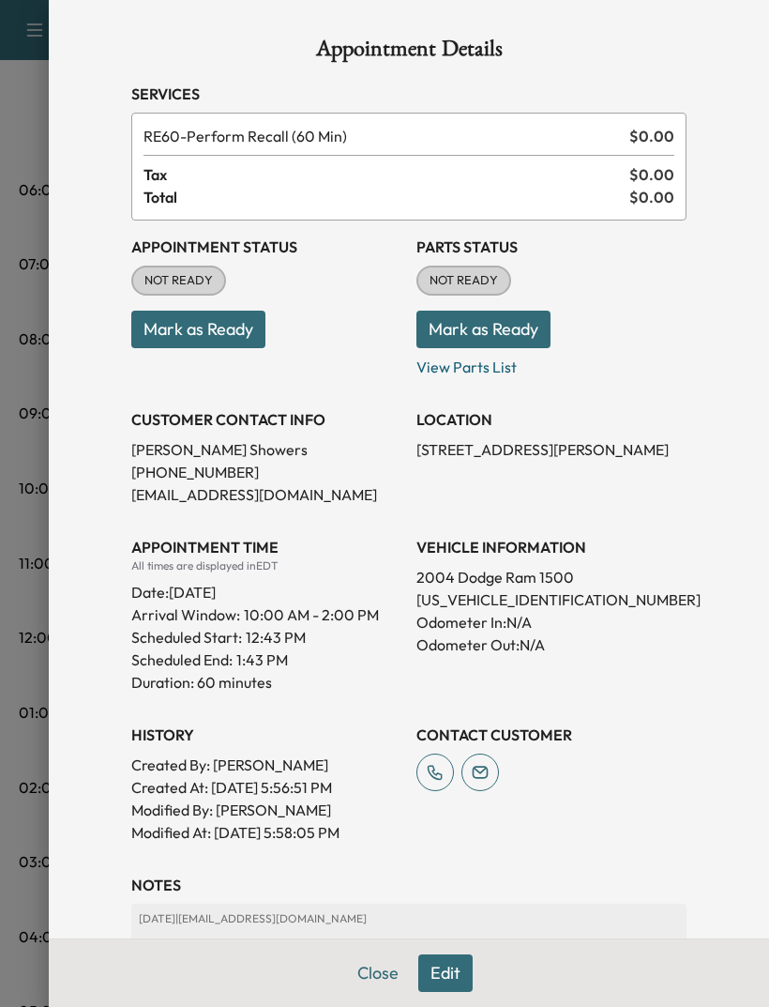
click at [709, 793] on div "Appointment Details Services RE60 - Perform Recall (60 Min) $ 0.00 Tax $ 0.00 T…" at bounding box center [409, 503] width 721 height 1007
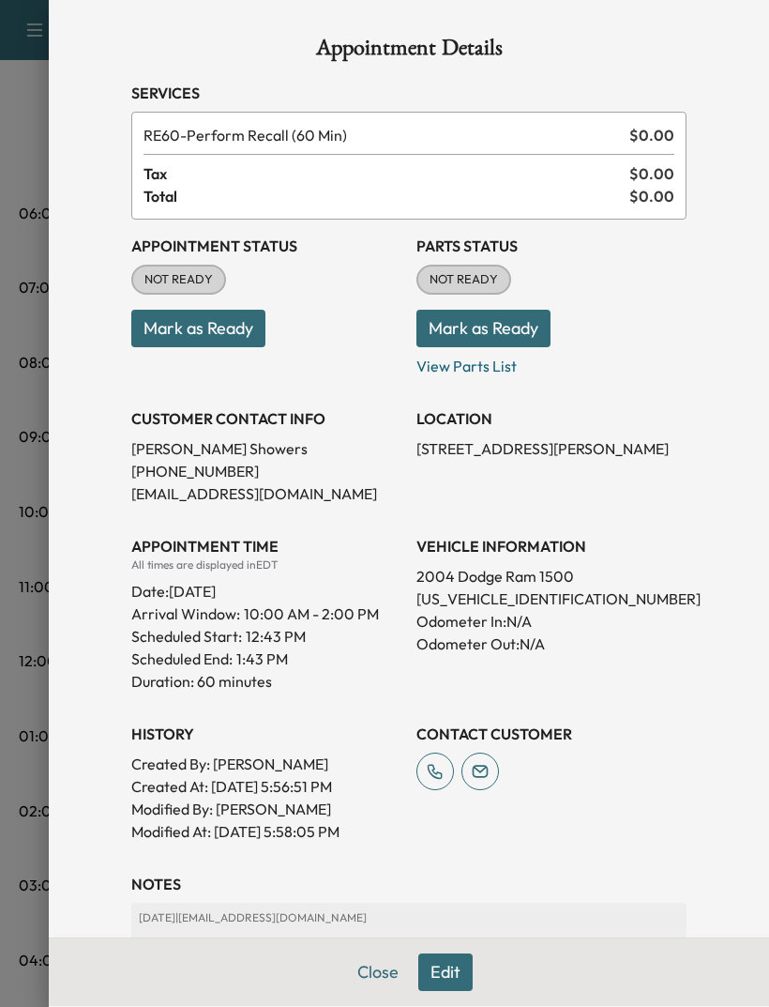
scroll to position [22, 0]
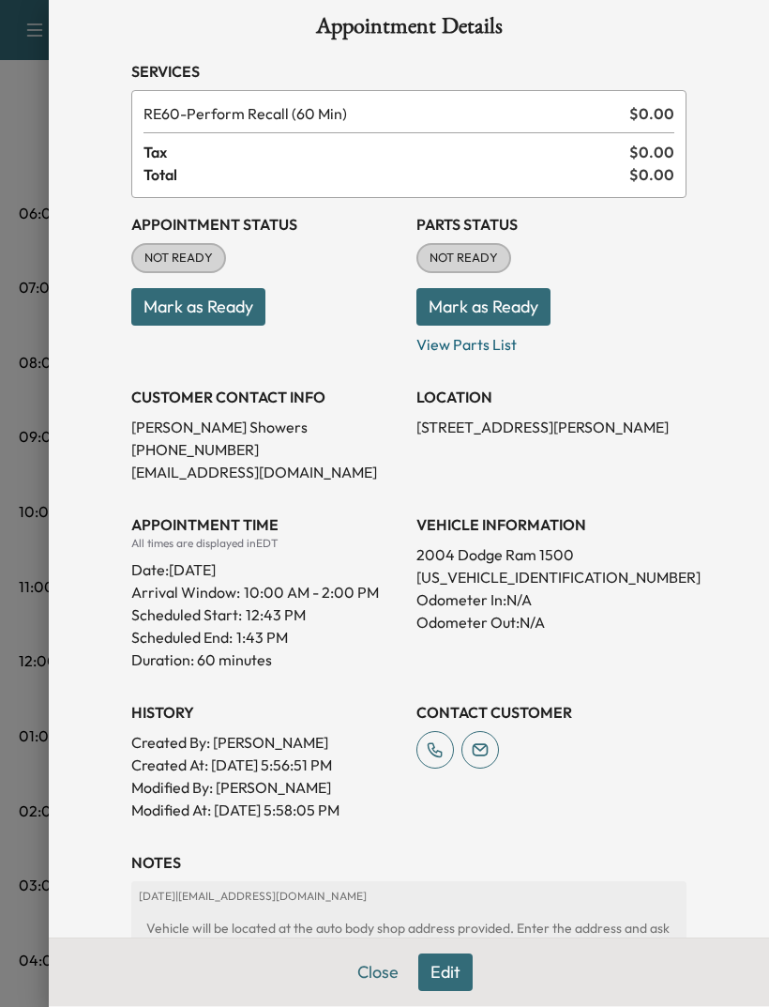
copy div "CUSTOMER CONTACT INFO [PERSON_NAME] [PHONE_NUMBER] [EMAIL_ADDRESS][DOMAIN_NAME]…"
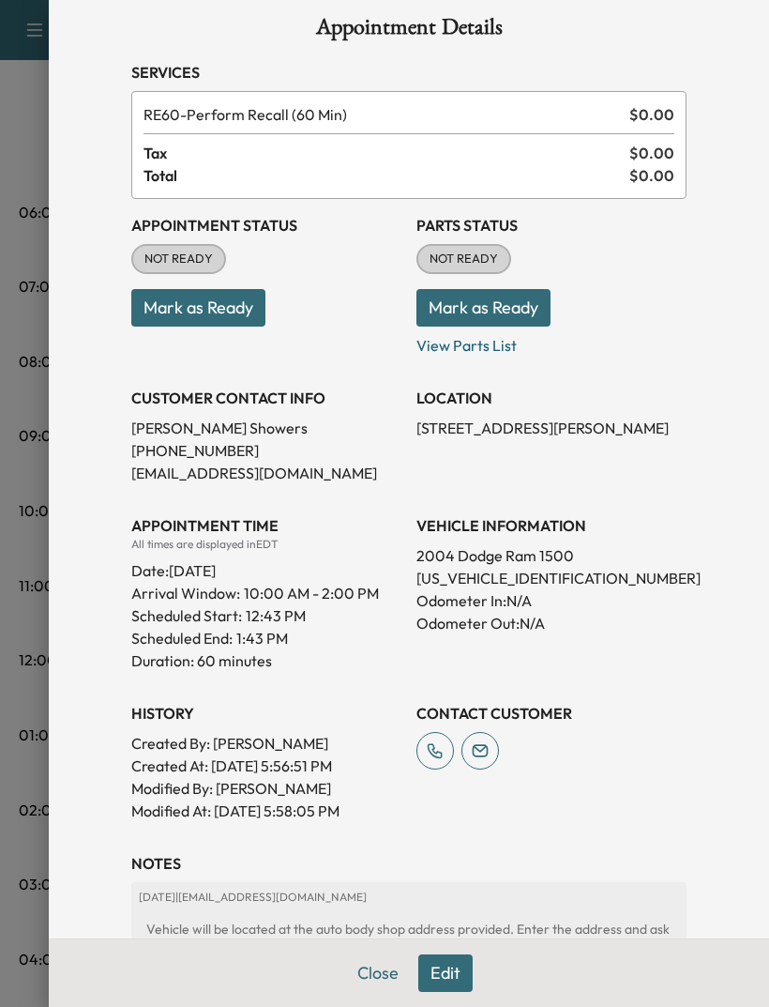
click at [344, 894] on p "[DATE] | [EMAIL_ADDRESS][DOMAIN_NAME]" at bounding box center [409, 897] width 540 height 15
click at [373, 960] on button "Close" at bounding box center [378, 973] width 66 height 38
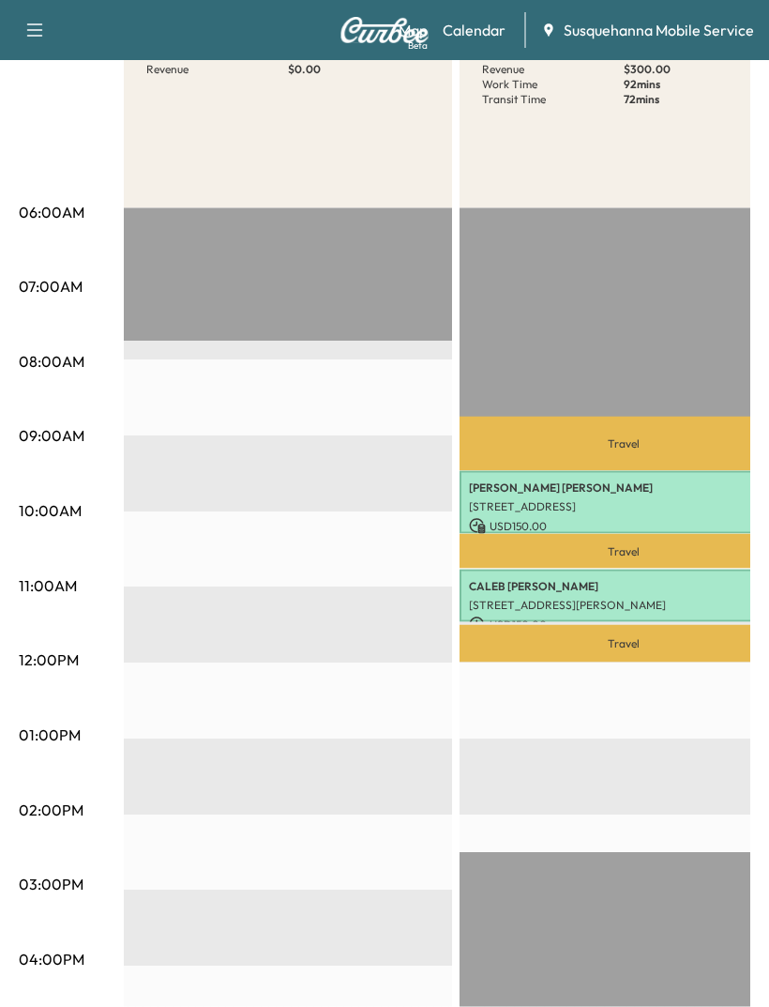
scroll to position [313, 0]
